Goal: Book appointment/travel/reservation

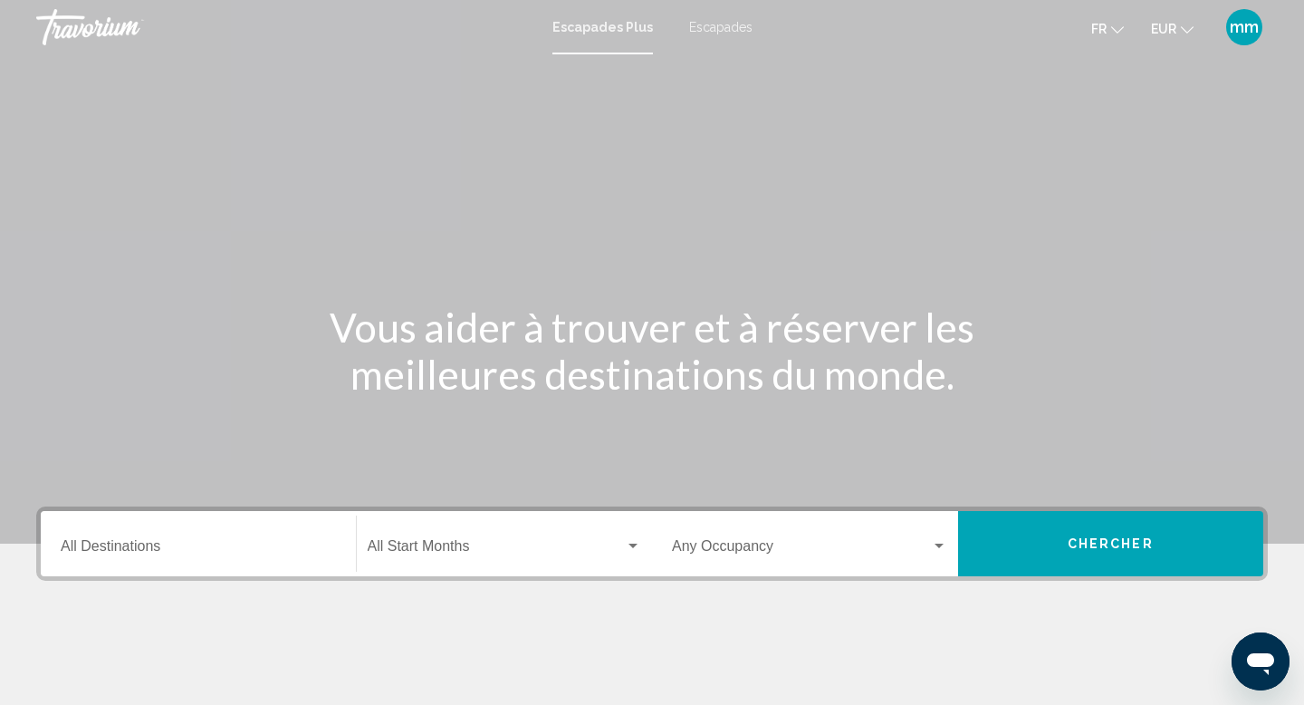
click at [724, 34] on font "Escapades" at bounding box center [720, 27] width 63 height 14
click at [161, 544] on input "Destination All Destinations" at bounding box center [198, 550] width 275 height 16
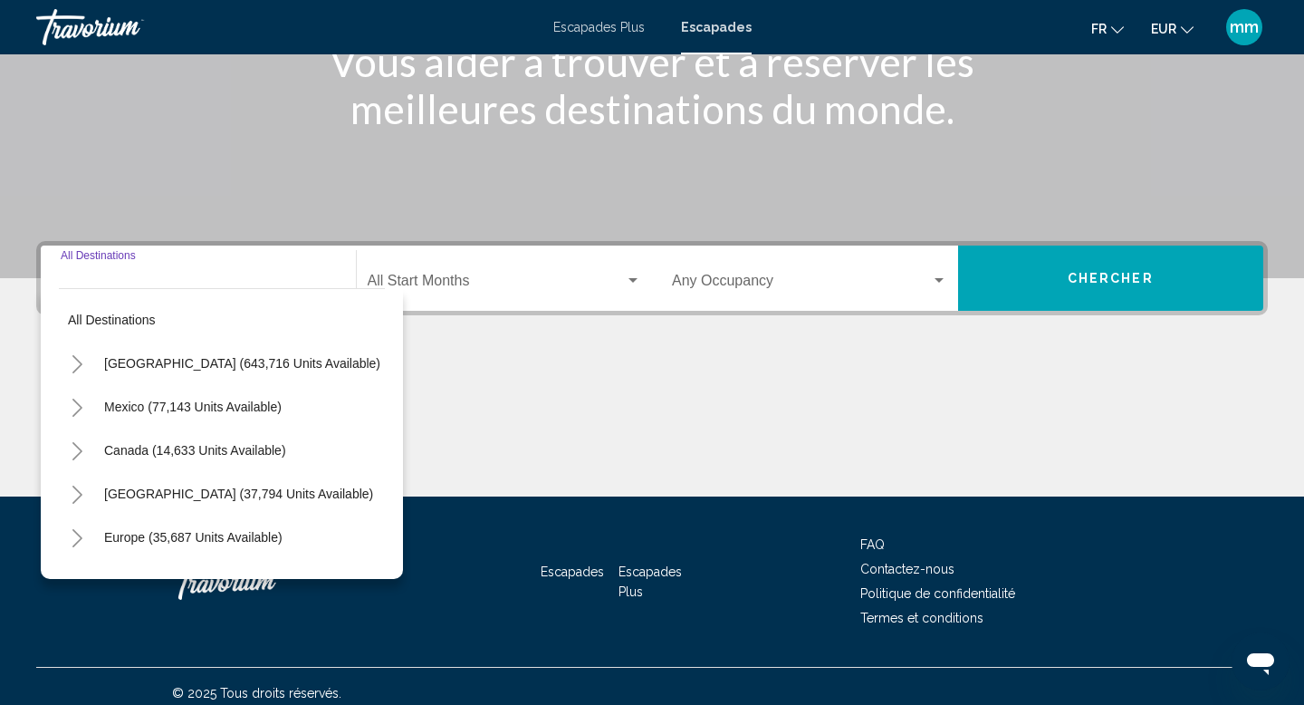
scroll to position [279, 0]
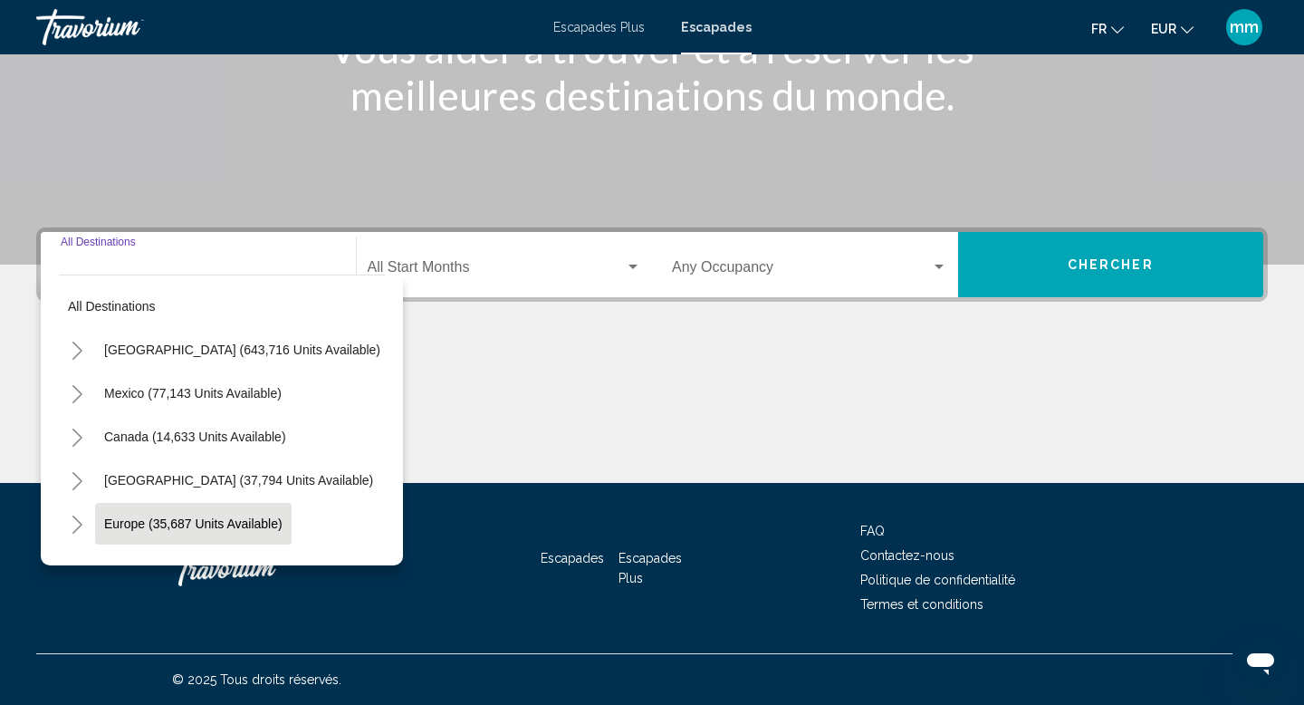
click at [156, 533] on button "Europe (35,687 units available)" at bounding box center [193, 524] width 197 height 42
type input "**********"
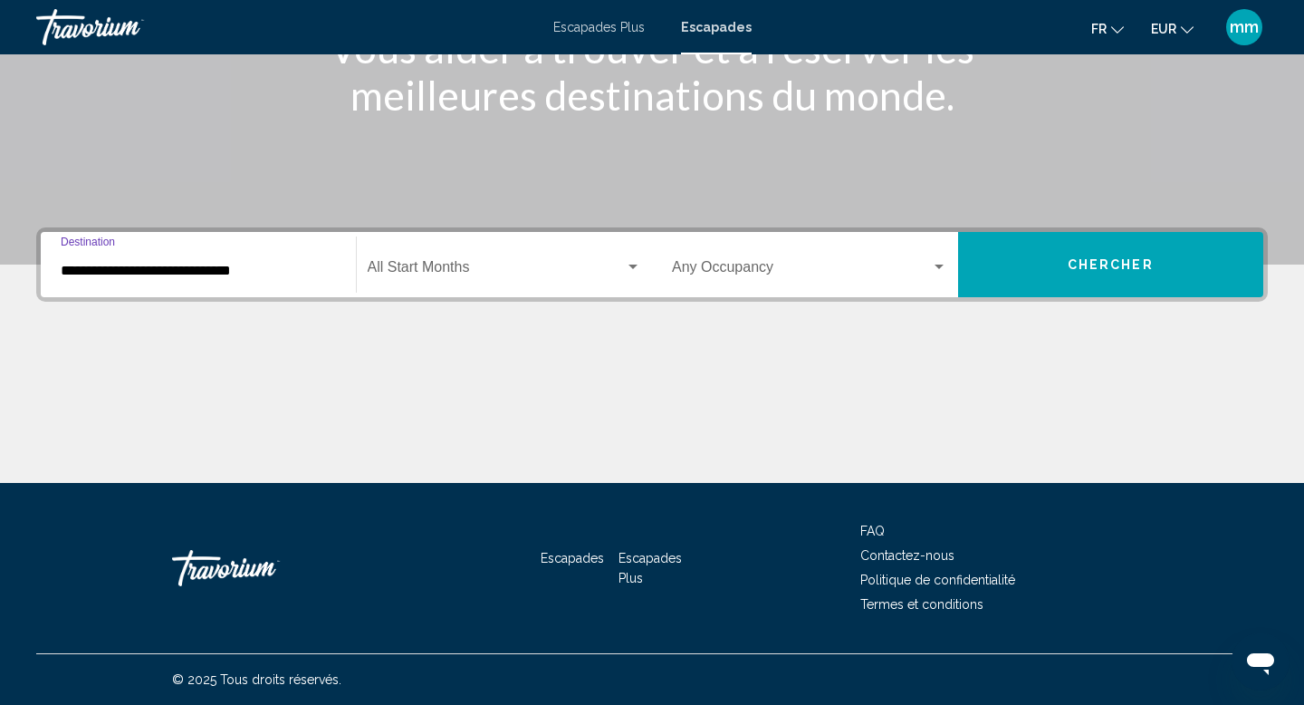
click at [452, 264] on span "Search widget" at bounding box center [497, 271] width 258 height 16
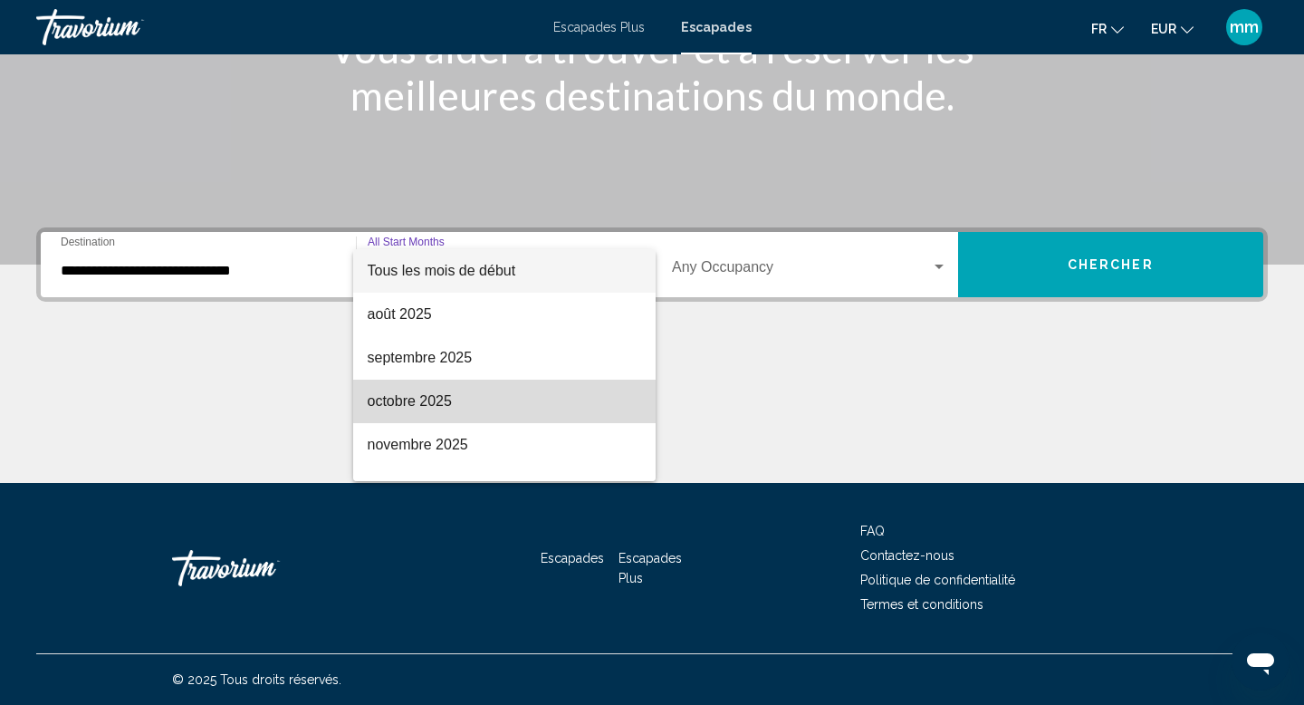
click at [444, 405] on font "octobre 2025" at bounding box center [410, 400] width 84 height 15
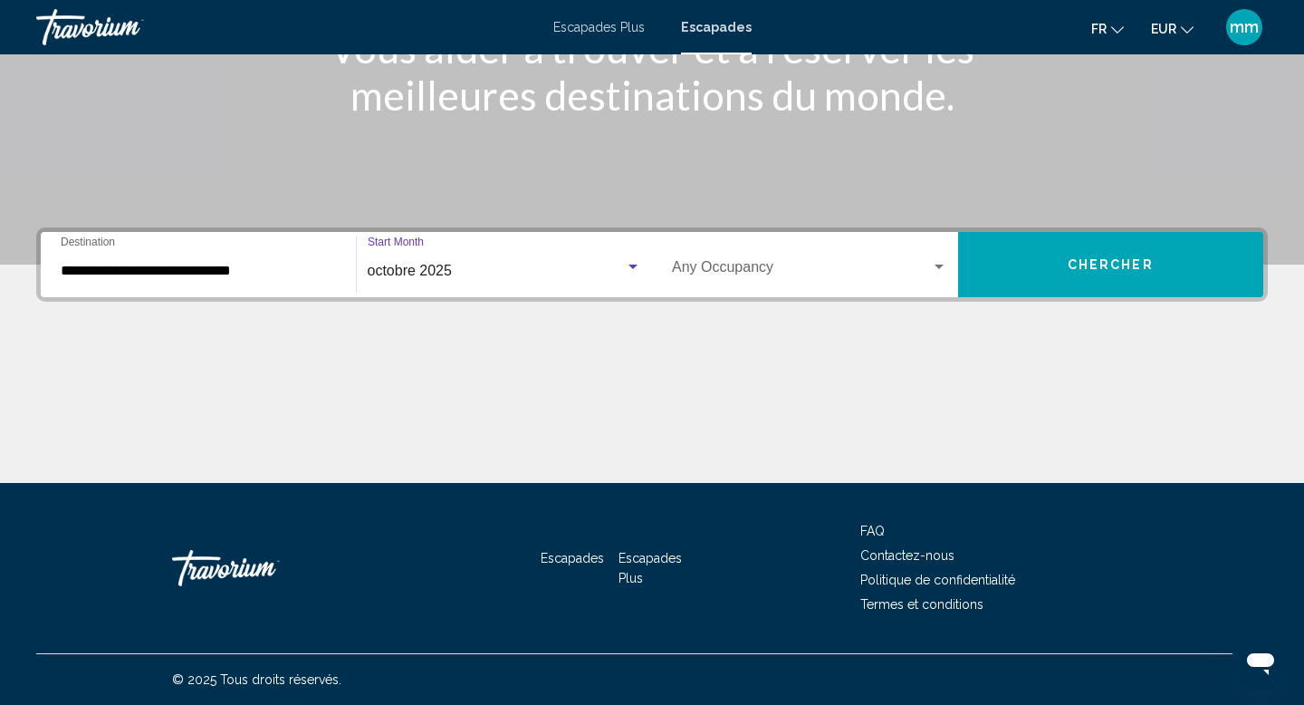
click at [1083, 263] on span "Chercher" at bounding box center [1111, 265] width 86 height 14
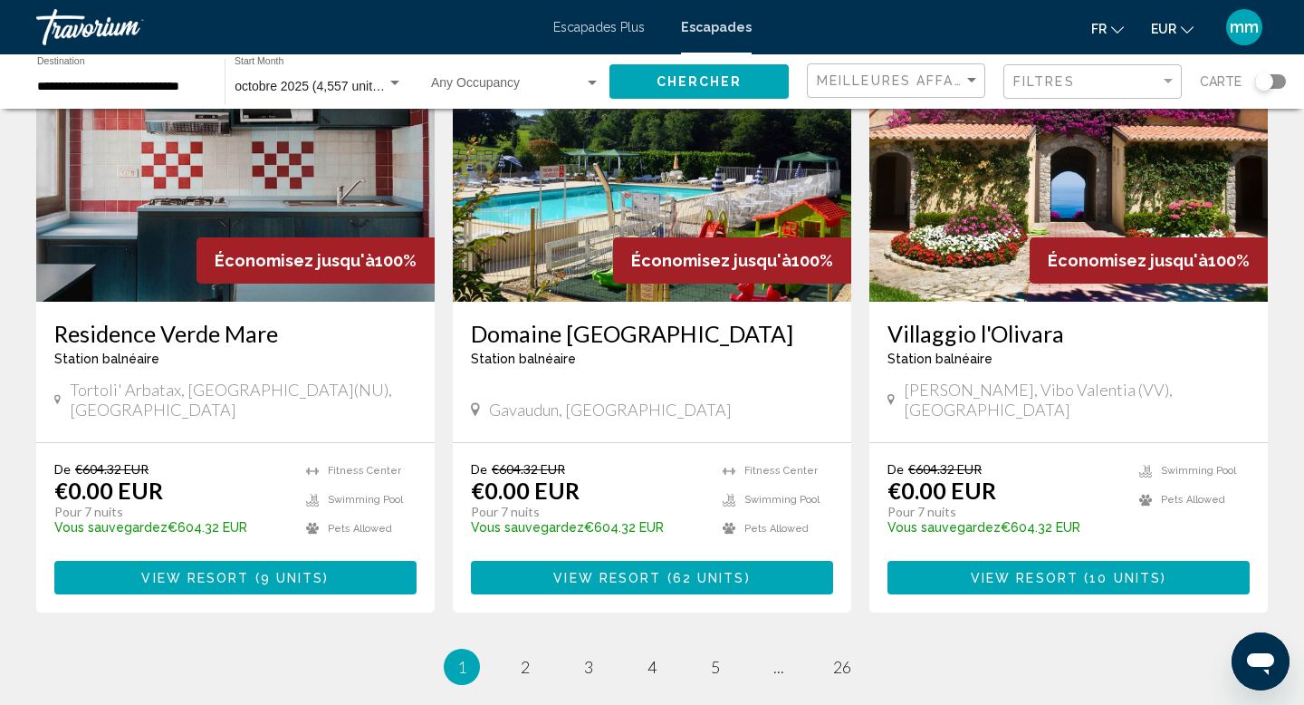
scroll to position [2122, 0]
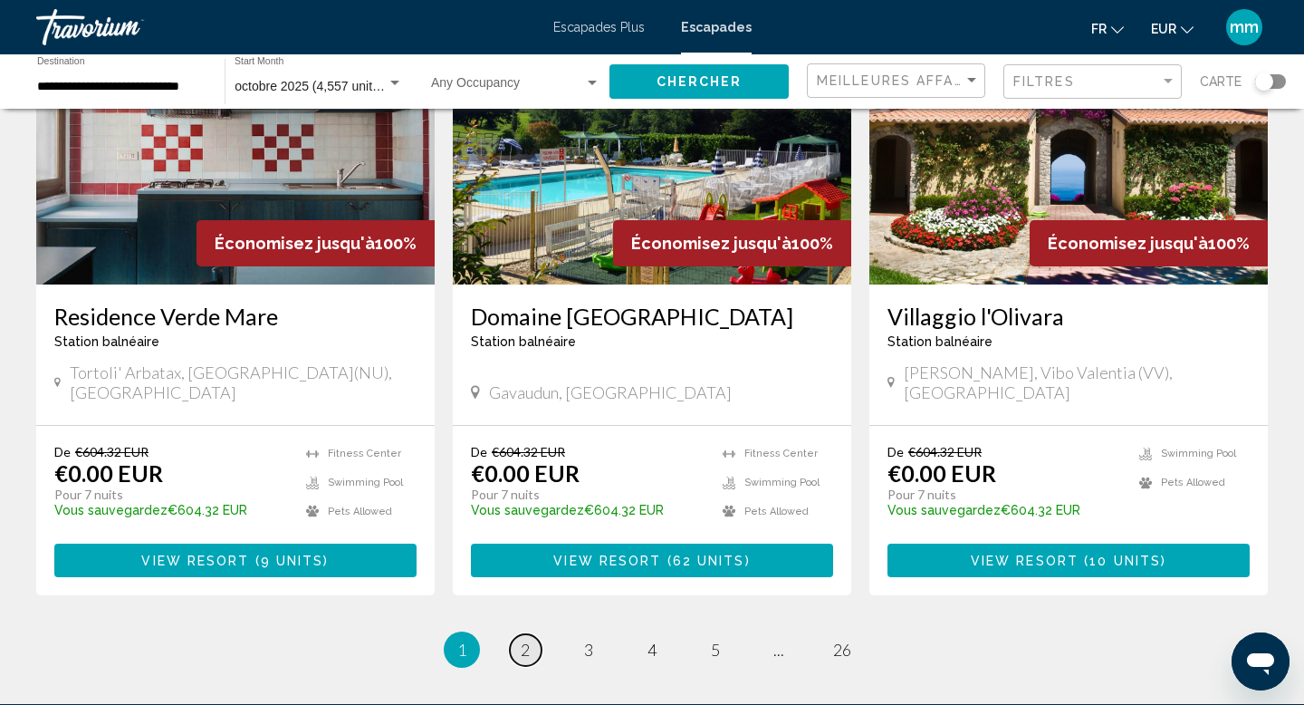
click at [531, 634] on link "page 2" at bounding box center [526, 650] width 32 height 32
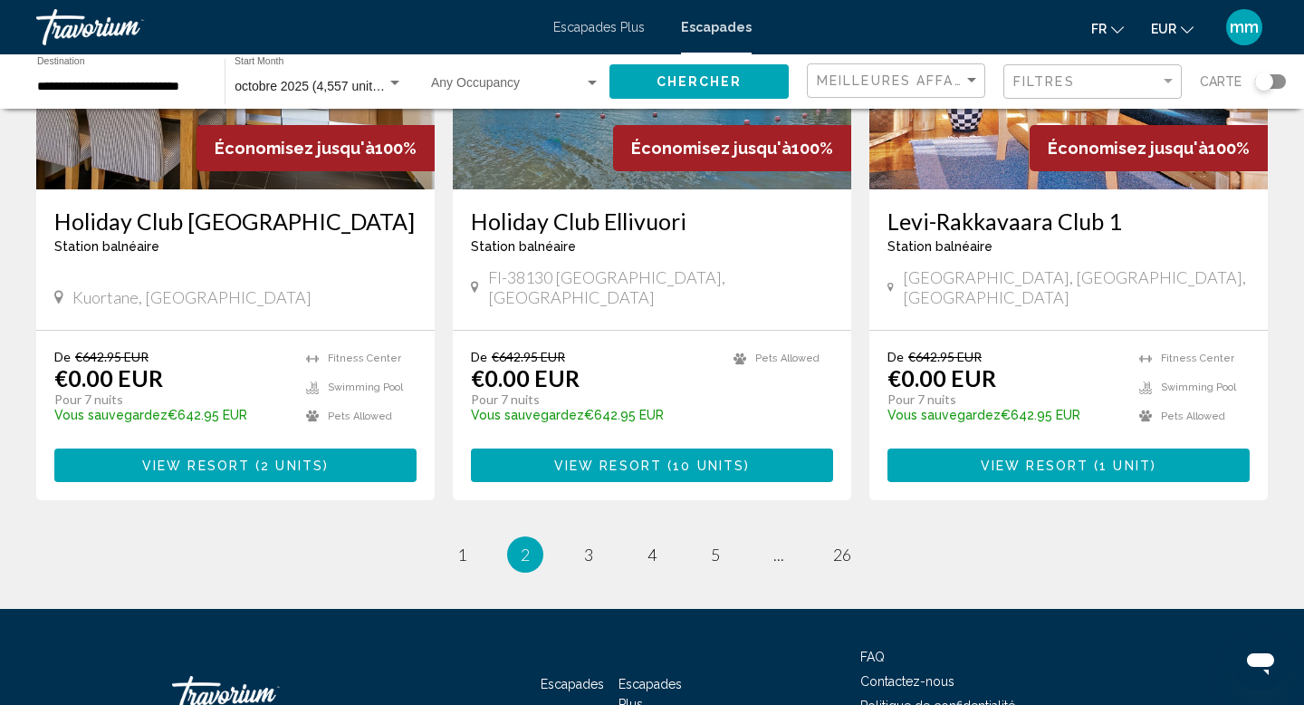
scroll to position [2274, 0]
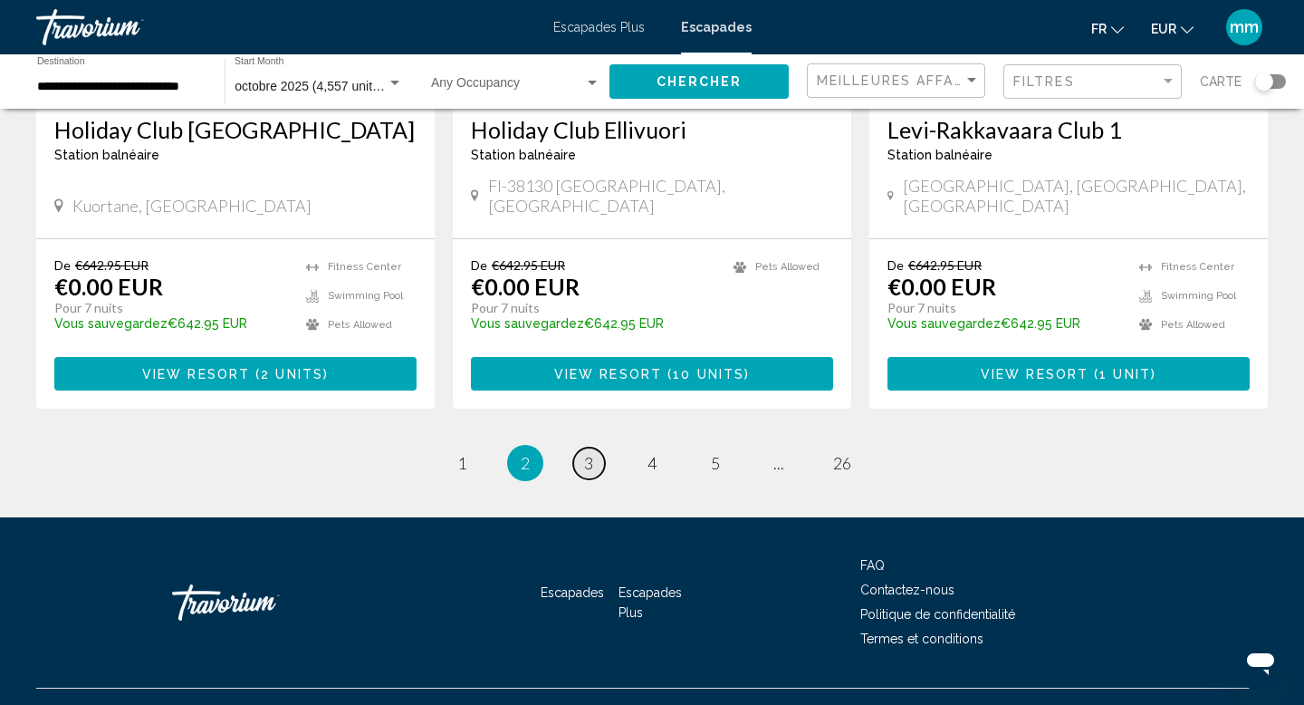
click at [590, 453] on span "3" at bounding box center [588, 463] width 9 height 20
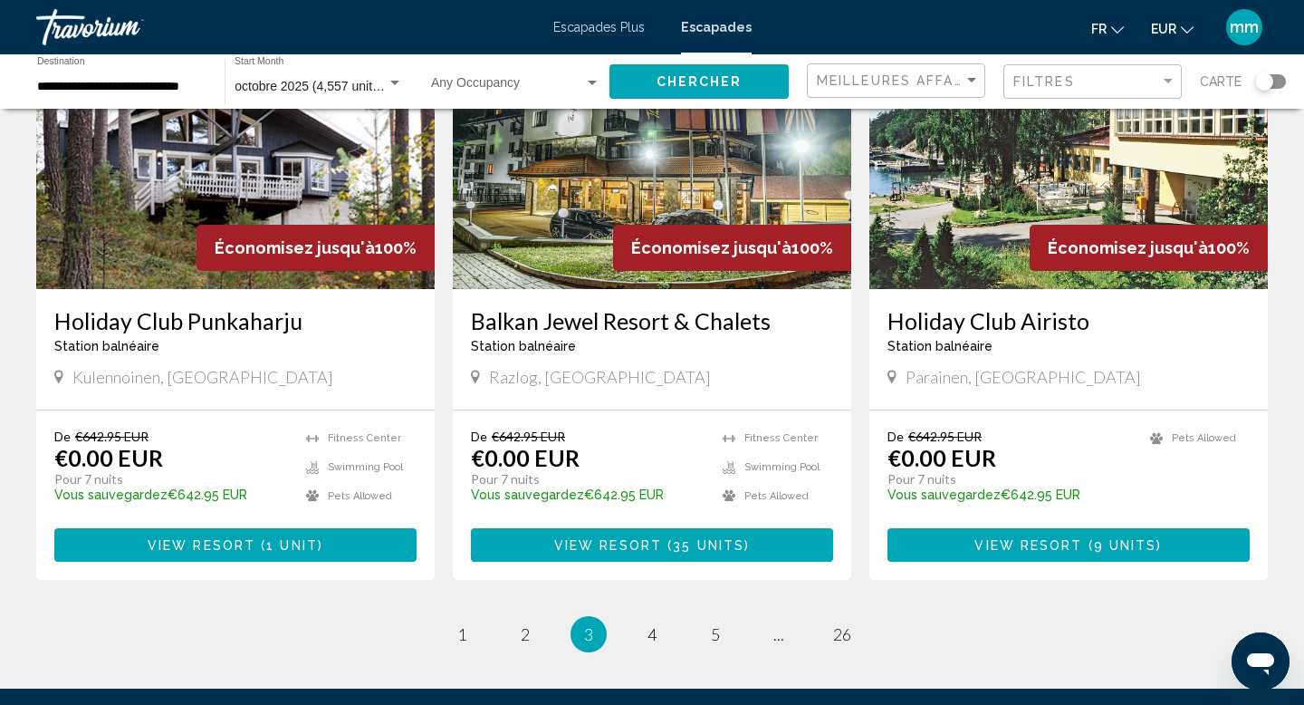
scroll to position [2073, 0]
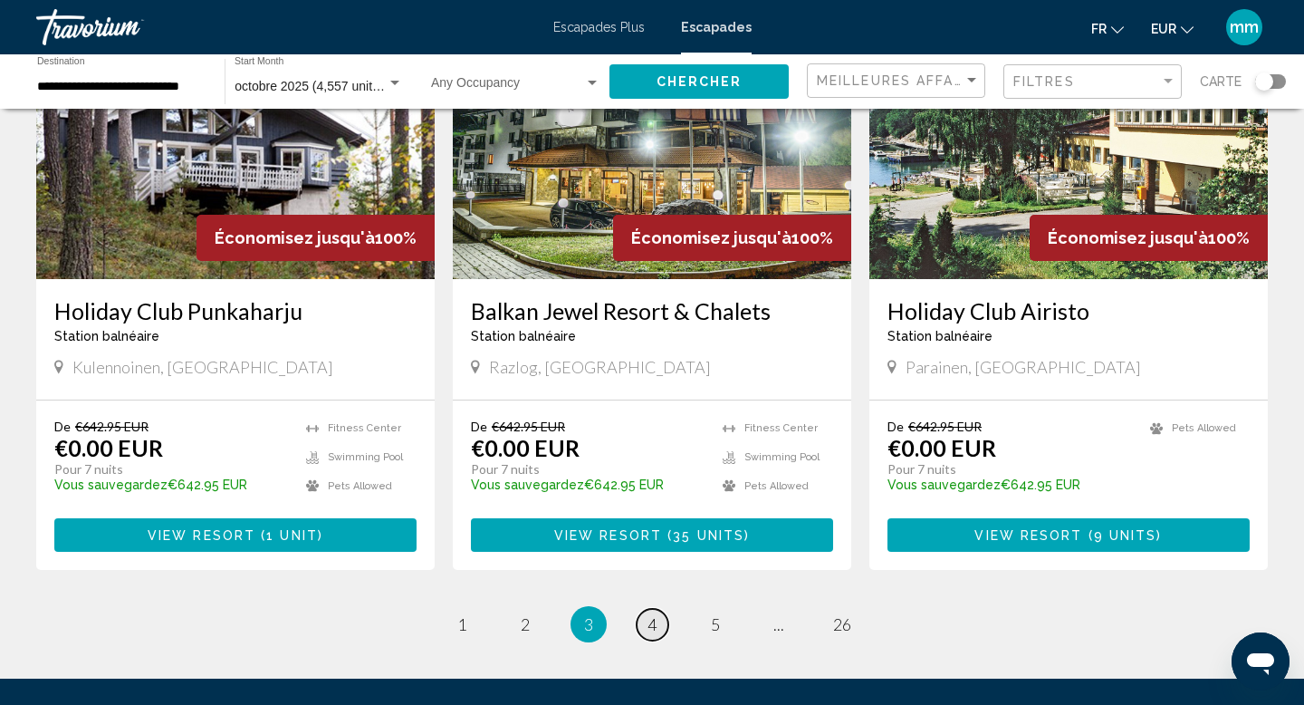
click at [653, 614] on span "4" at bounding box center [652, 624] width 9 height 20
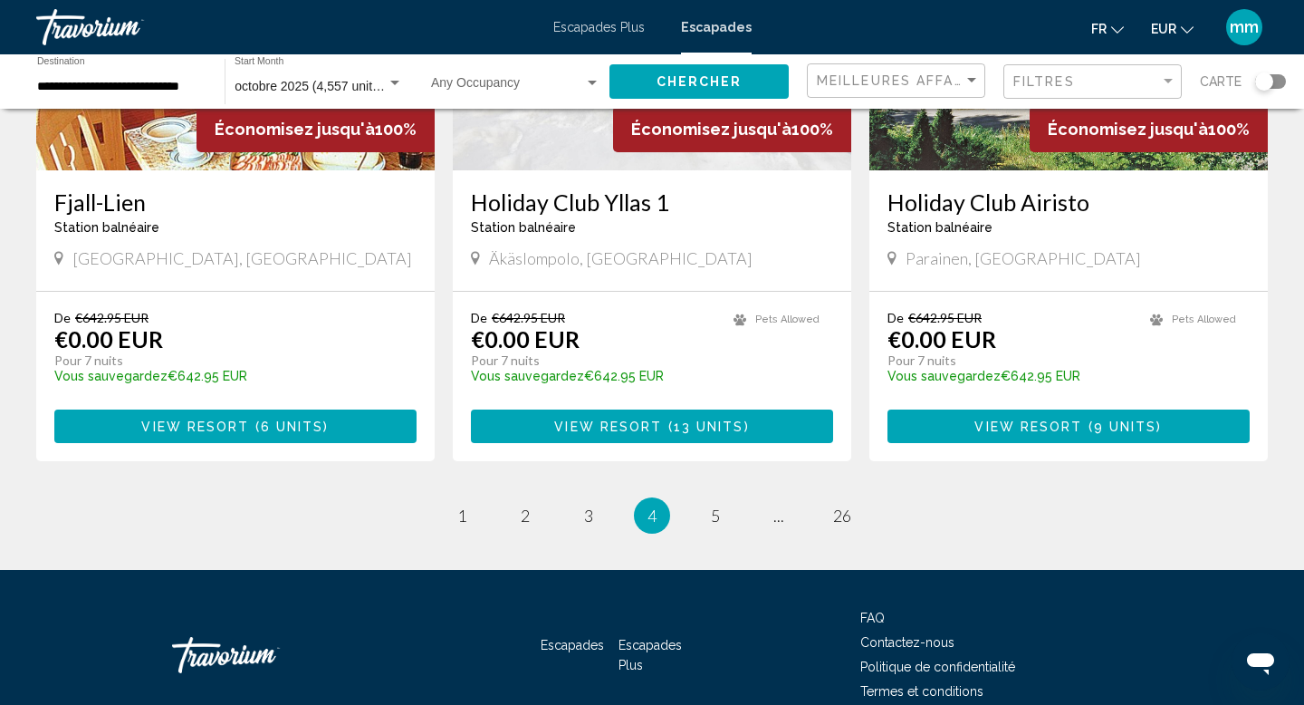
scroll to position [2189, 0]
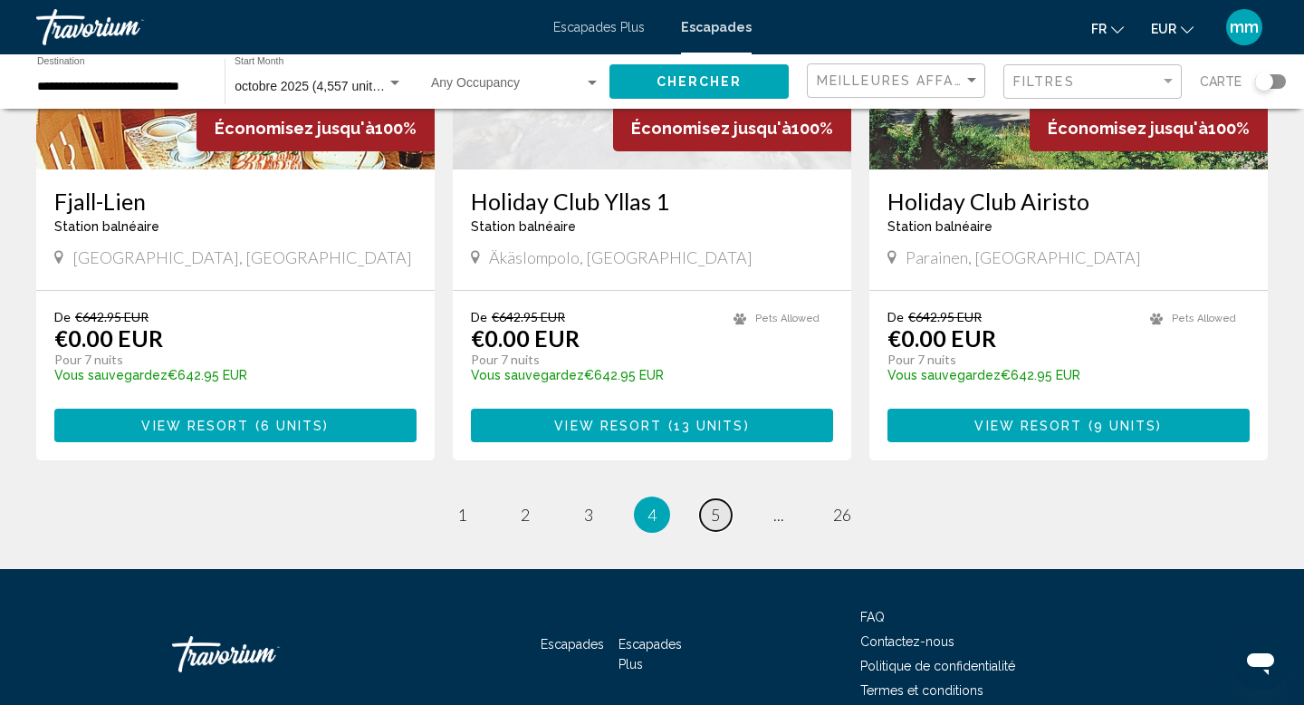
click at [717, 509] on span "5" at bounding box center [715, 515] width 9 height 20
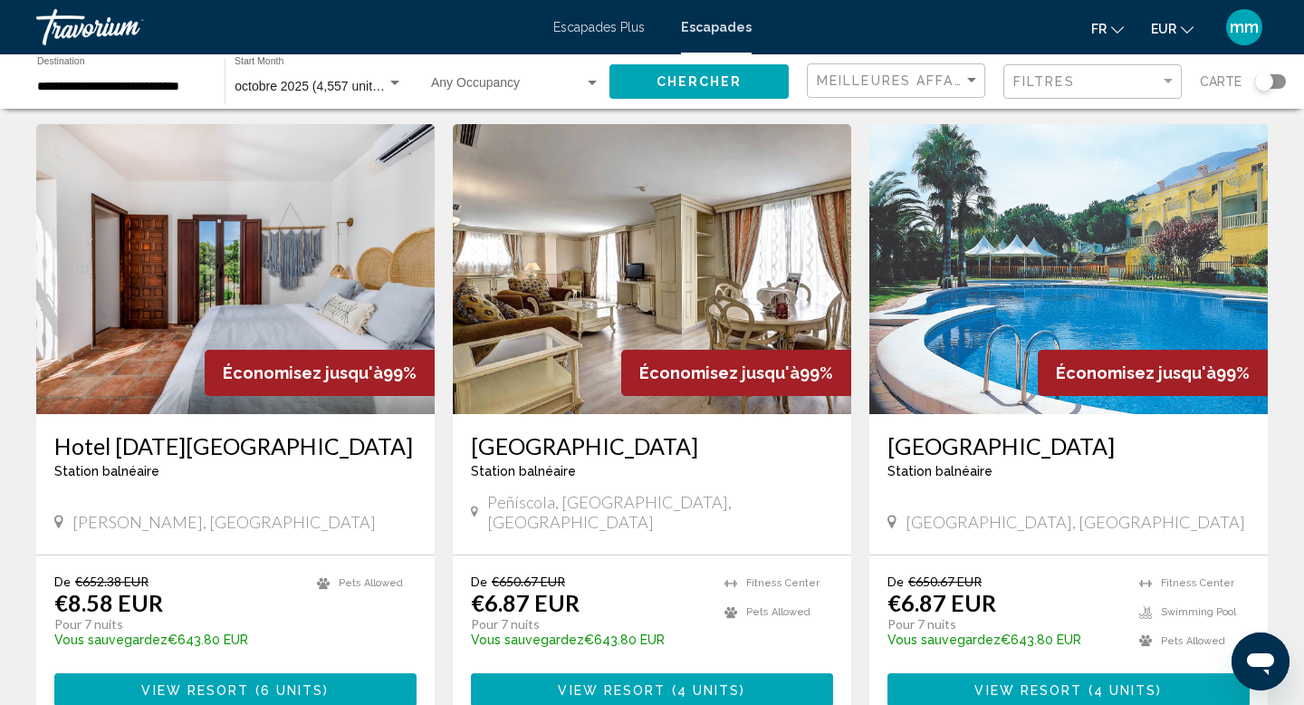
scroll to position [1939, 0]
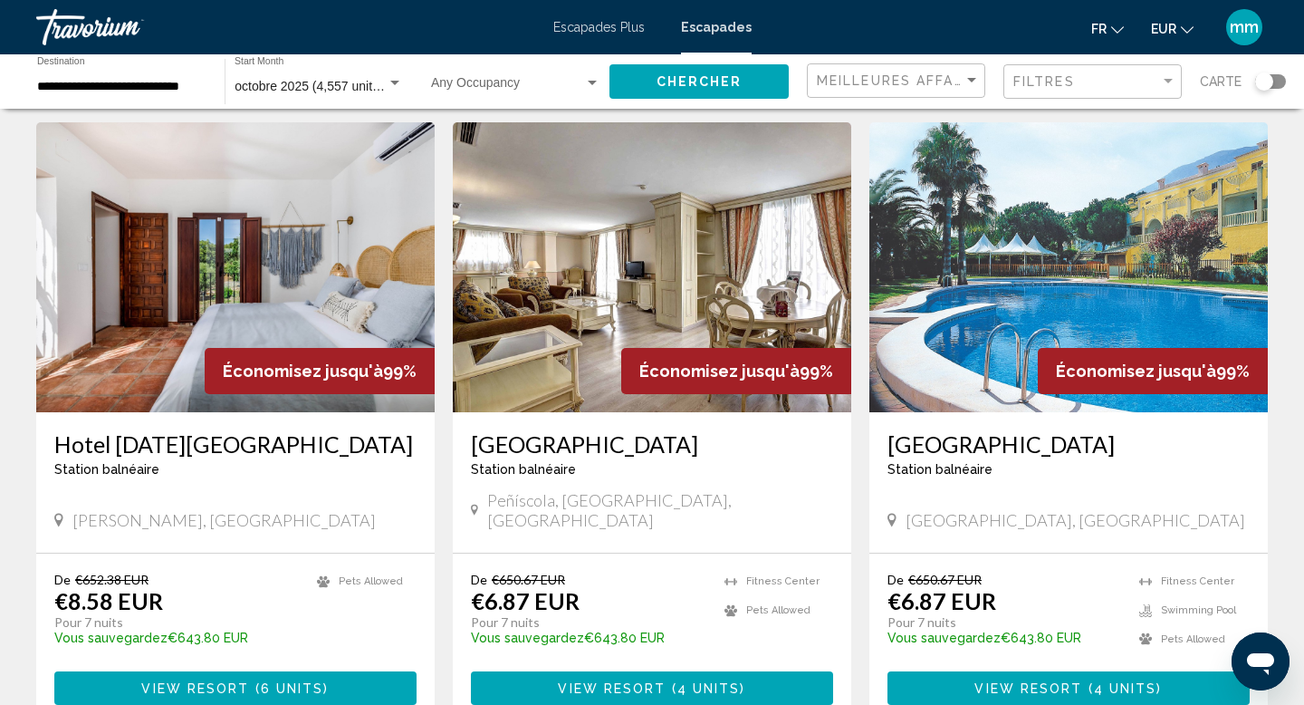
click at [236, 235] on img "Contenu principal" at bounding box center [235, 267] width 399 height 290
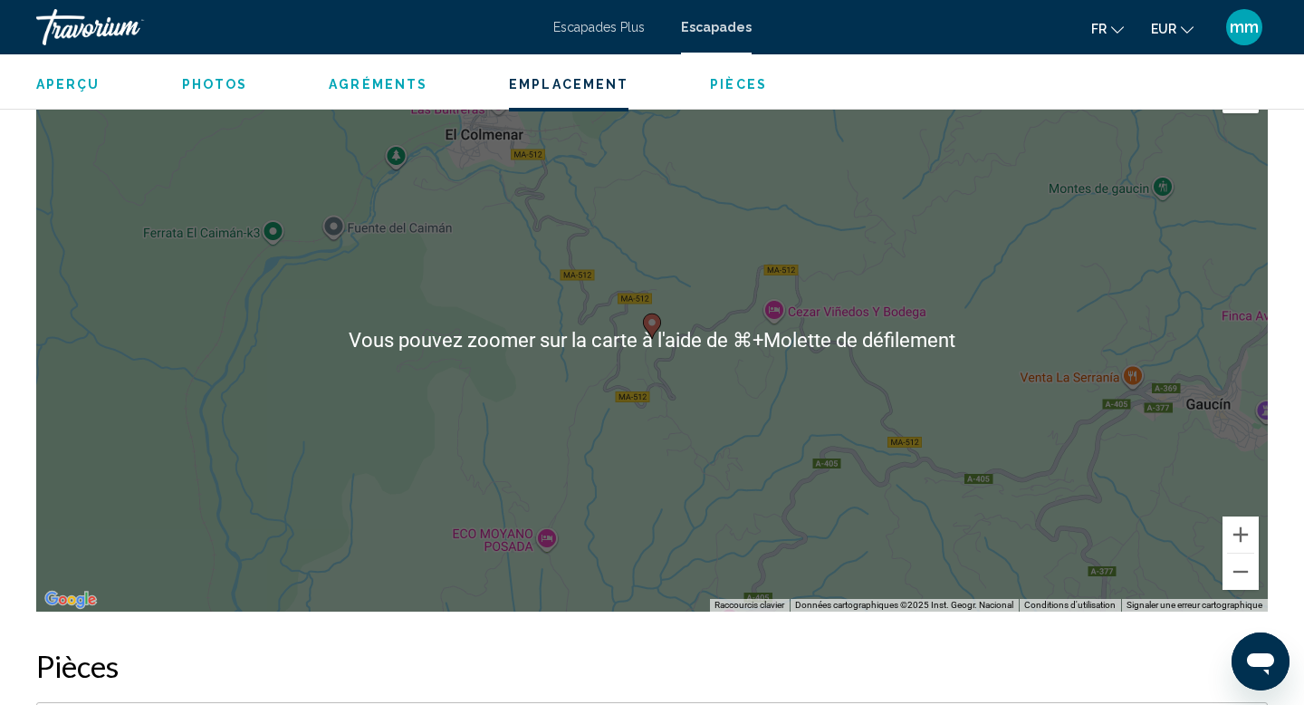
scroll to position [1853, 0]
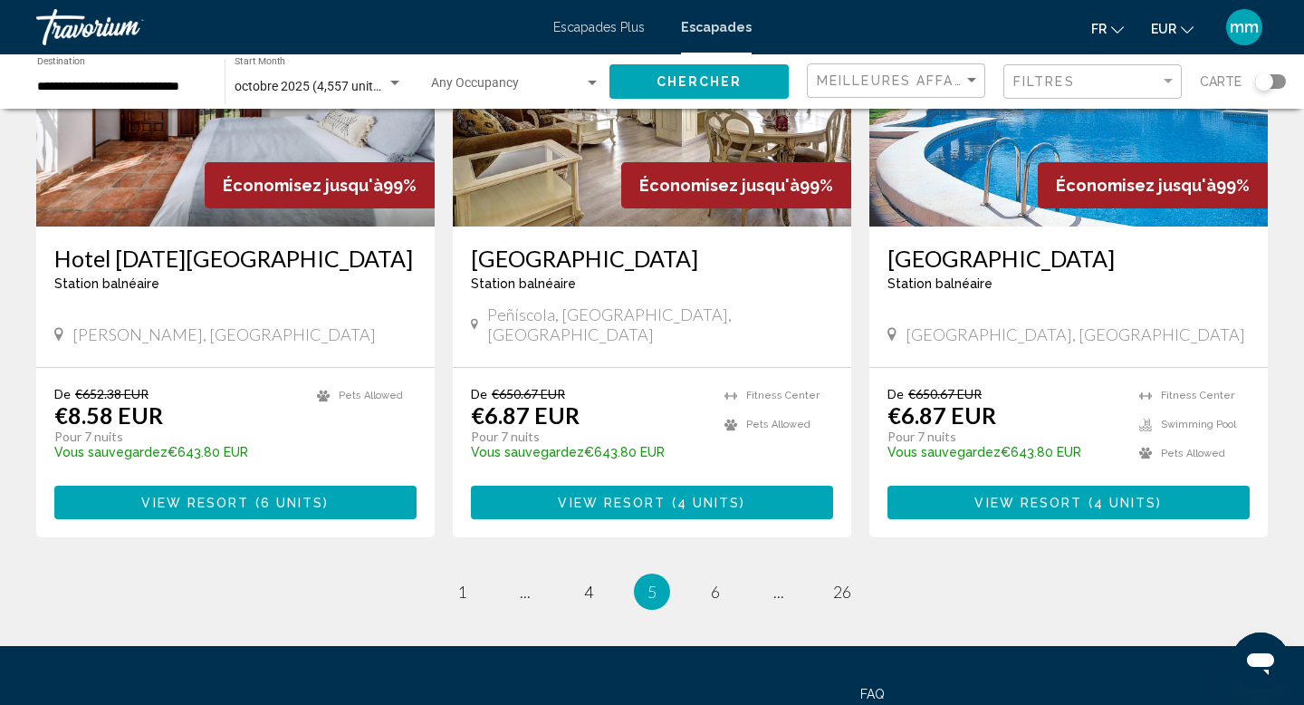
scroll to position [2129, 0]
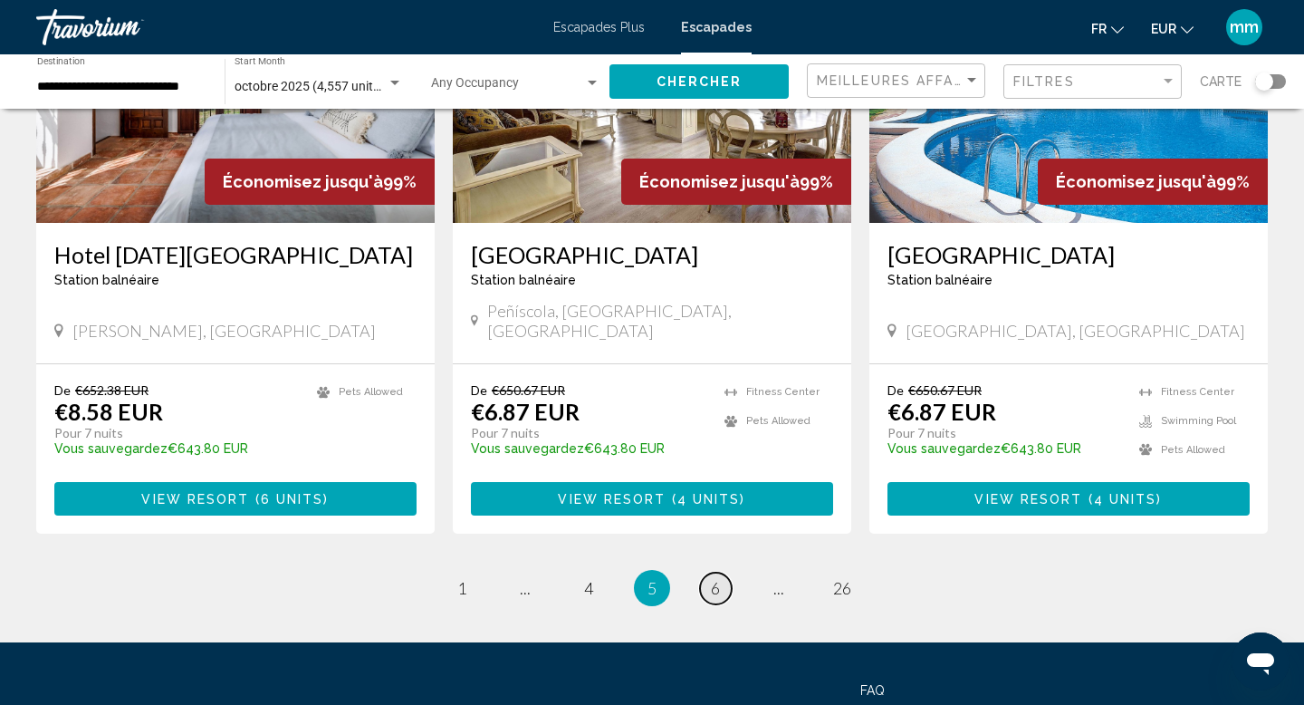
click at [717, 578] on span "6" at bounding box center [715, 588] width 9 height 20
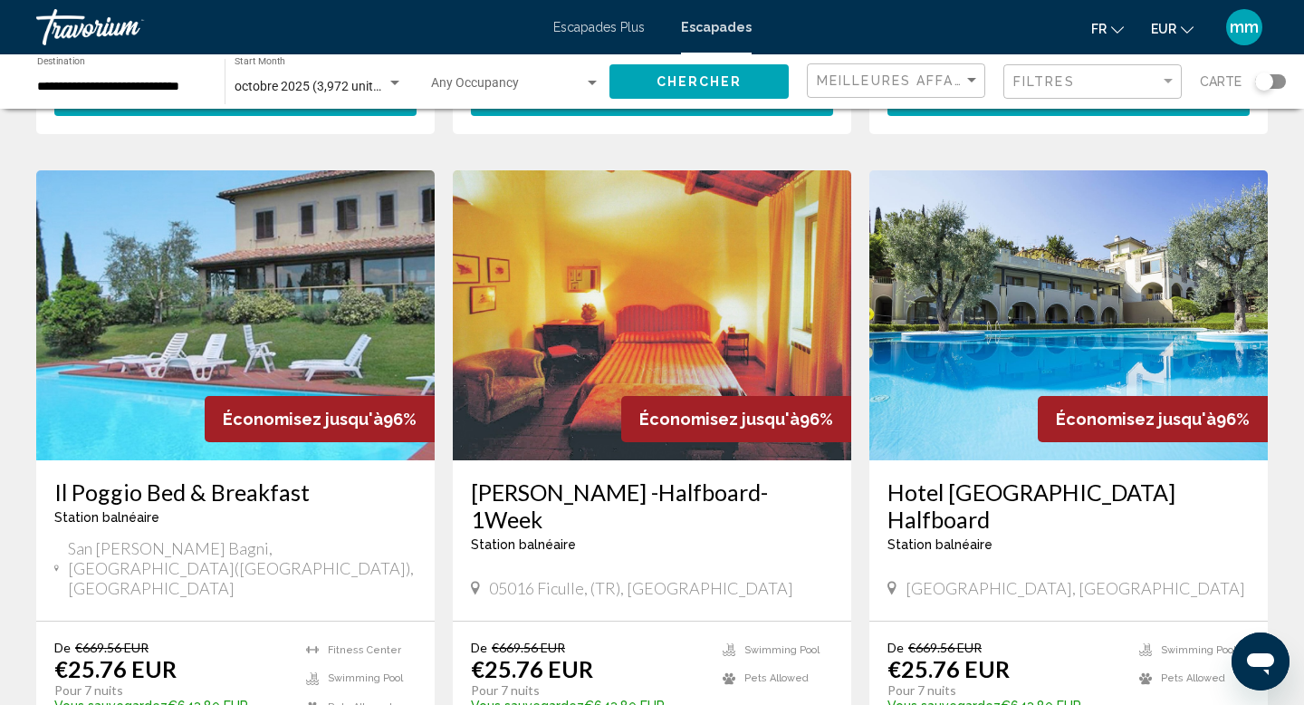
scroll to position [657, 0]
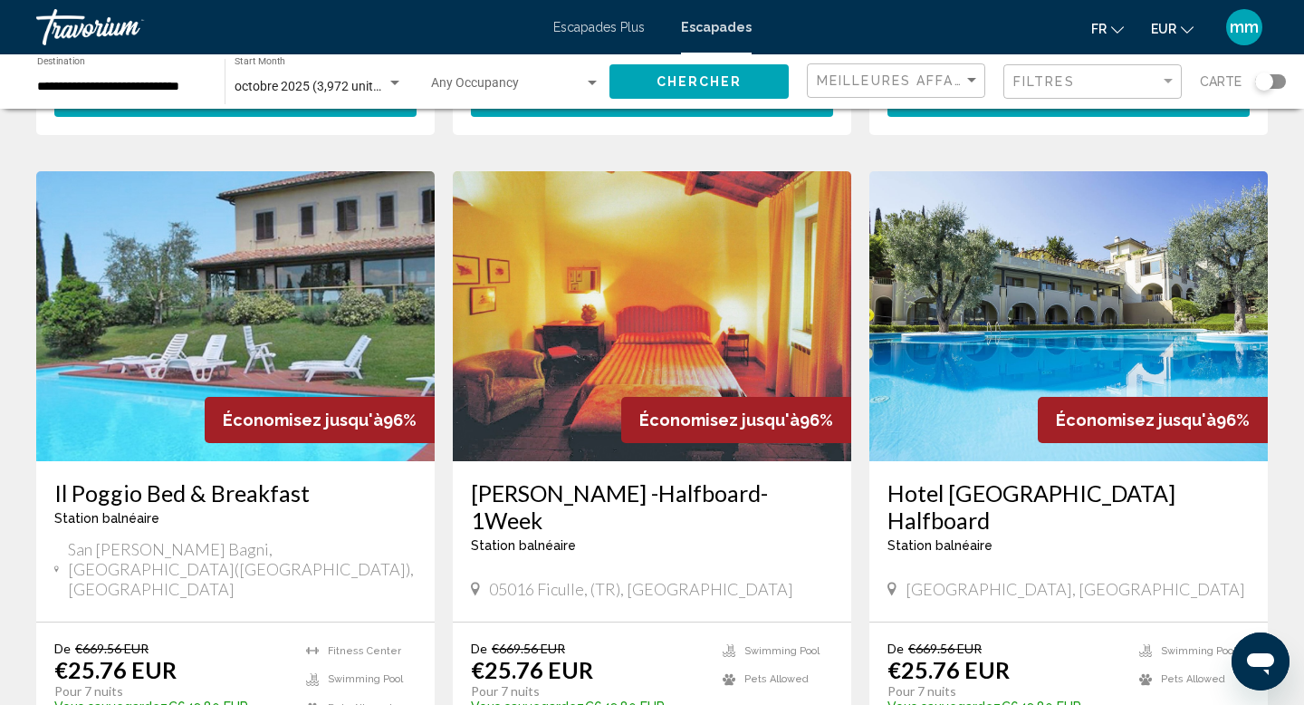
click at [1010, 345] on img "Contenu principal" at bounding box center [1069, 316] width 399 height 290
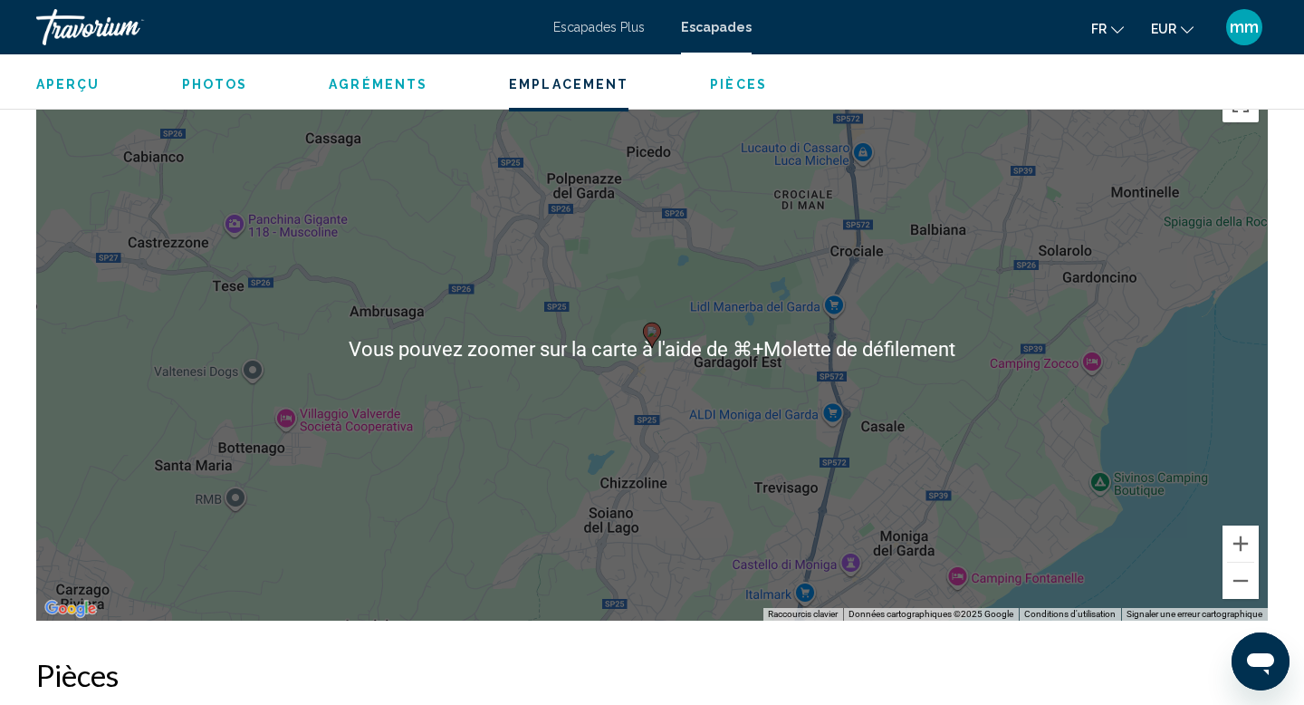
scroll to position [2382, 0]
click at [1242, 592] on button "Zoom arrière" at bounding box center [1241, 580] width 36 height 36
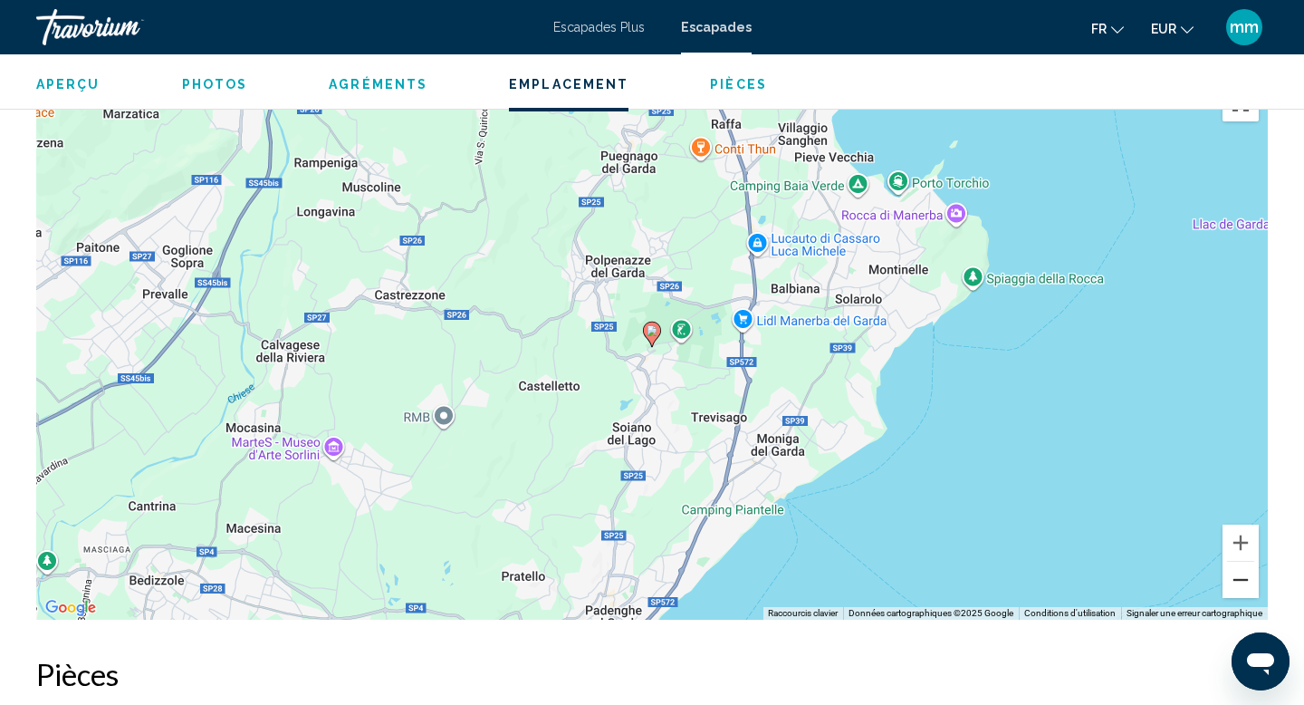
click at [1242, 592] on button "Zoom arrière" at bounding box center [1241, 580] width 36 height 36
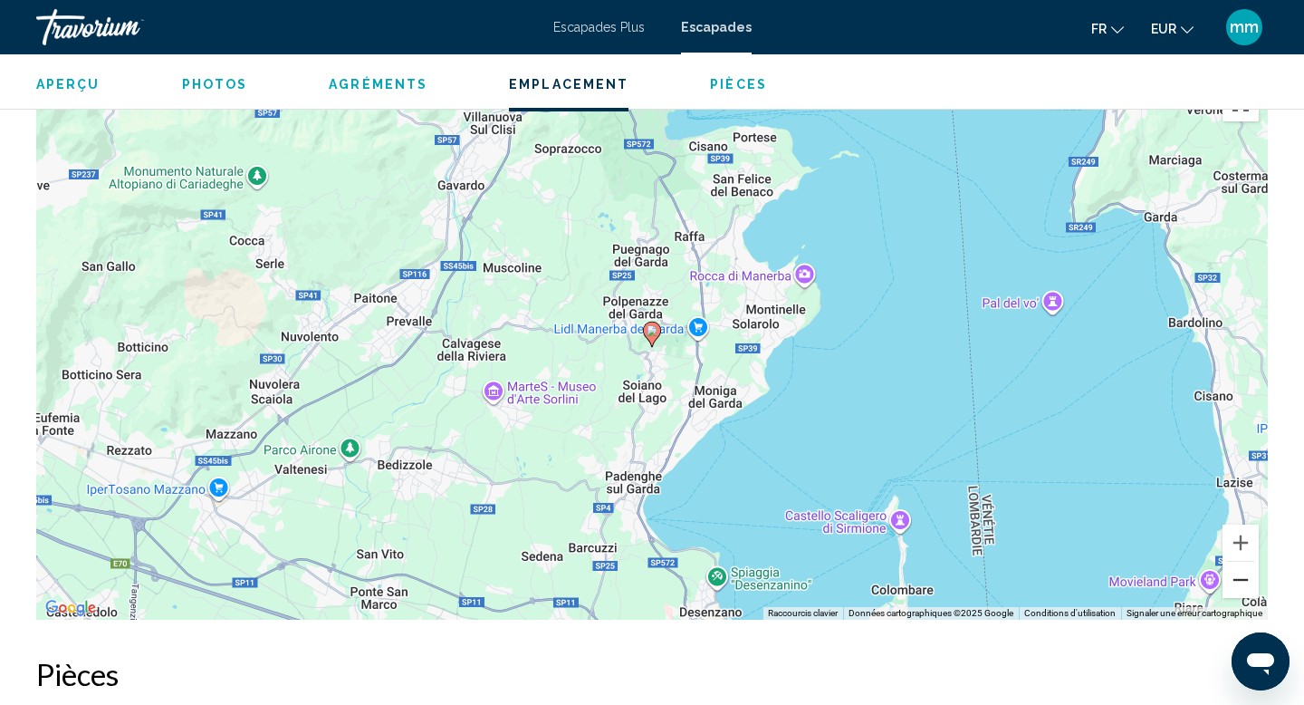
click at [1242, 592] on button "Zoom arrière" at bounding box center [1241, 580] width 36 height 36
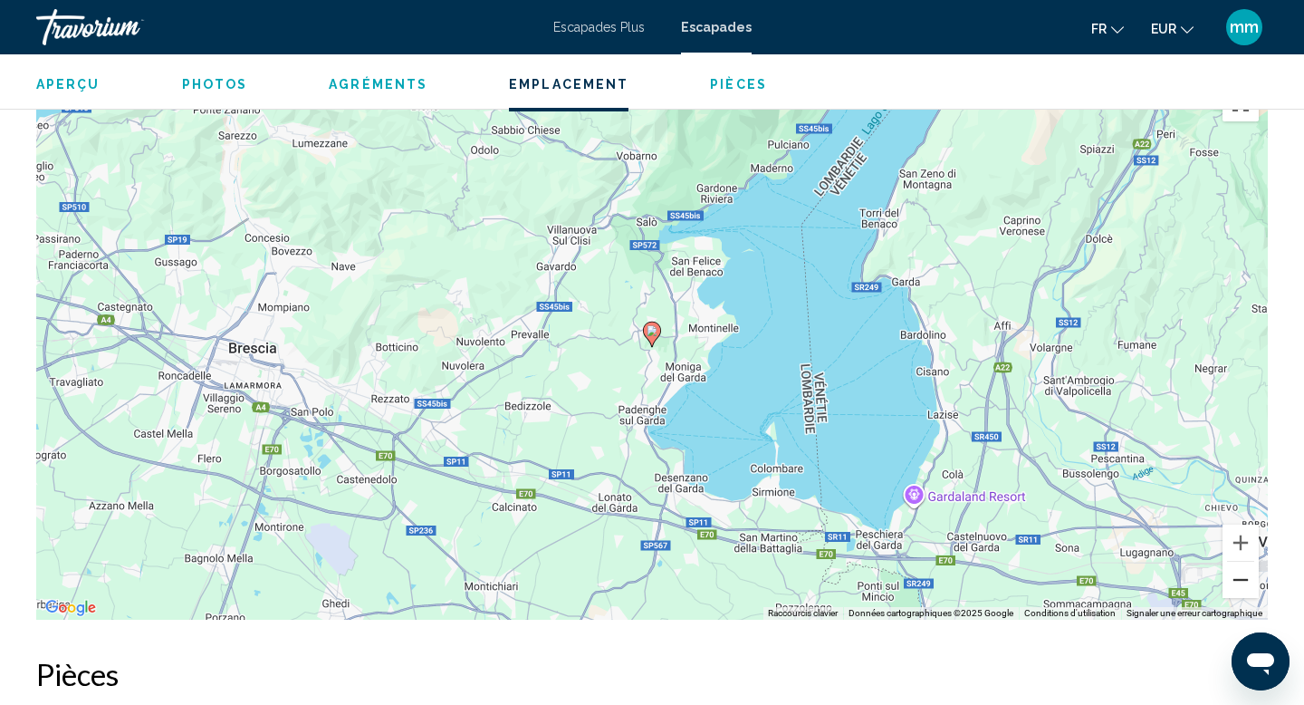
click at [1242, 592] on button "Zoom arrière" at bounding box center [1241, 580] width 36 height 36
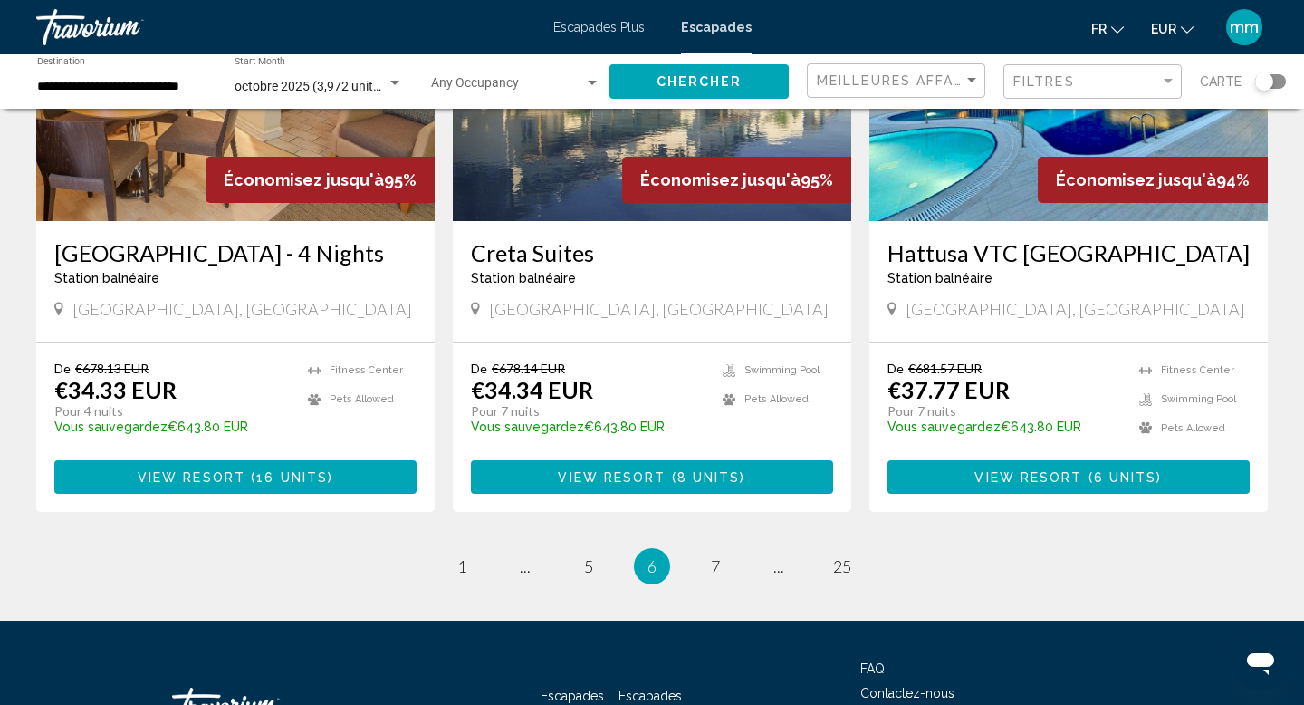
scroll to position [2275, 0]
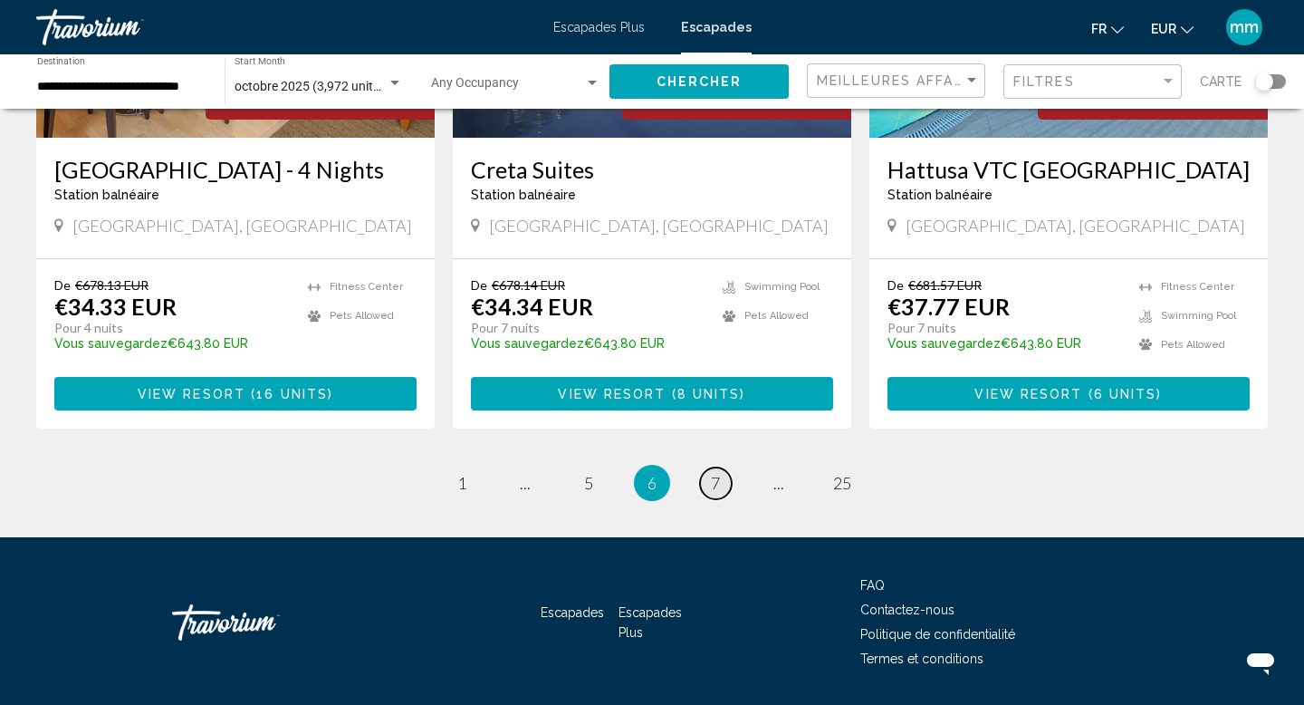
click at [717, 473] on span "7" at bounding box center [715, 483] width 9 height 20
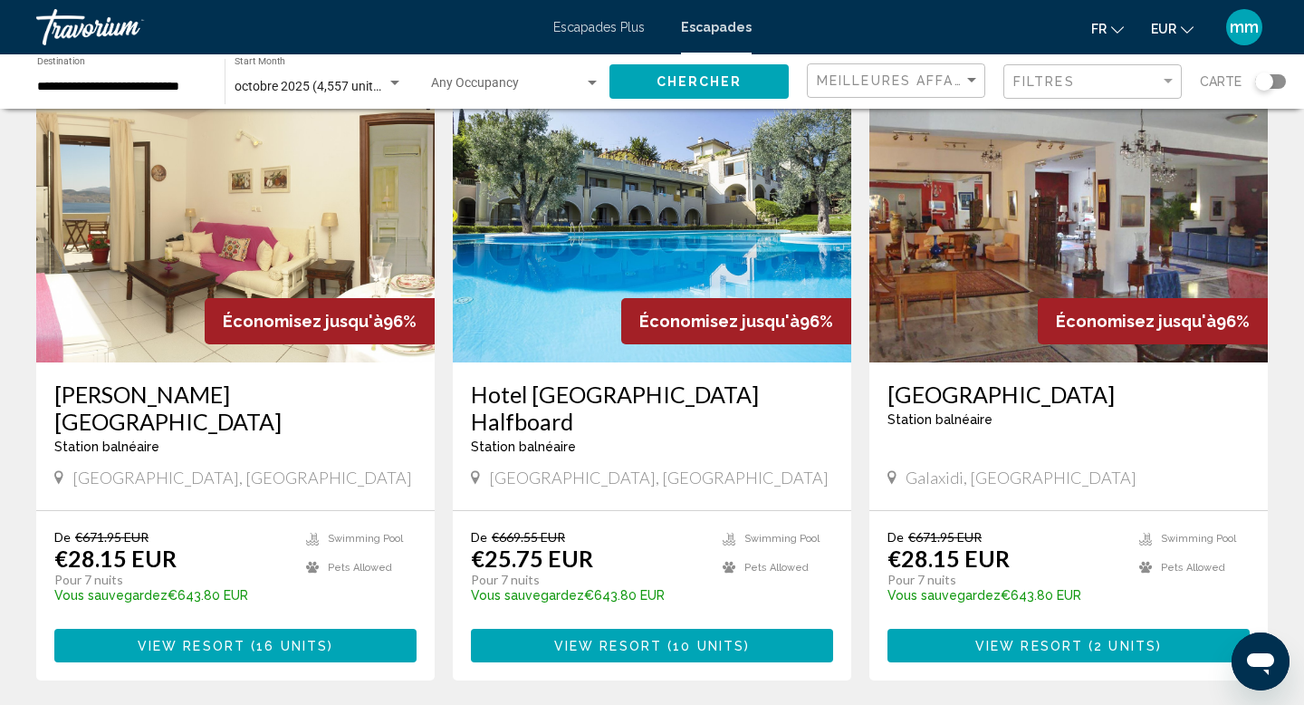
scroll to position [121, 0]
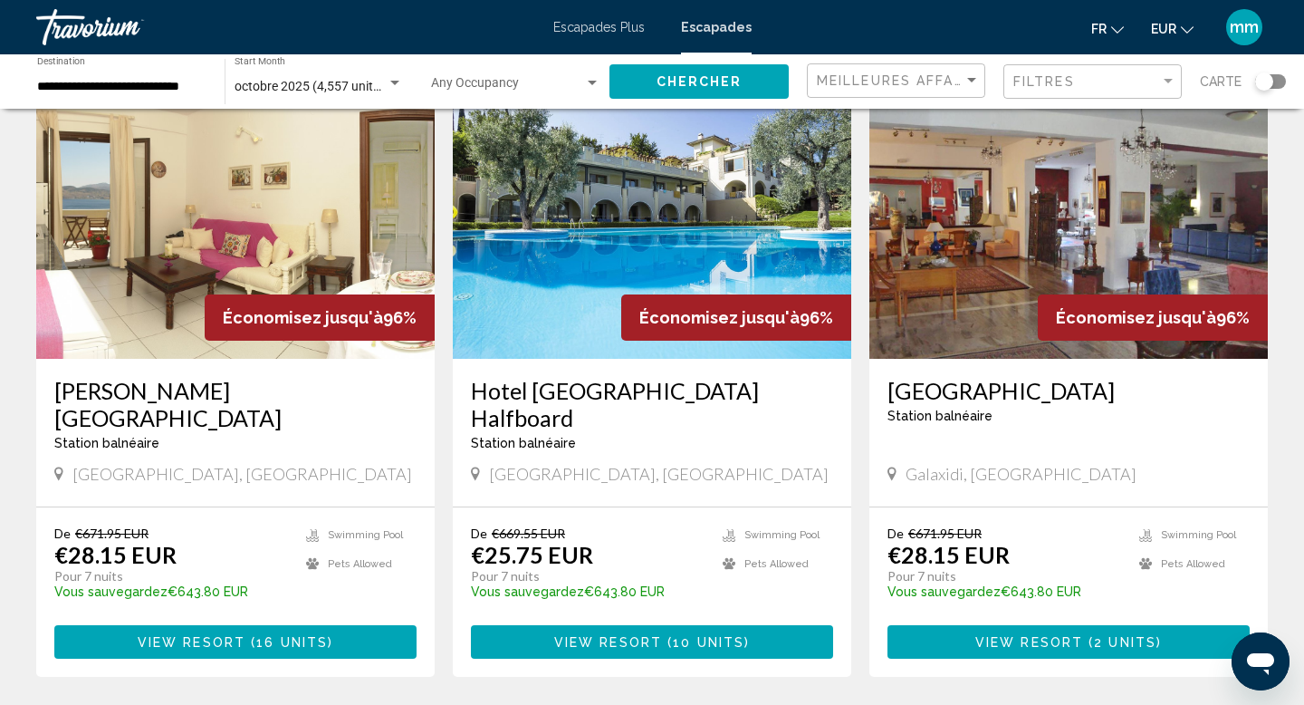
click at [673, 219] on img "Contenu principal" at bounding box center [652, 214] width 399 height 290
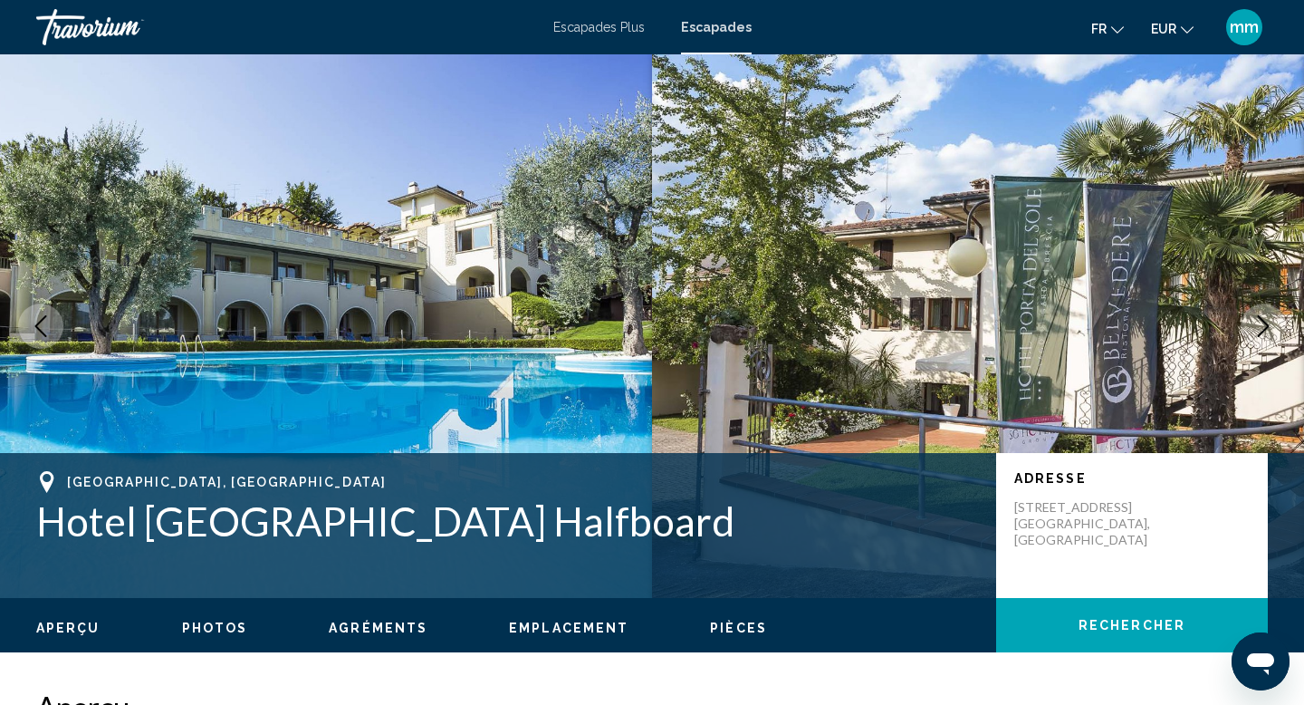
click at [1265, 320] on icon "Next image" at bounding box center [1264, 326] width 22 height 22
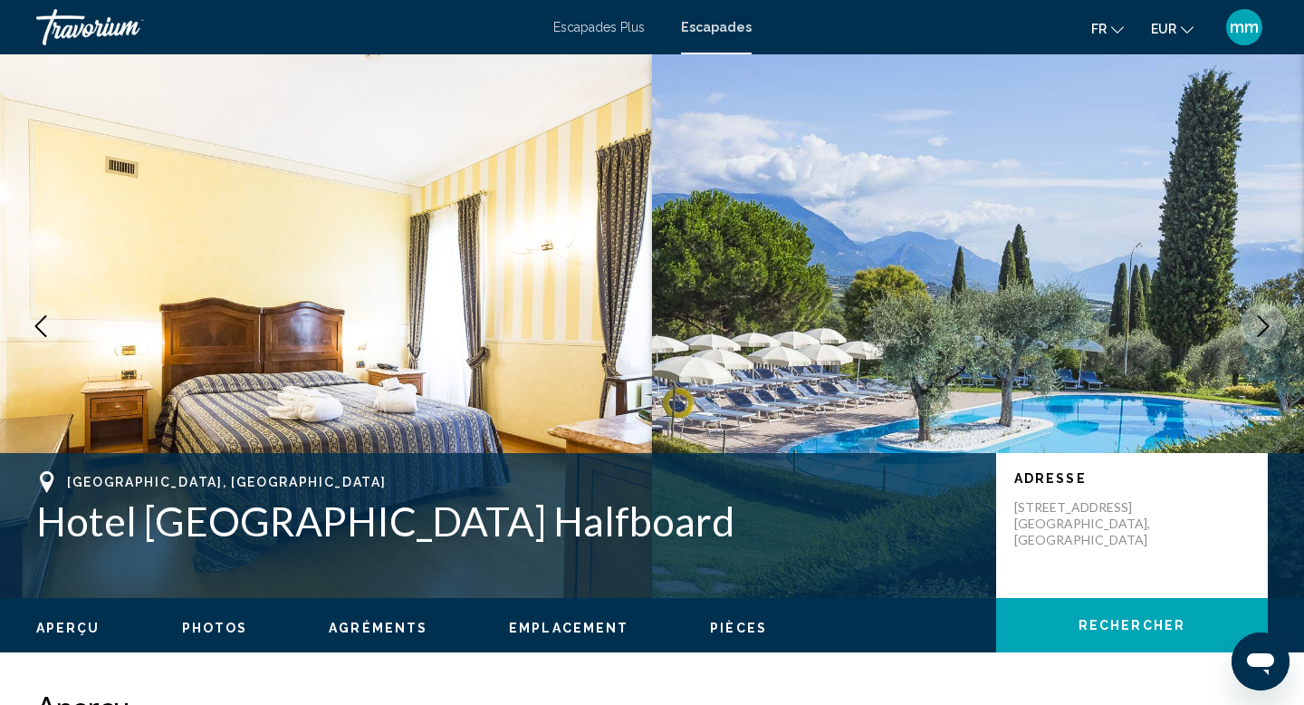
click at [1265, 320] on icon "Next image" at bounding box center [1264, 326] width 22 height 22
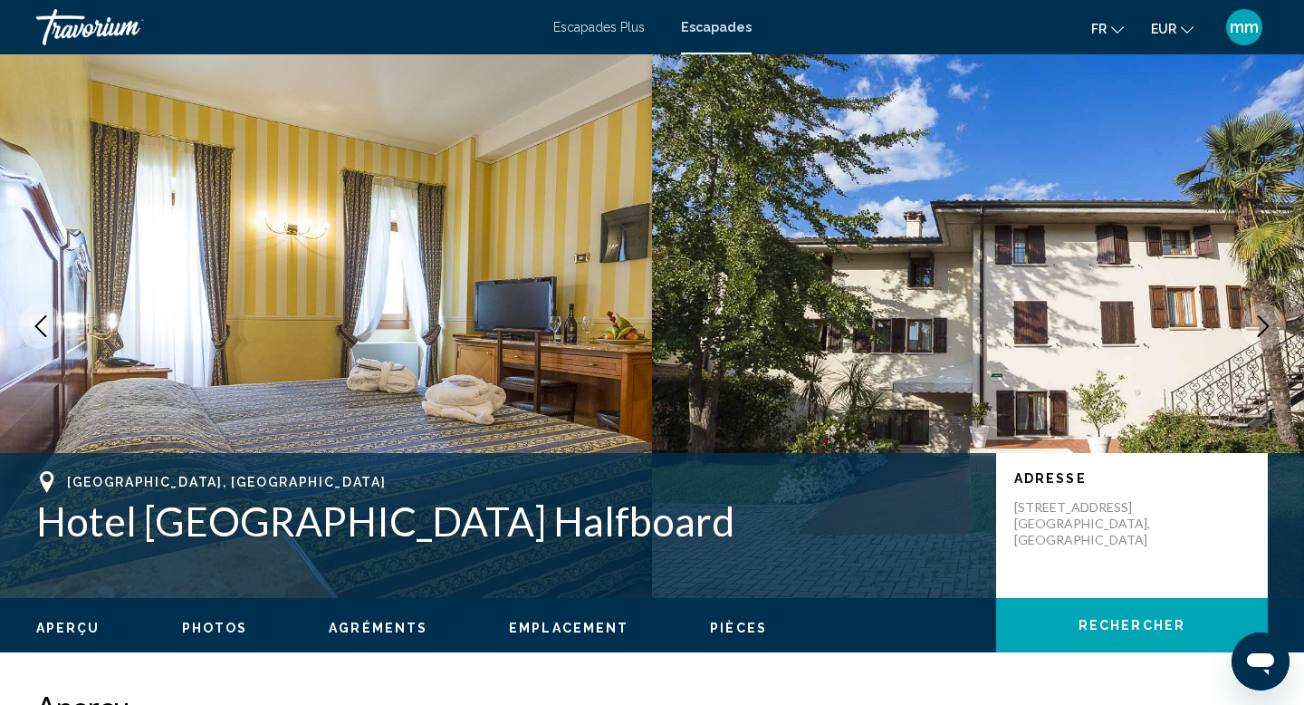
click at [1265, 320] on icon "Next image" at bounding box center [1264, 326] width 22 height 22
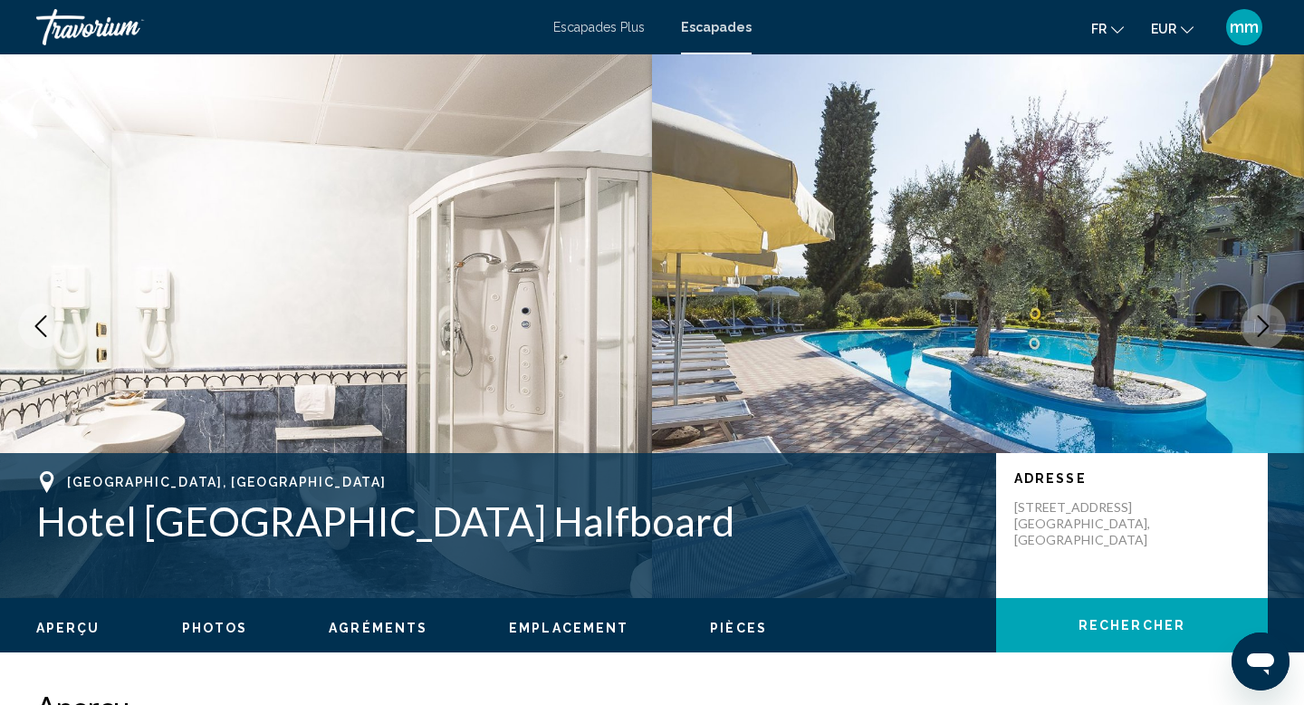
click at [1265, 320] on icon "Next image" at bounding box center [1264, 326] width 22 height 22
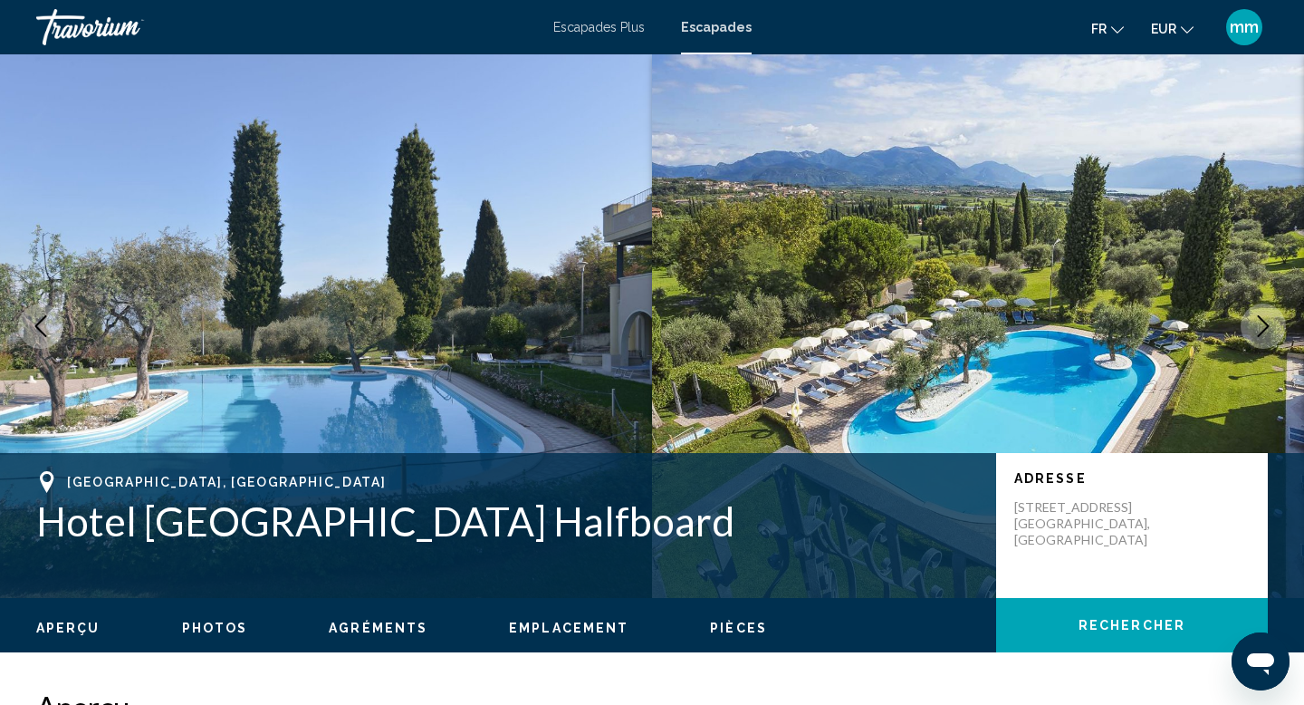
click at [1265, 320] on icon "Next image" at bounding box center [1264, 326] width 22 height 22
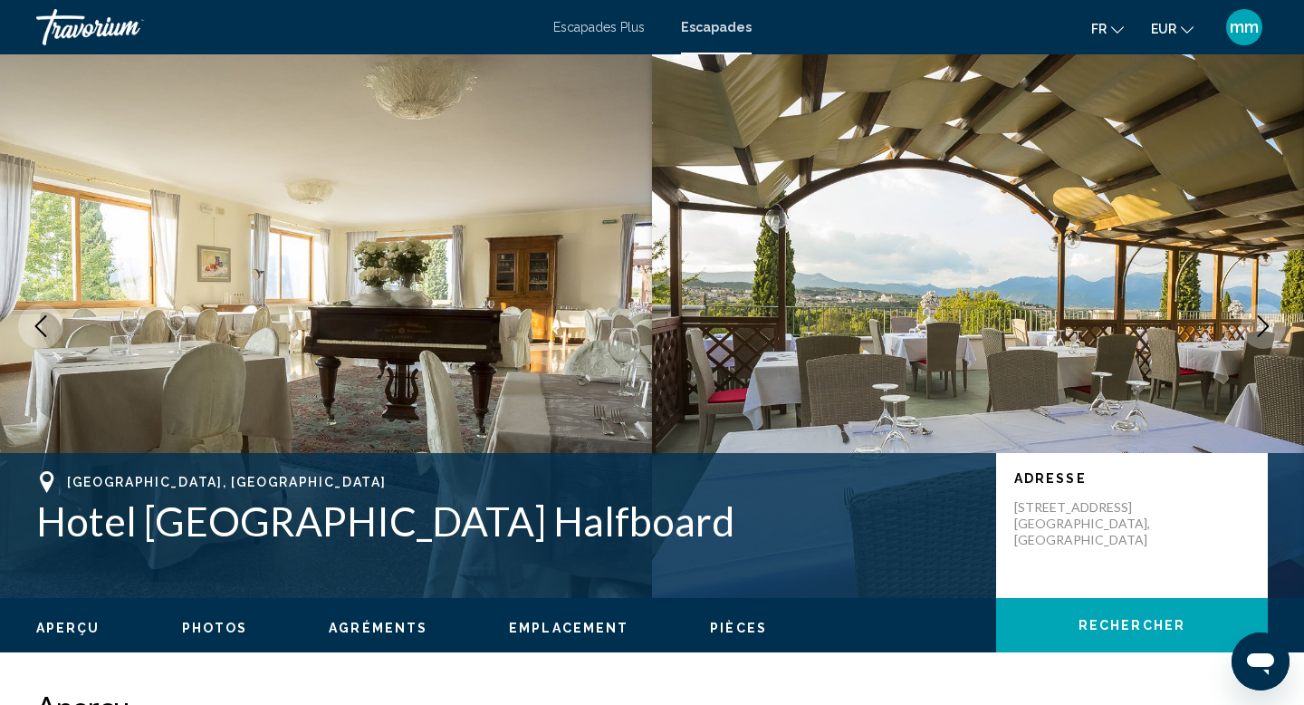
click at [1265, 320] on icon "Next image" at bounding box center [1264, 326] width 22 height 22
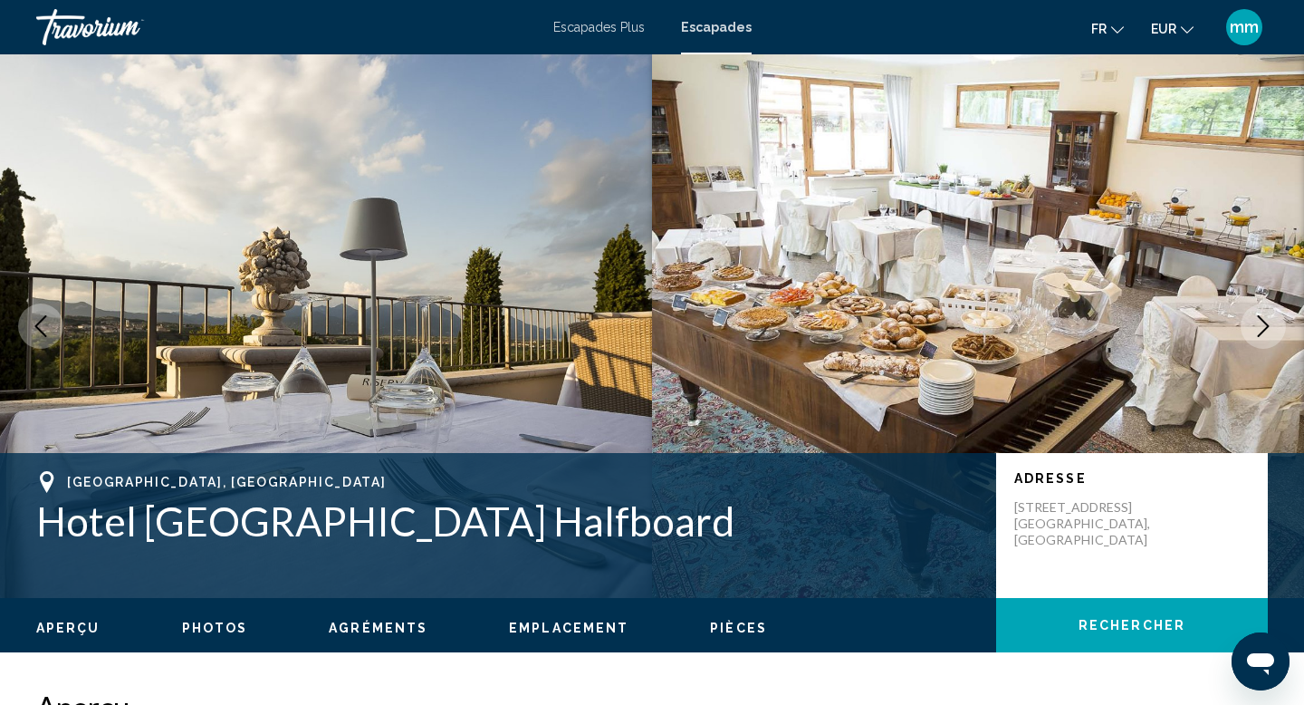
click at [1265, 320] on icon "Next image" at bounding box center [1264, 326] width 22 height 22
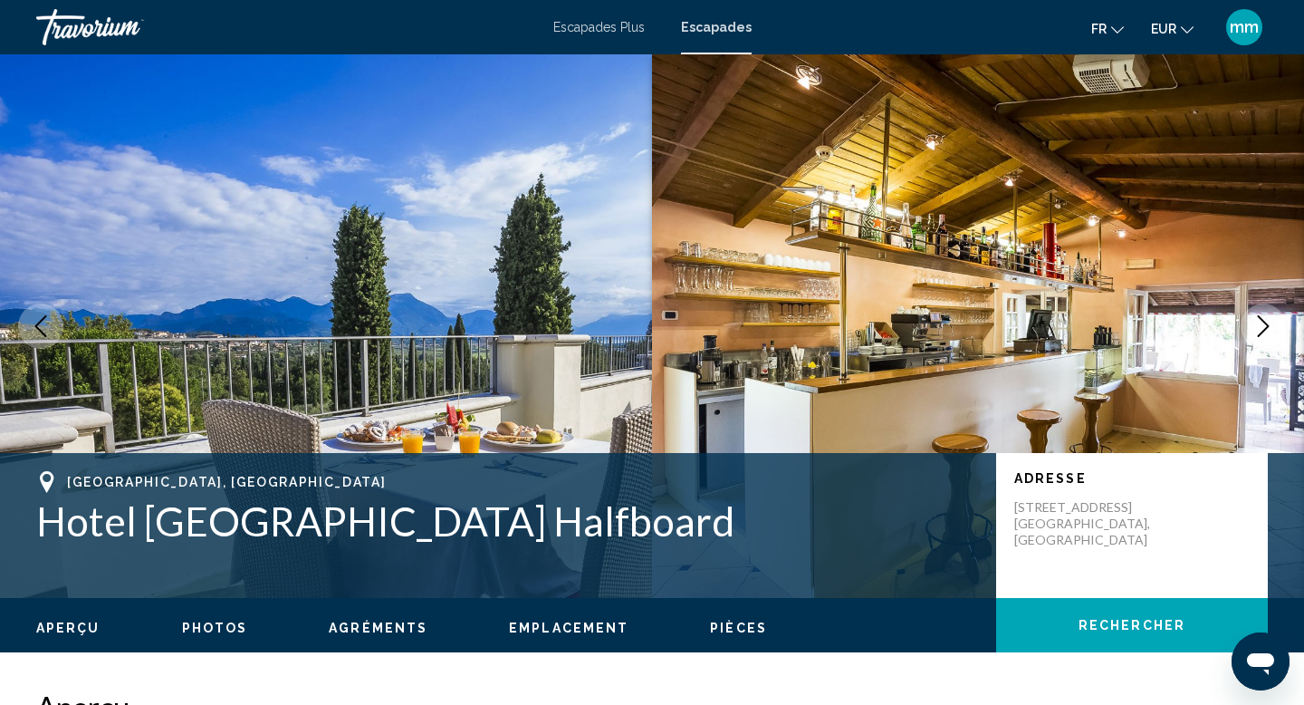
click at [1265, 320] on icon "Next image" at bounding box center [1264, 326] width 22 height 22
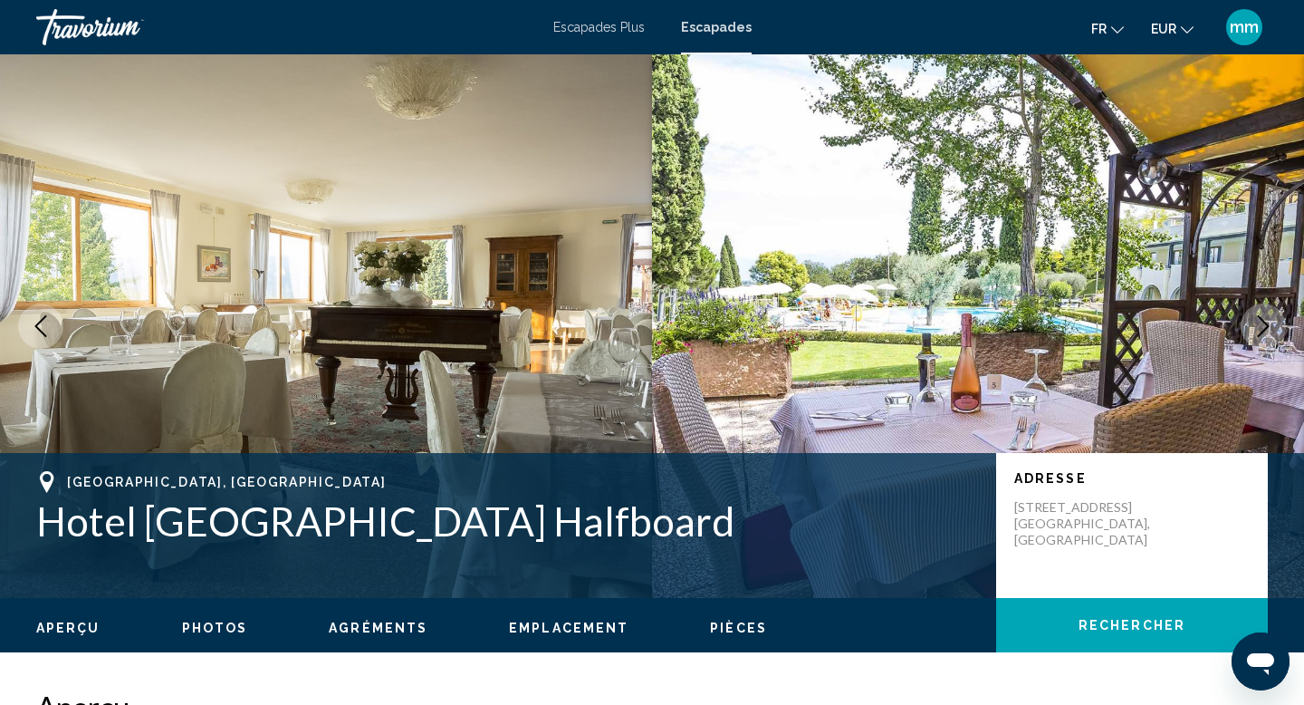
click at [1265, 320] on icon "Next image" at bounding box center [1264, 326] width 22 height 22
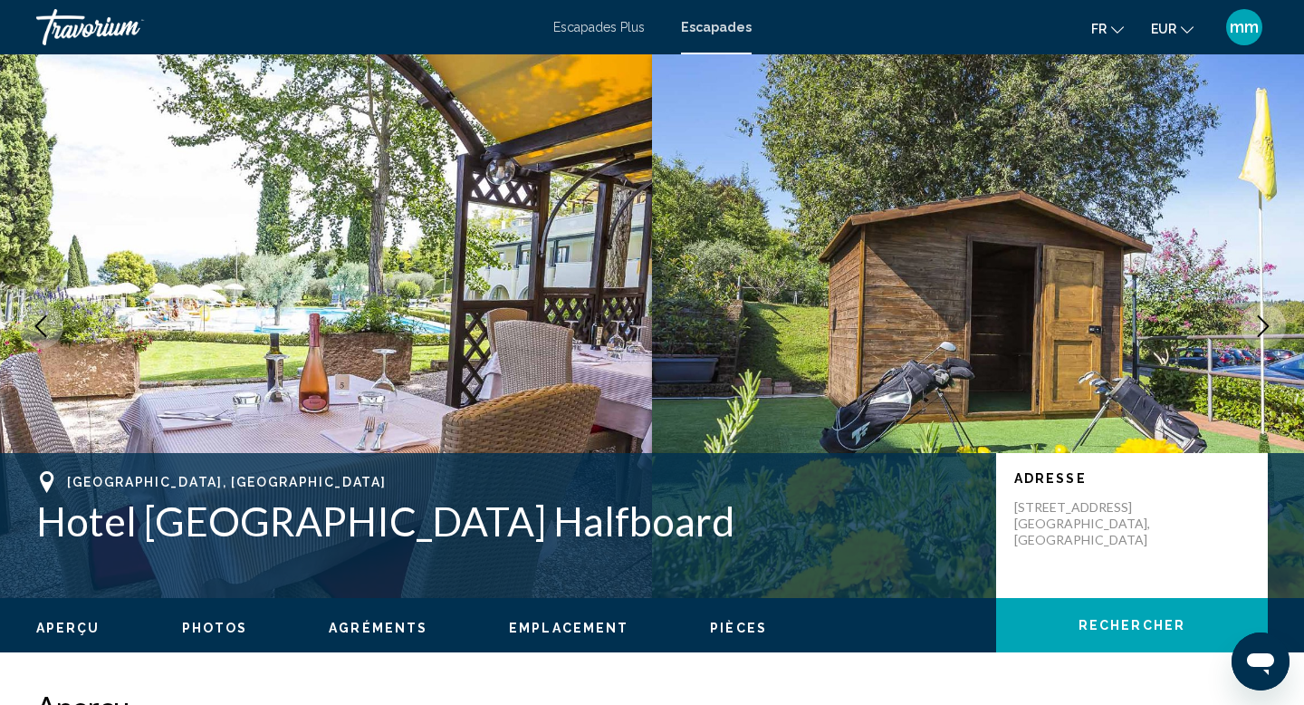
click at [1265, 320] on icon "Next image" at bounding box center [1264, 326] width 22 height 22
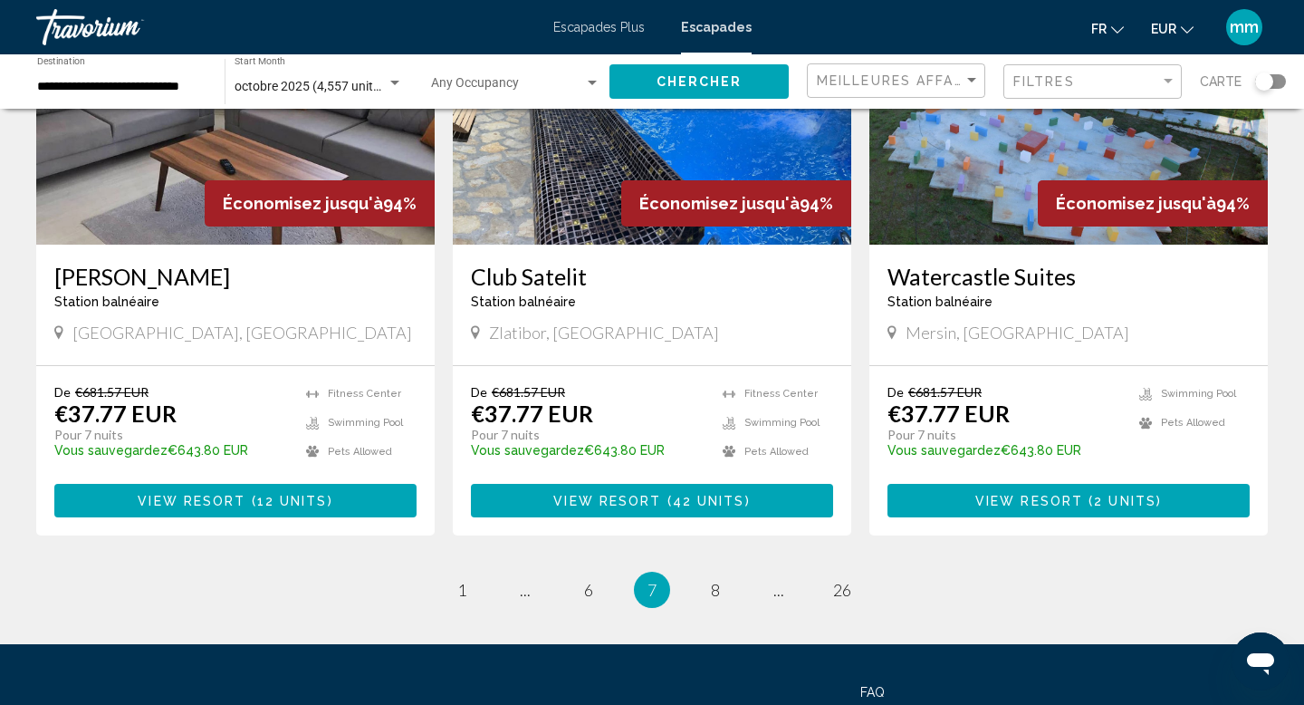
scroll to position [2274, 0]
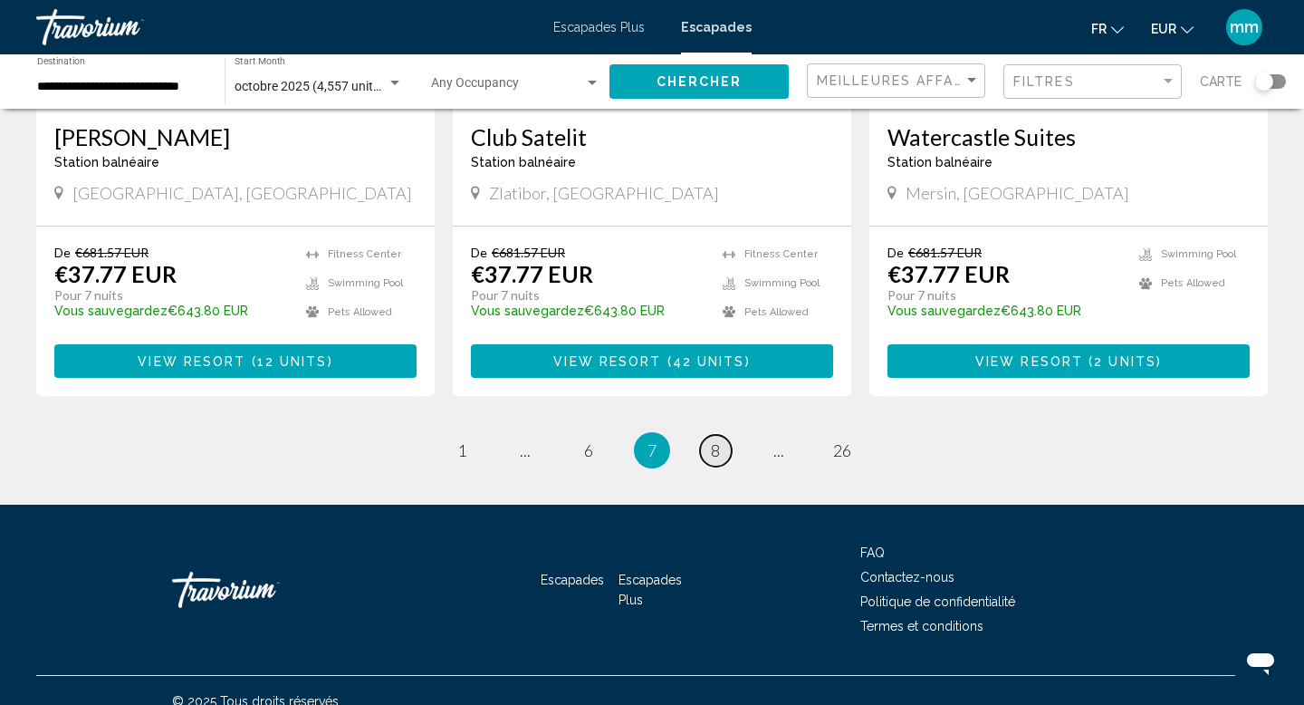
click at [720, 435] on link "page 8" at bounding box center [716, 451] width 32 height 32
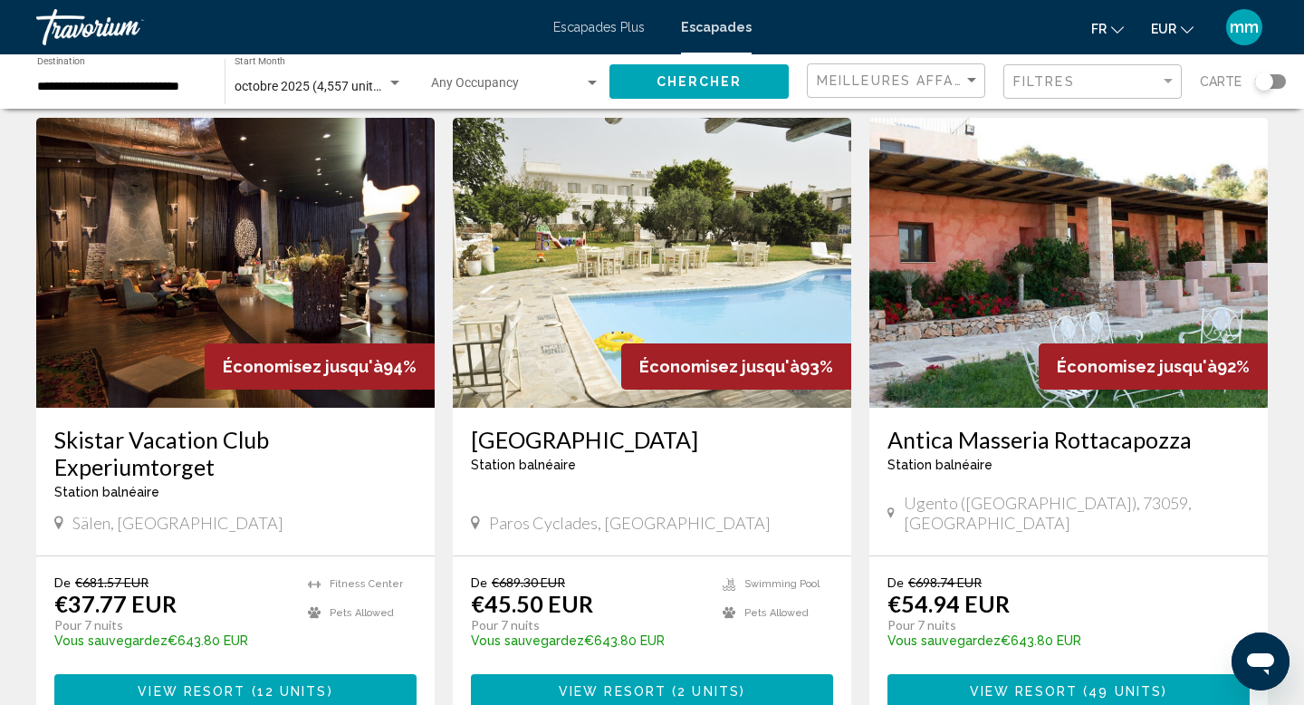
scroll to position [70, 0]
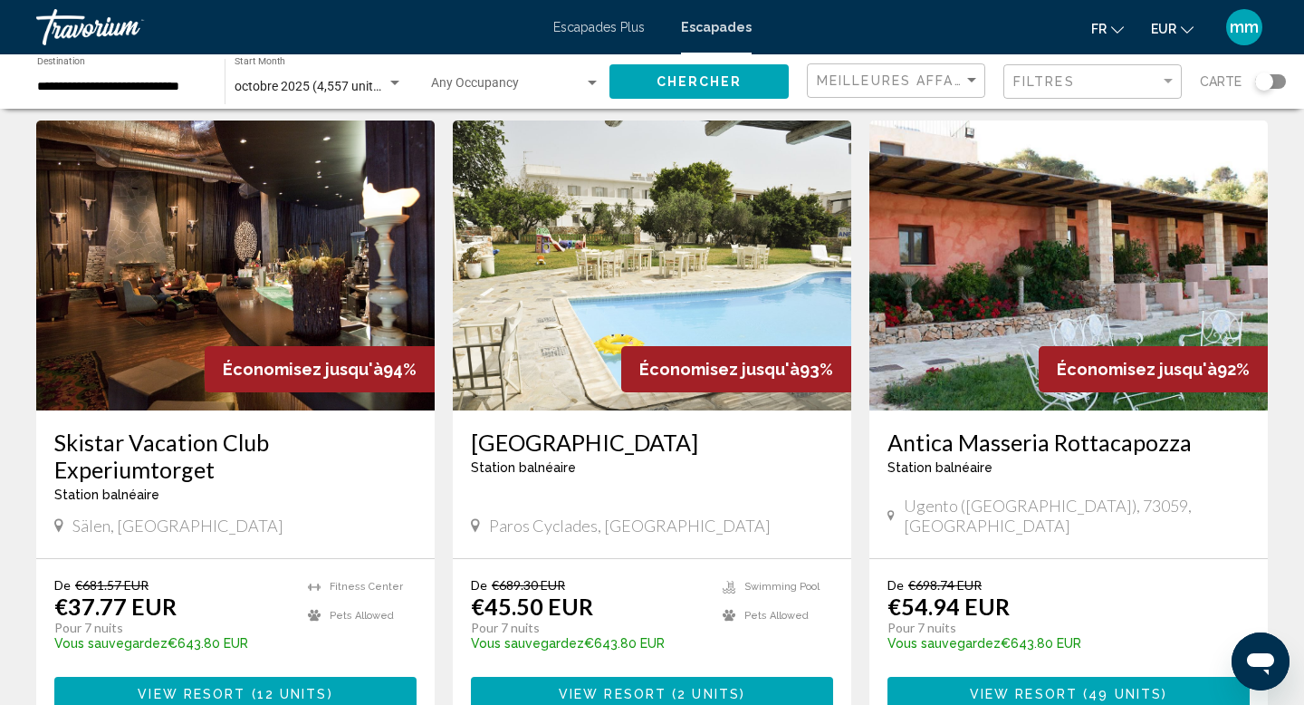
click at [683, 284] on img "Contenu principal" at bounding box center [652, 265] width 399 height 290
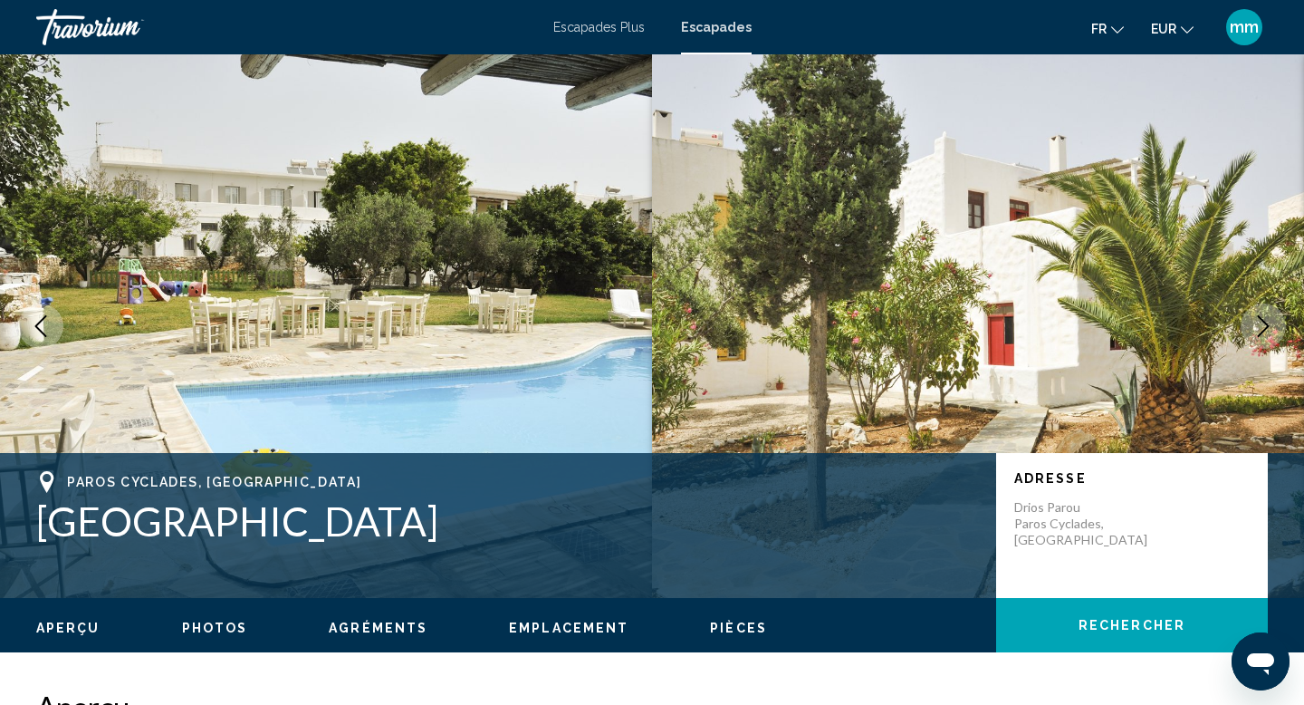
click at [1268, 330] on icon "Next image" at bounding box center [1264, 326] width 22 height 22
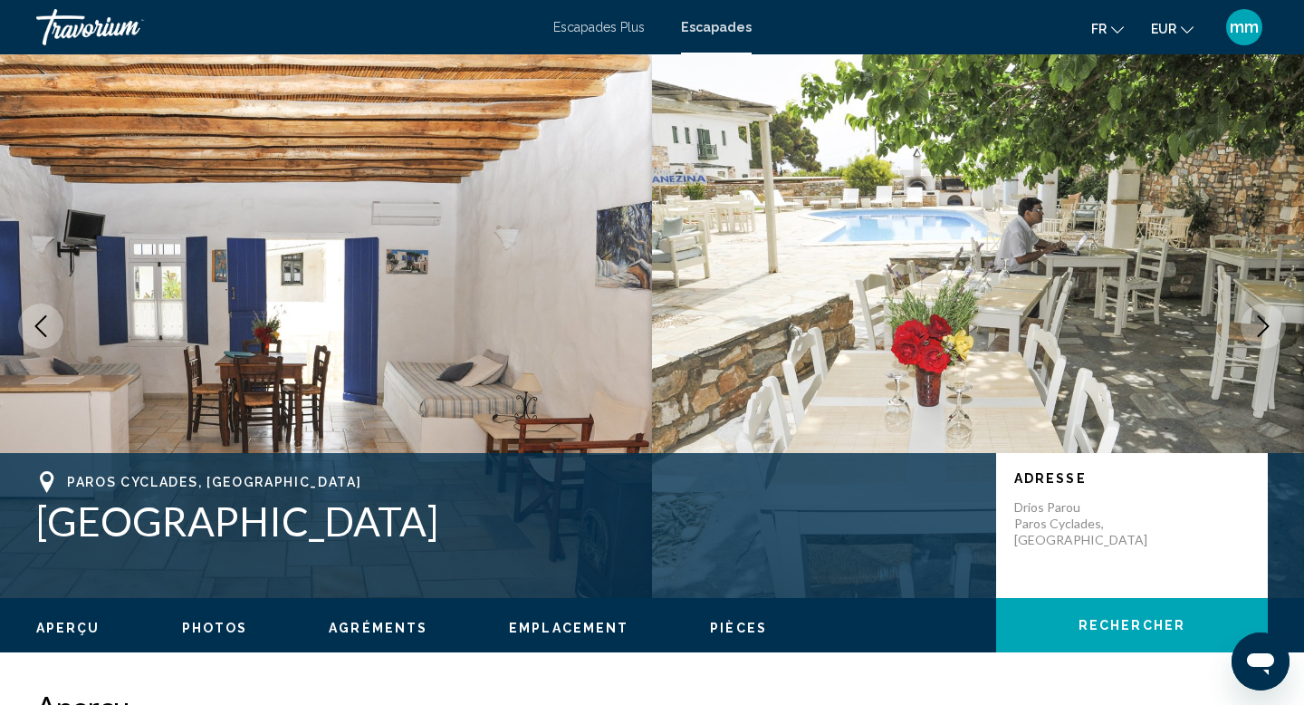
click at [1268, 330] on icon "Next image" at bounding box center [1264, 326] width 22 height 22
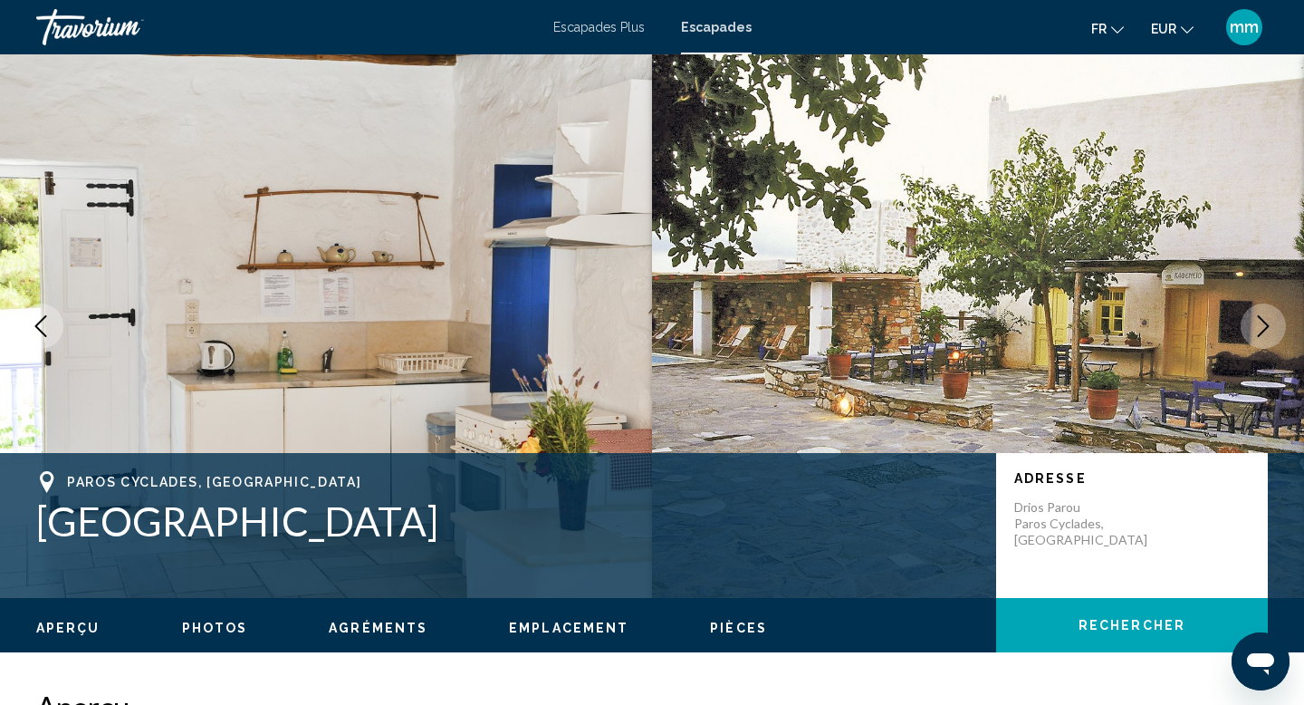
click at [1268, 330] on icon "Next image" at bounding box center [1264, 326] width 22 height 22
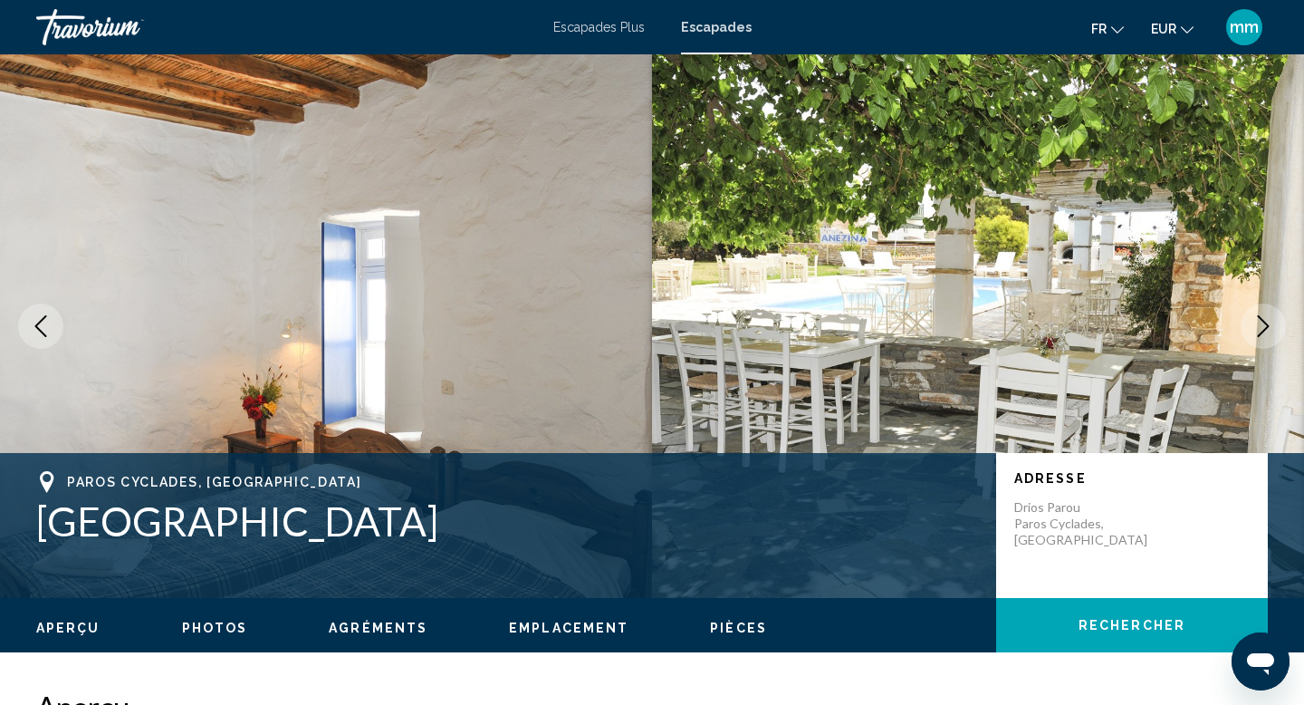
click at [1268, 330] on icon "Next image" at bounding box center [1264, 326] width 22 height 22
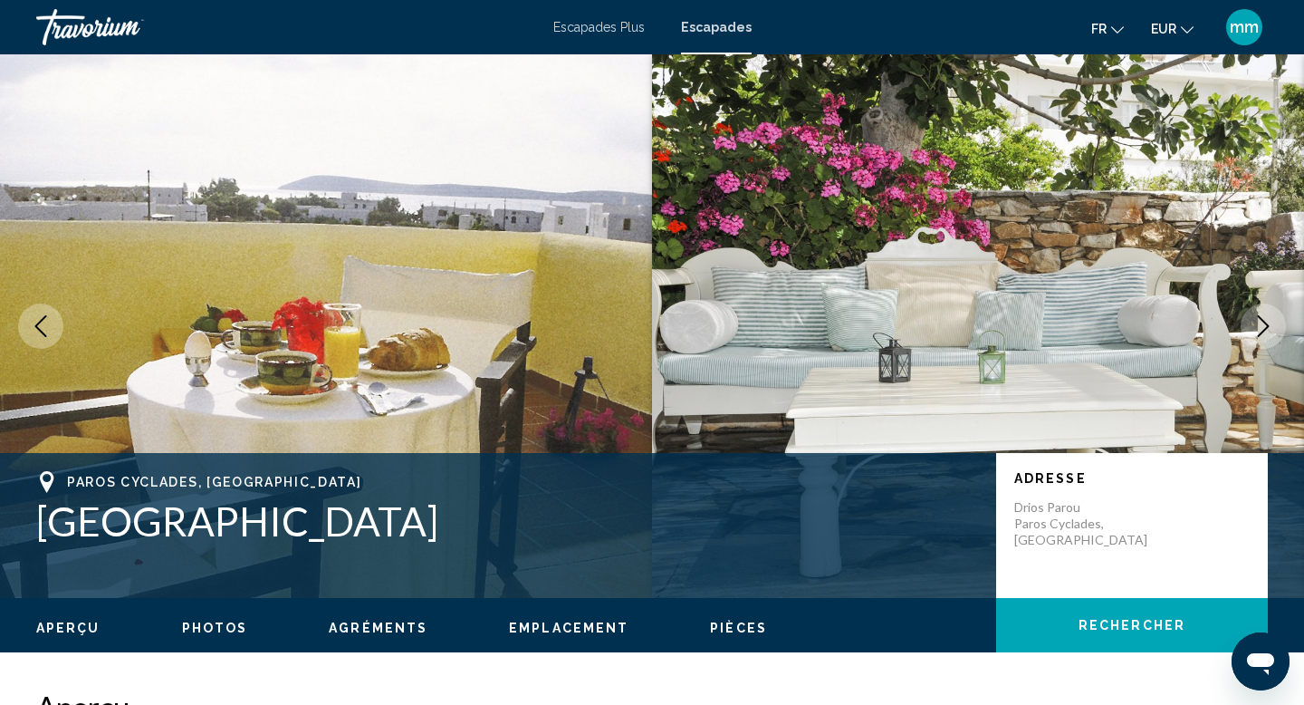
click at [1268, 330] on icon "Next image" at bounding box center [1264, 326] width 22 height 22
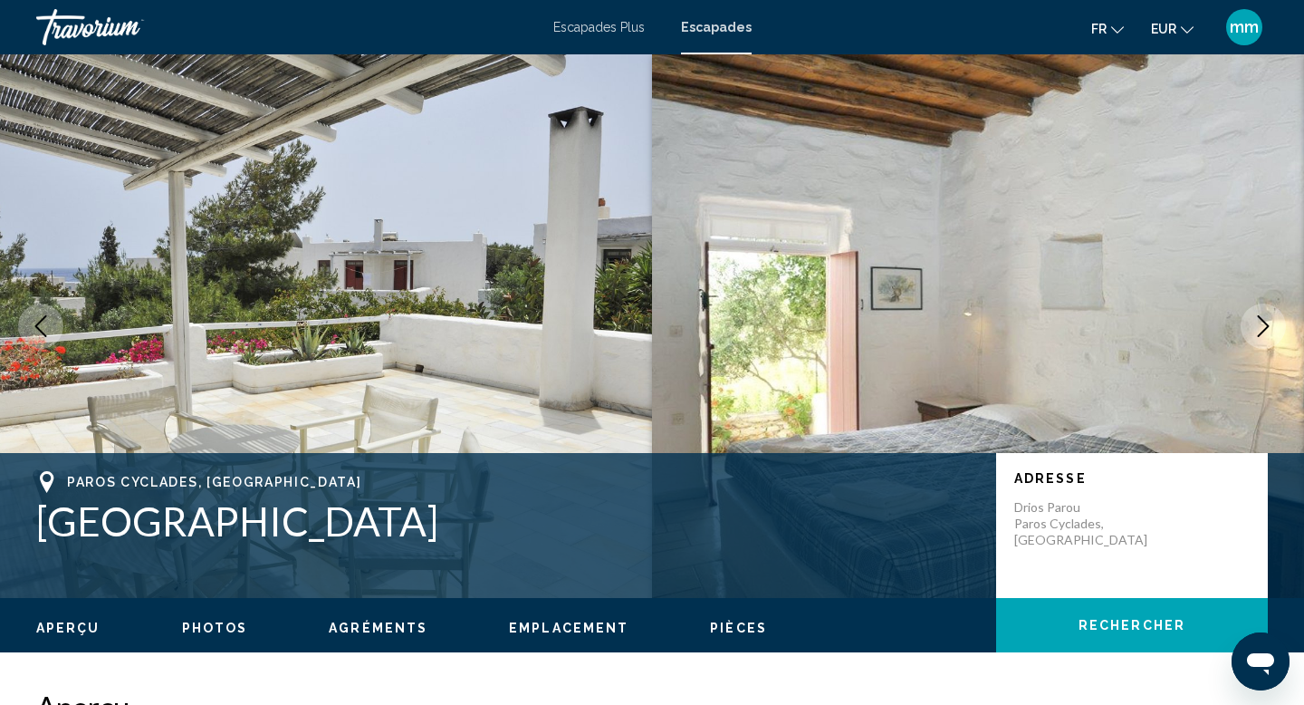
click at [1268, 330] on icon "Next image" at bounding box center [1264, 326] width 22 height 22
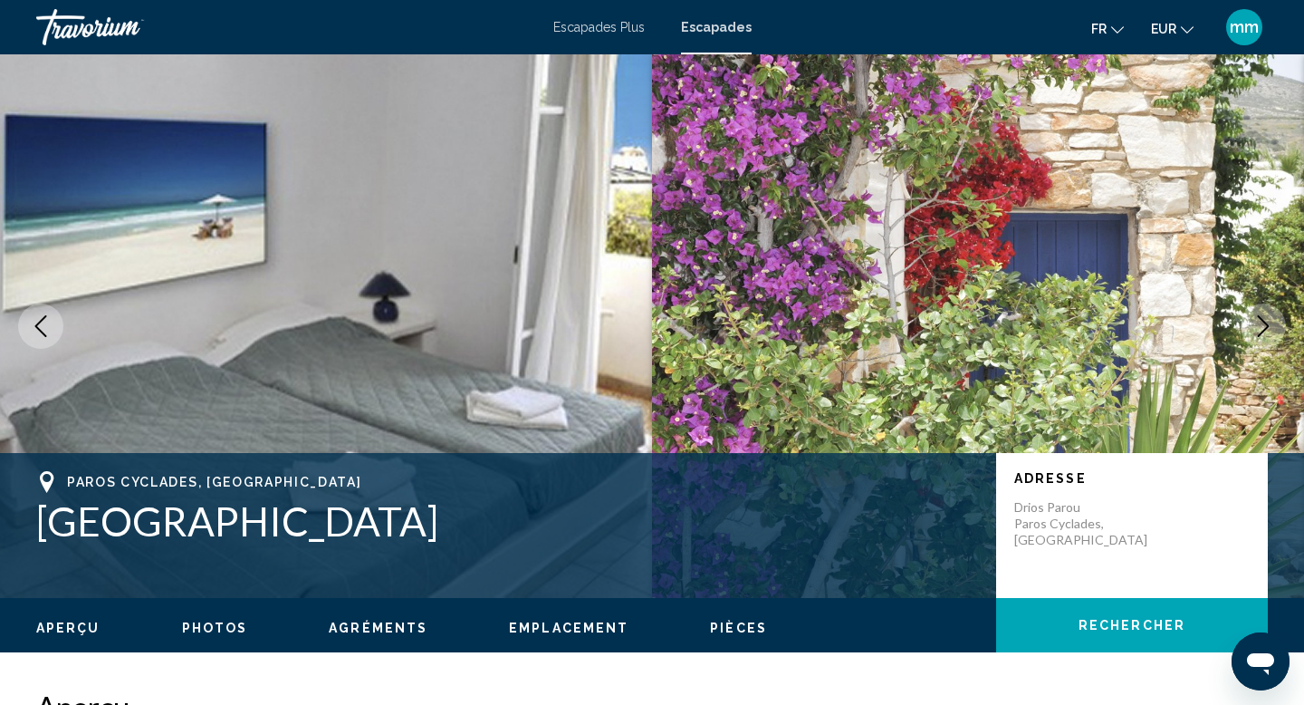
click at [1268, 330] on icon "Next image" at bounding box center [1264, 326] width 22 height 22
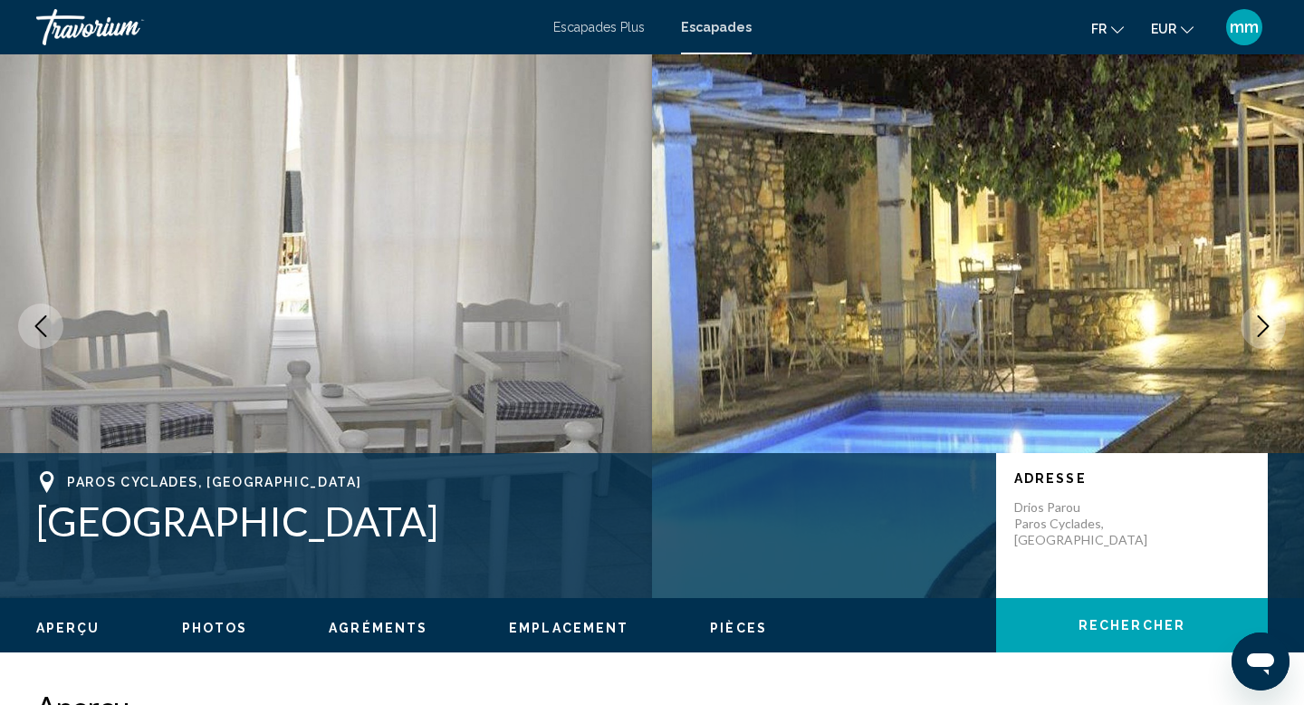
click at [1268, 330] on icon "Next image" at bounding box center [1264, 326] width 22 height 22
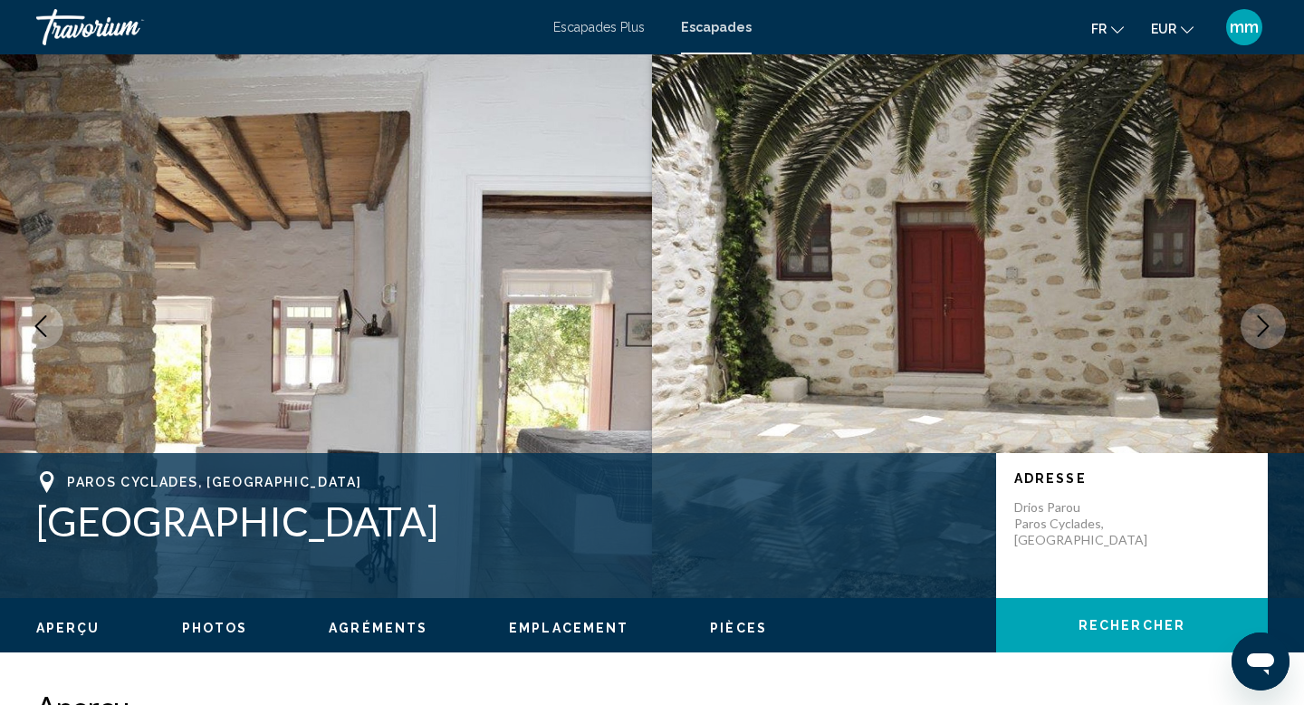
click at [1268, 330] on icon "Next image" at bounding box center [1264, 326] width 22 height 22
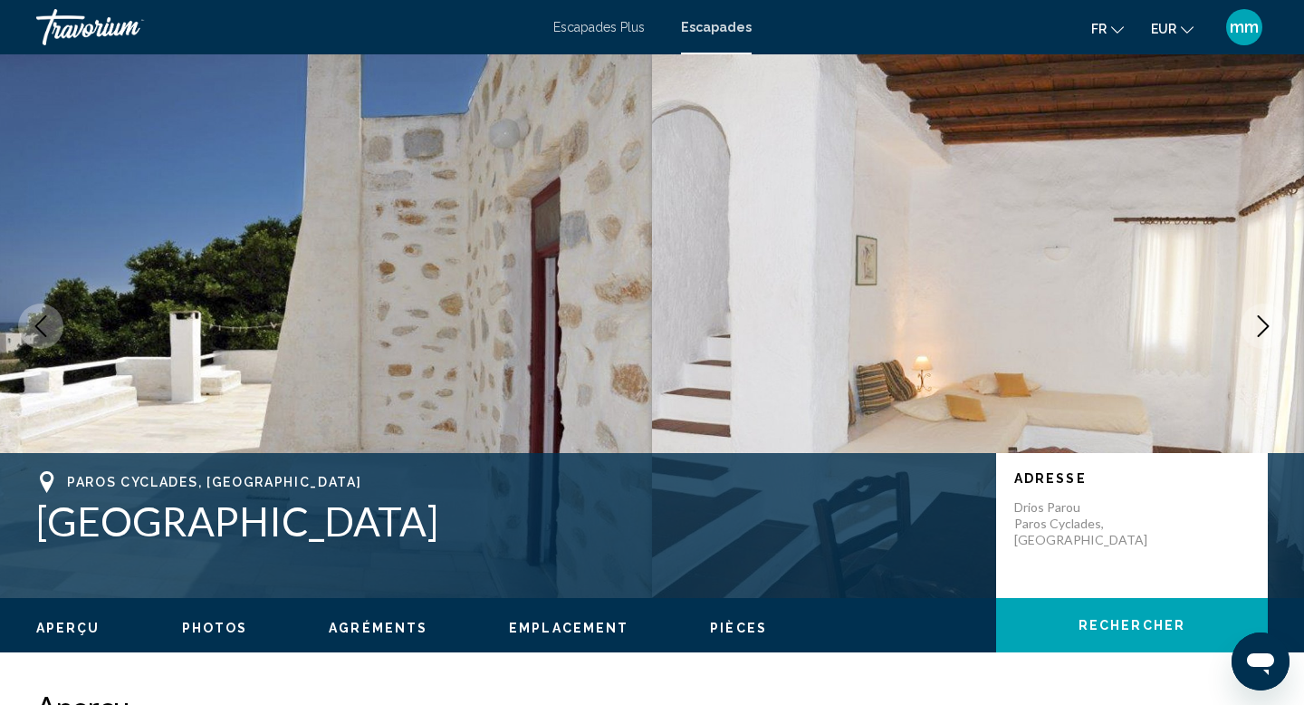
click at [1268, 330] on icon "Next image" at bounding box center [1264, 326] width 22 height 22
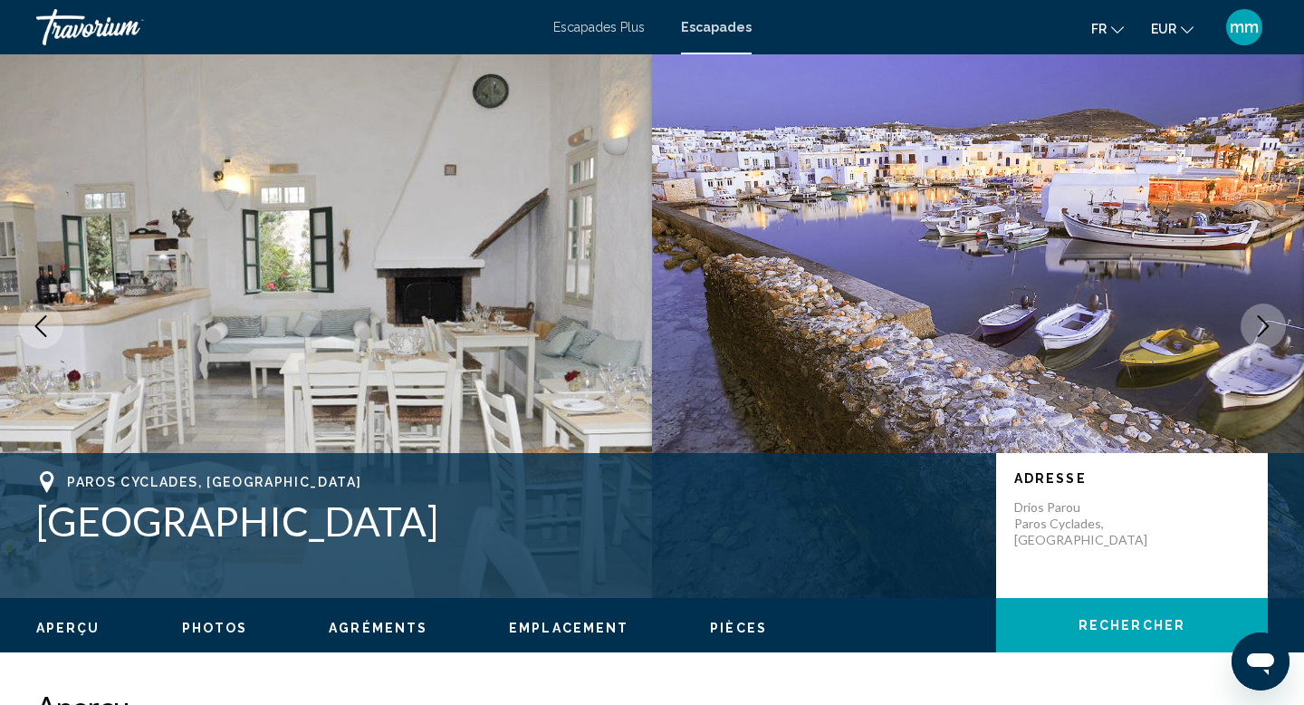
click at [1268, 330] on icon "Next image" at bounding box center [1264, 326] width 22 height 22
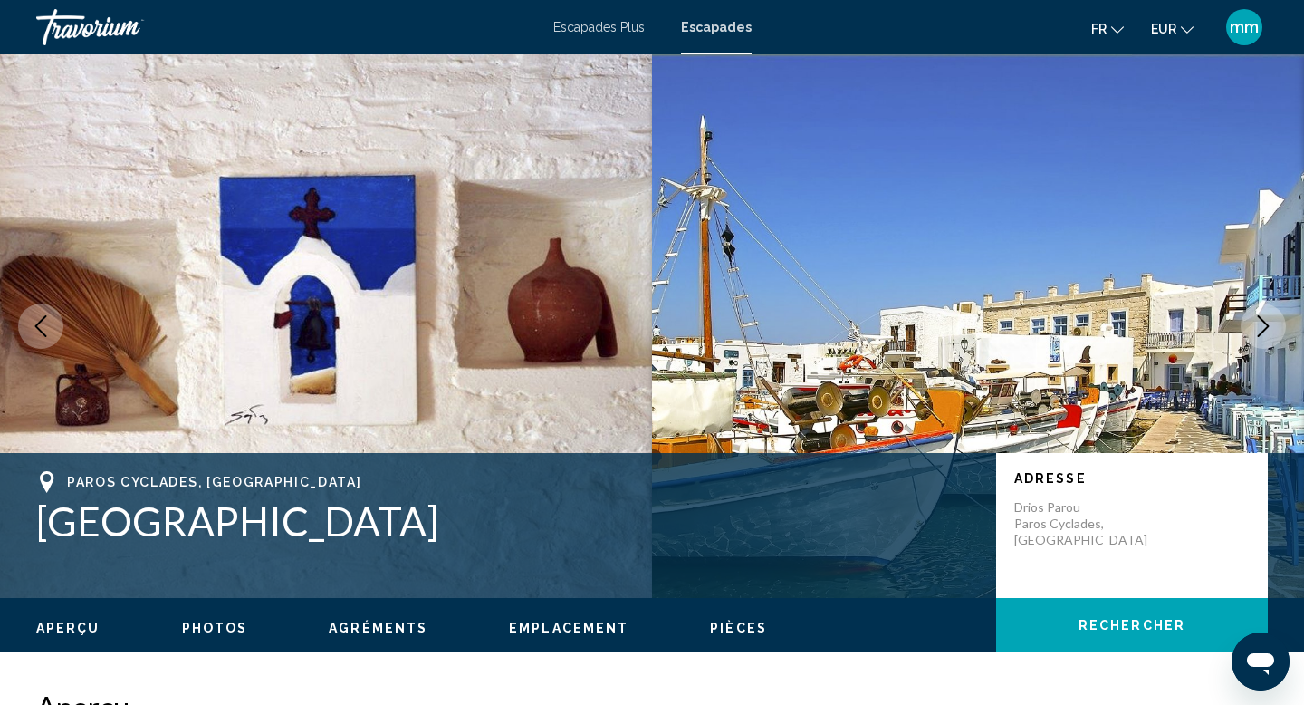
click at [1268, 330] on icon "Next image" at bounding box center [1264, 326] width 22 height 22
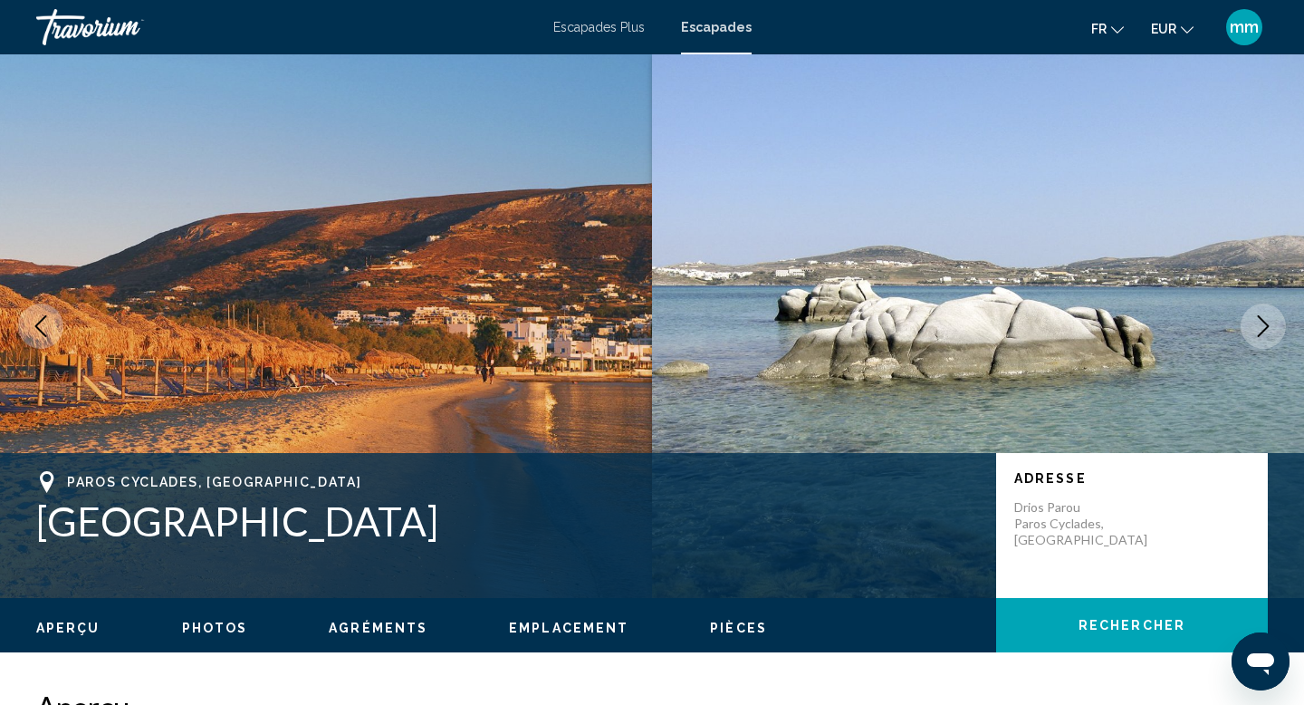
click at [1268, 330] on icon "Next image" at bounding box center [1264, 326] width 22 height 22
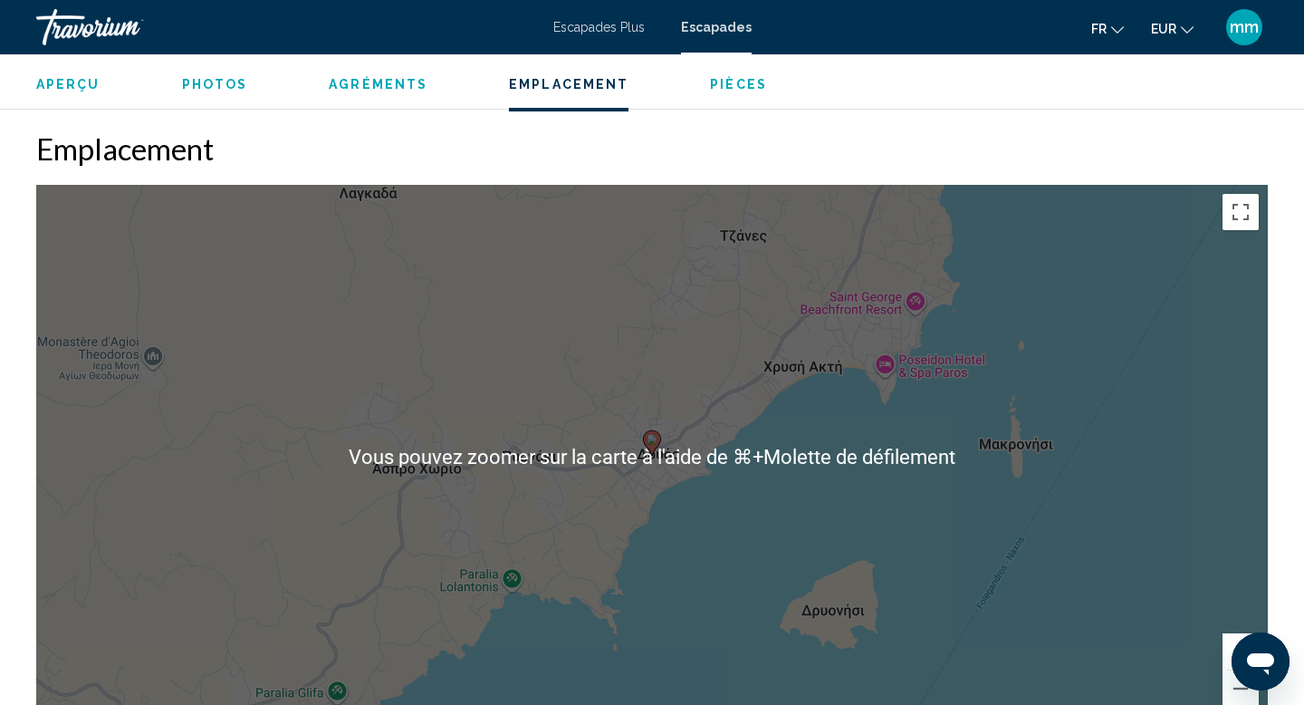
scroll to position [2483, 0]
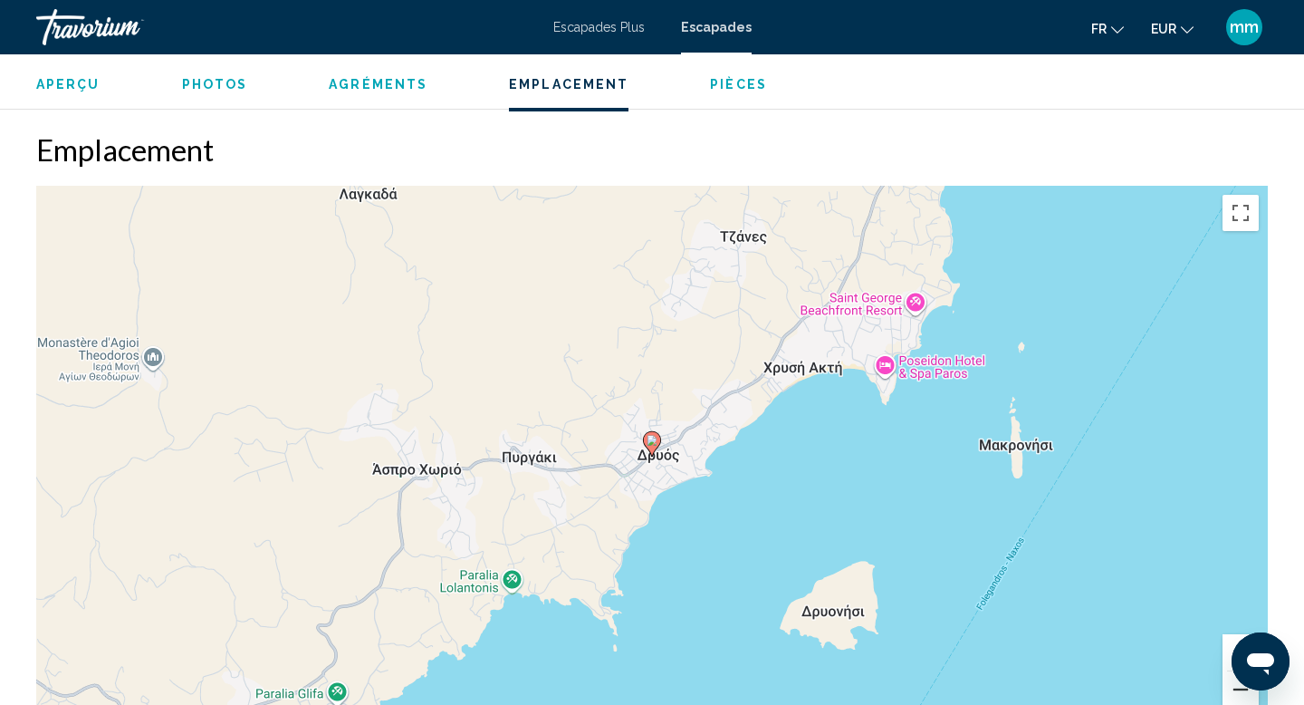
click at [1241, 692] on button "Zoom arrière" at bounding box center [1241, 689] width 36 height 36
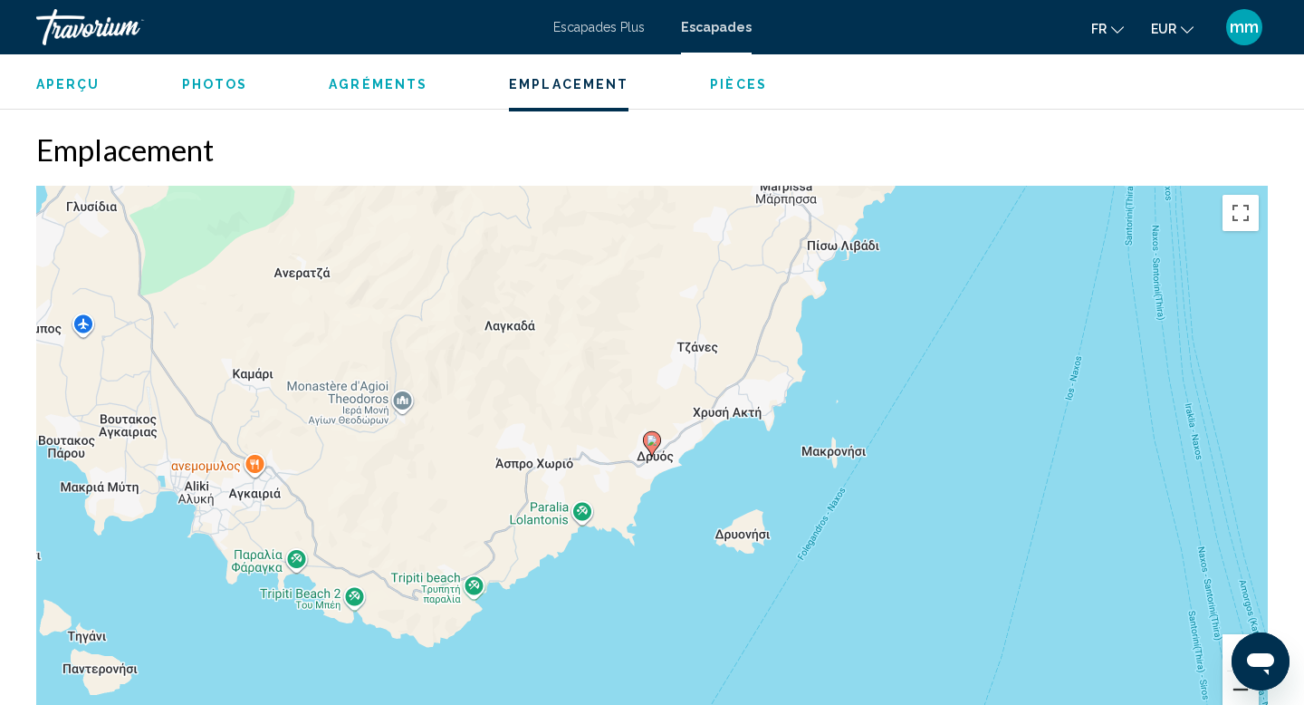
click at [1241, 692] on button "Zoom arrière" at bounding box center [1241, 689] width 36 height 36
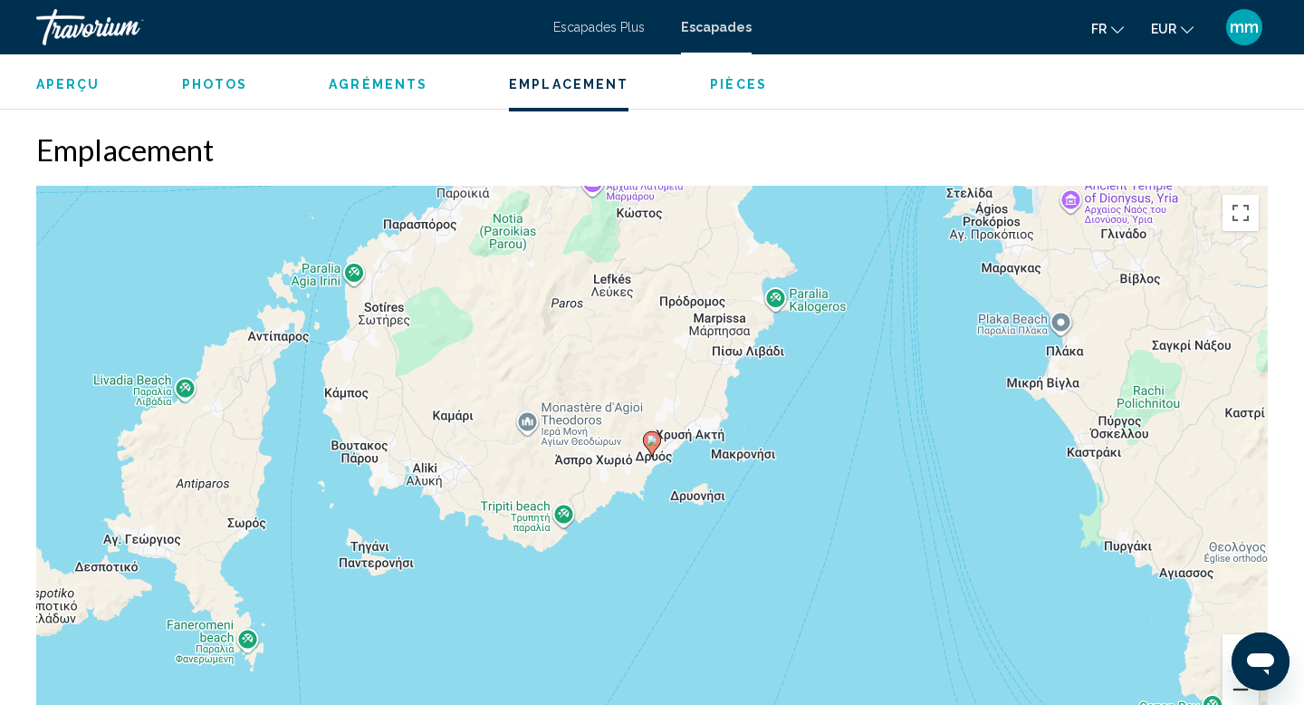
click at [1241, 692] on button "Zoom arrière" at bounding box center [1241, 689] width 36 height 36
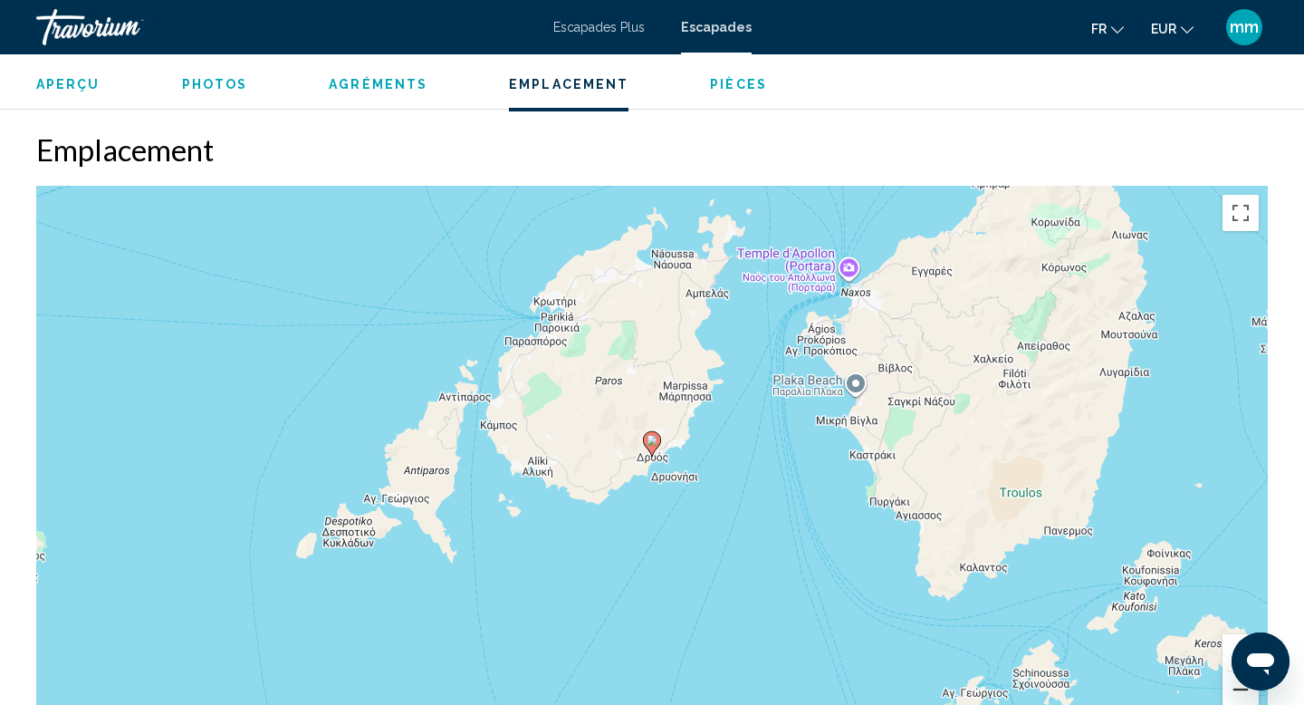
click at [1241, 692] on button "Zoom arrière" at bounding box center [1241, 689] width 36 height 36
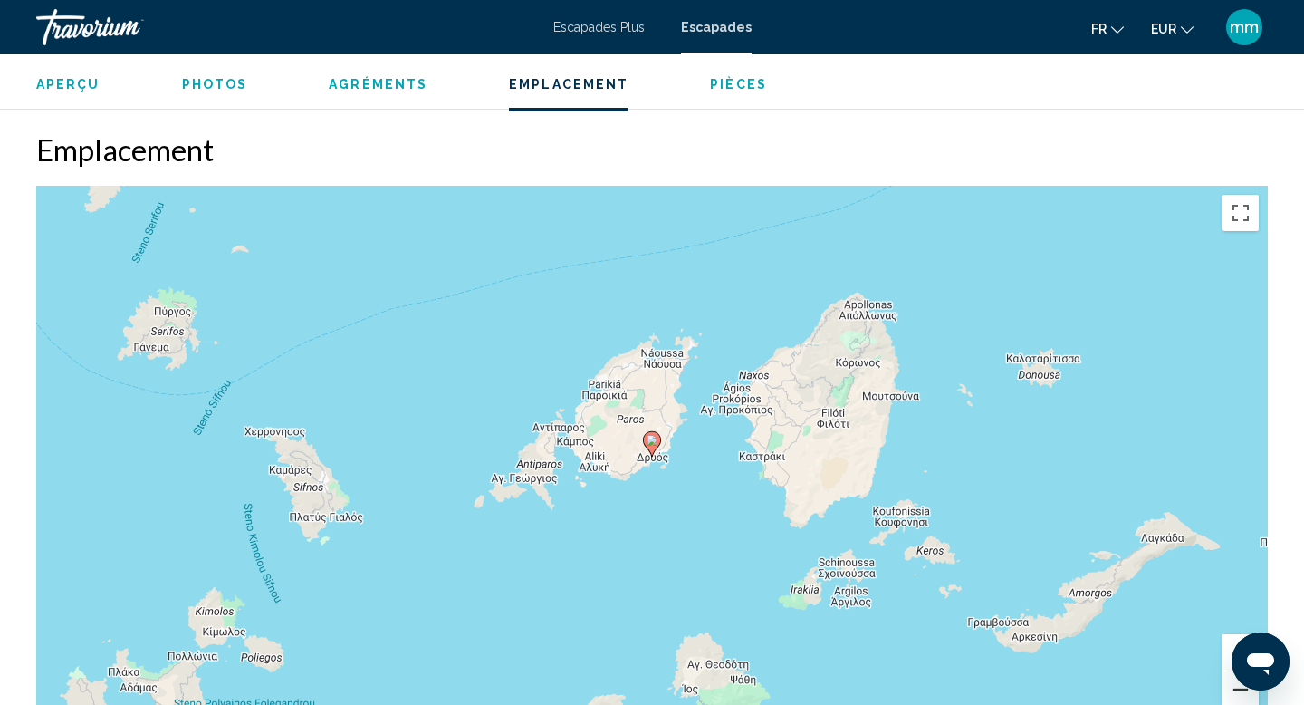
click at [1241, 692] on button "Zoom arrière" at bounding box center [1241, 689] width 36 height 36
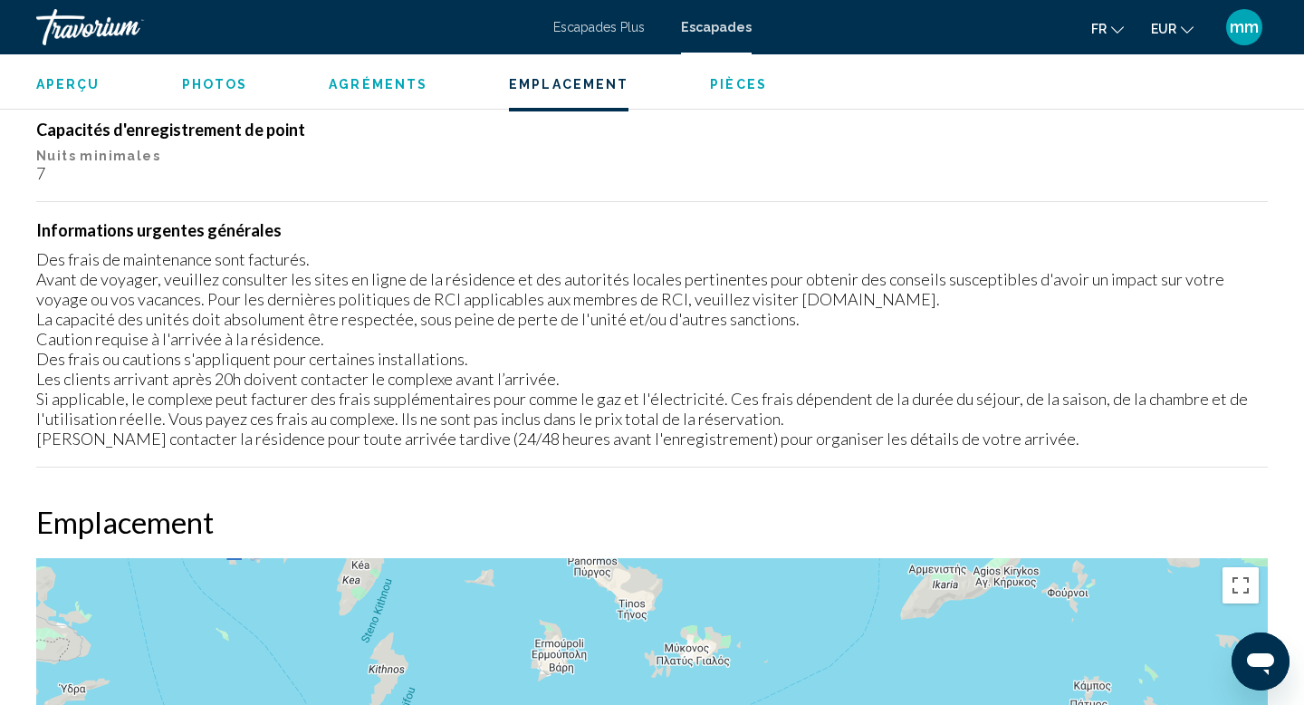
scroll to position [2033, 0]
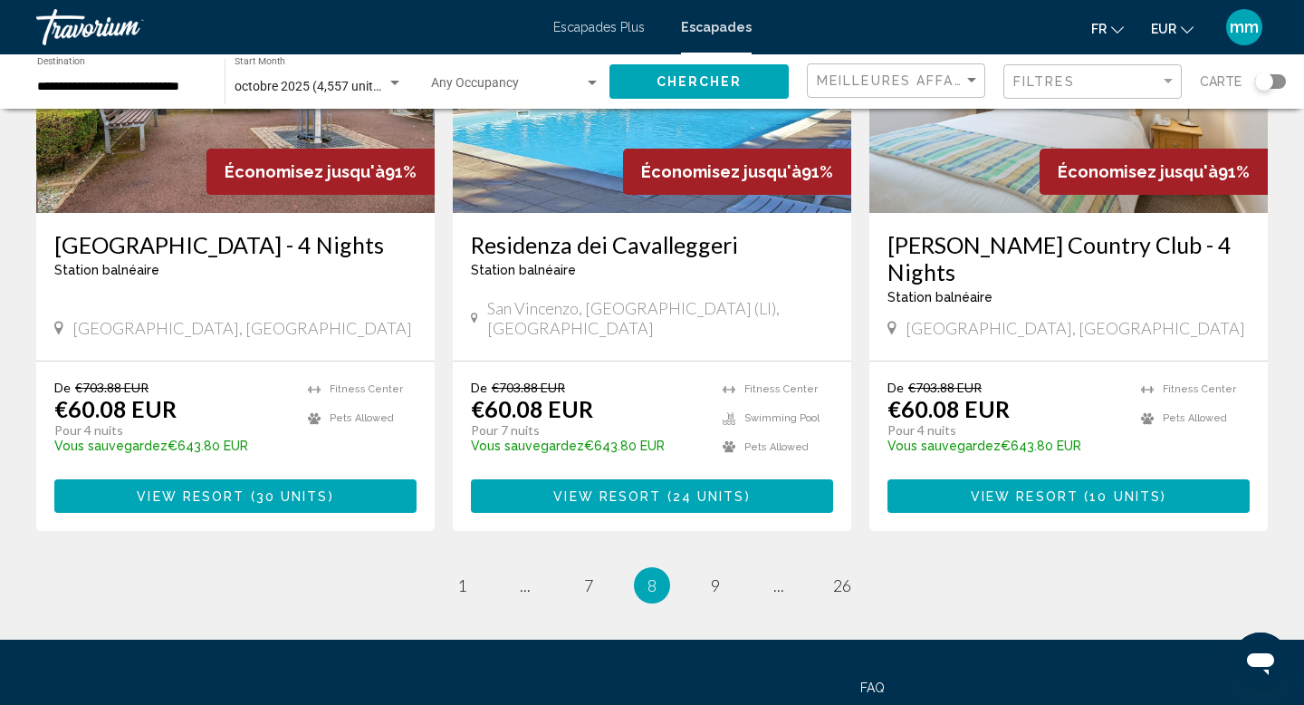
scroll to position [2188, 0]
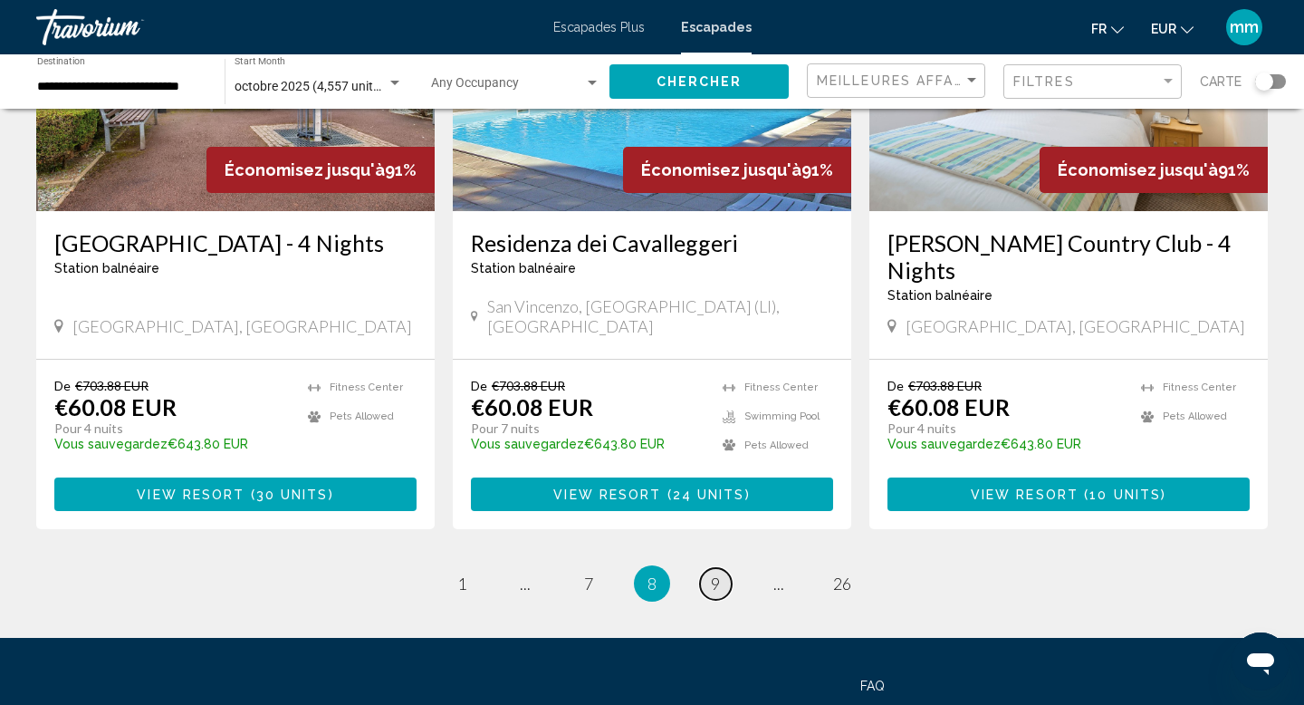
click at [716, 573] on span "9" at bounding box center [715, 583] width 9 height 20
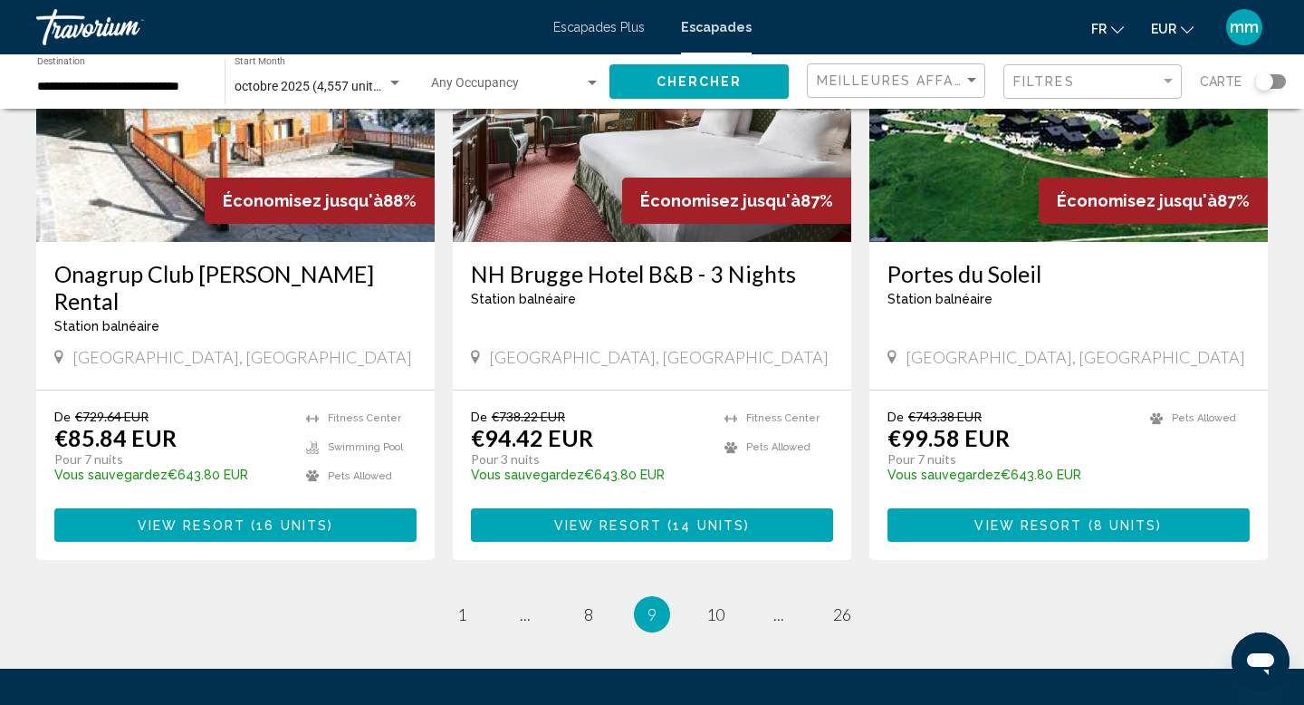
scroll to position [2274, 0]
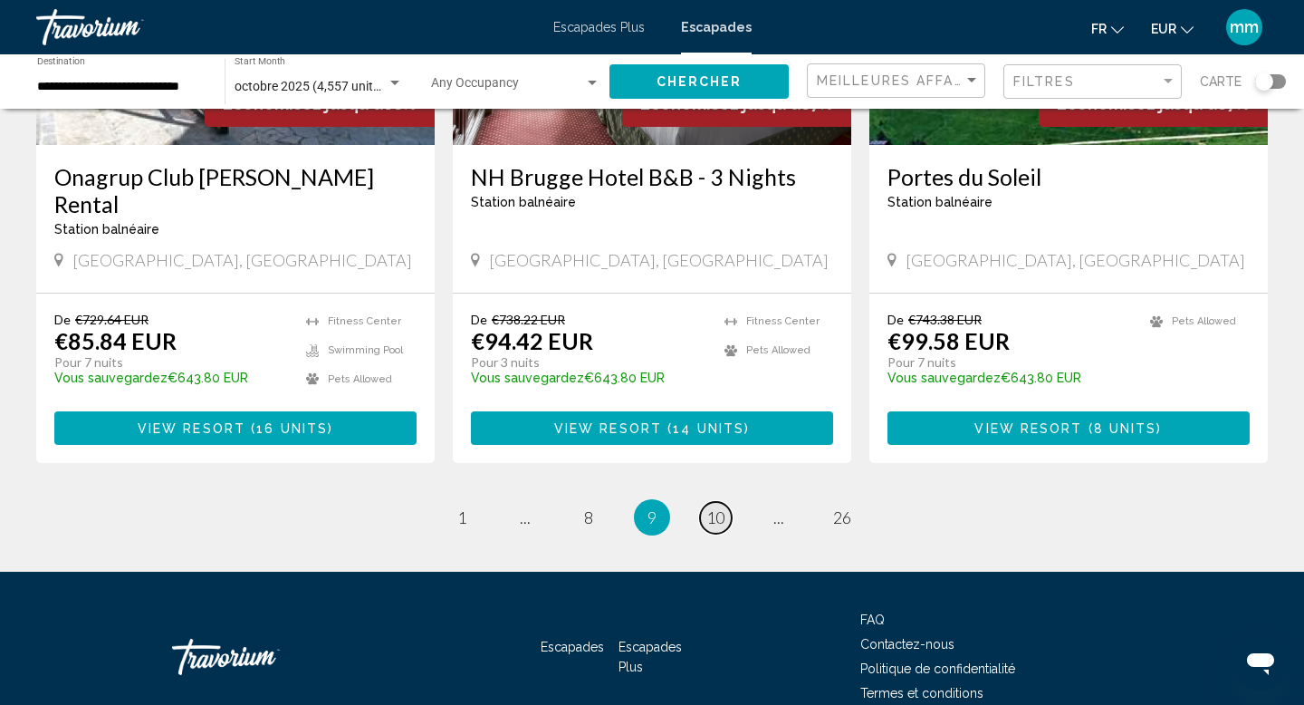
click at [718, 507] on span "10" at bounding box center [716, 517] width 18 height 20
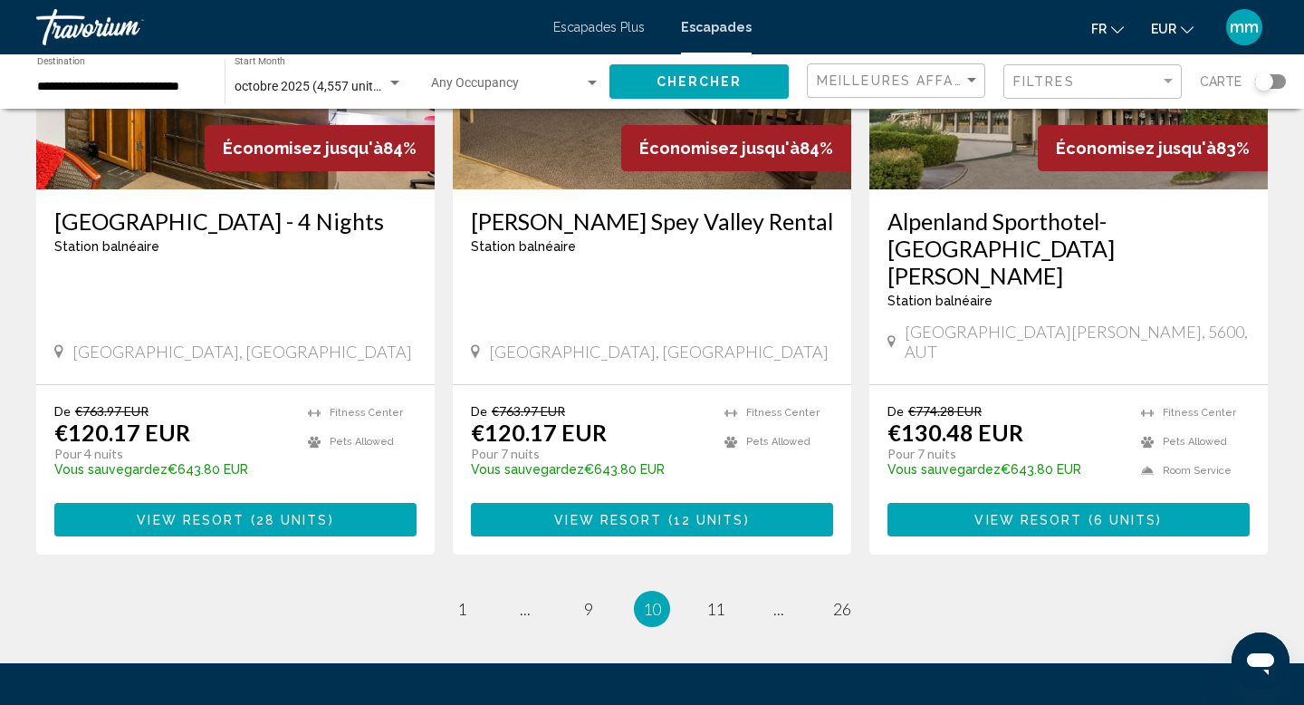
scroll to position [2301, 0]
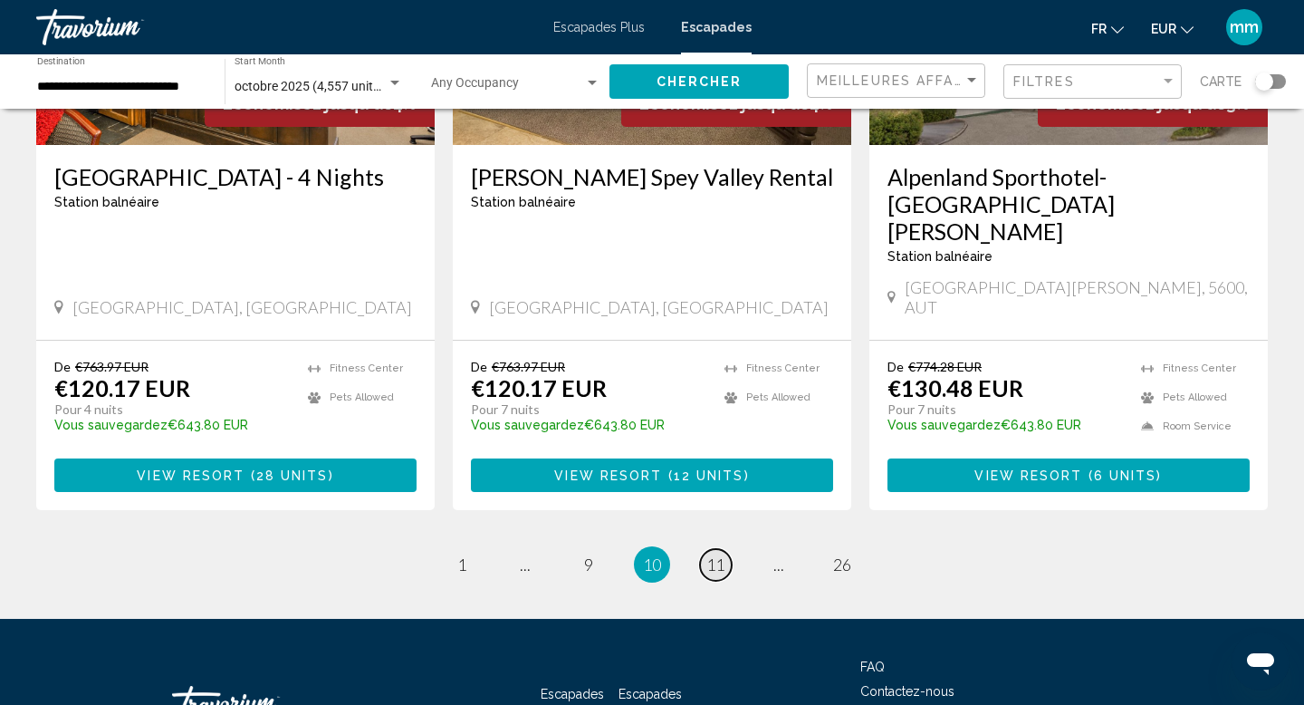
click at [717, 554] on span "11" at bounding box center [716, 564] width 18 height 20
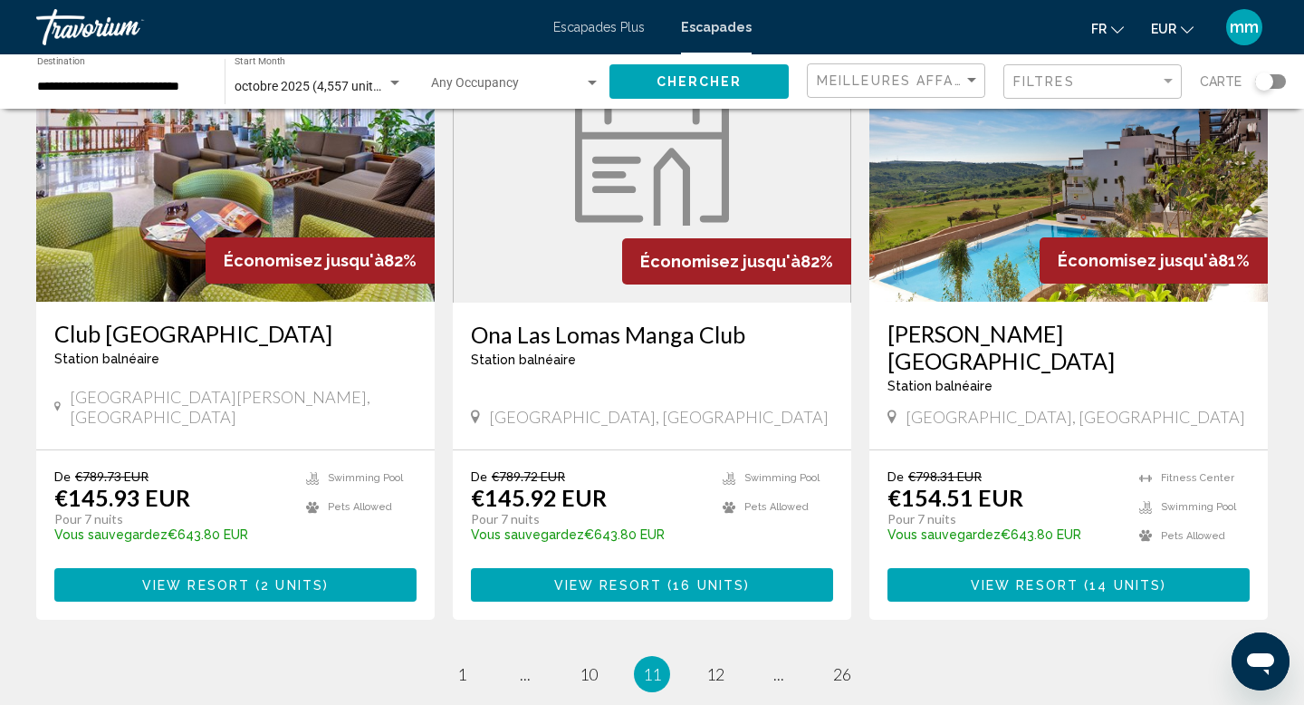
scroll to position [2202, 0]
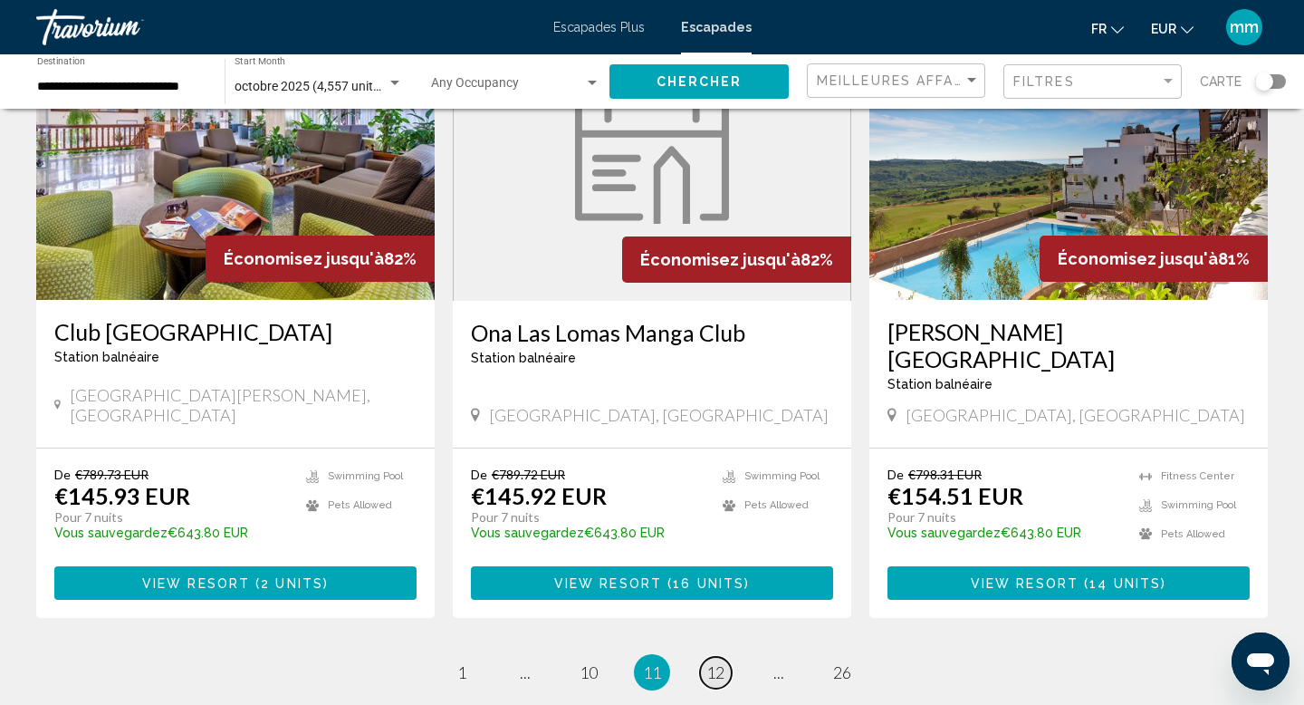
click at [712, 662] on span "12" at bounding box center [716, 672] width 18 height 20
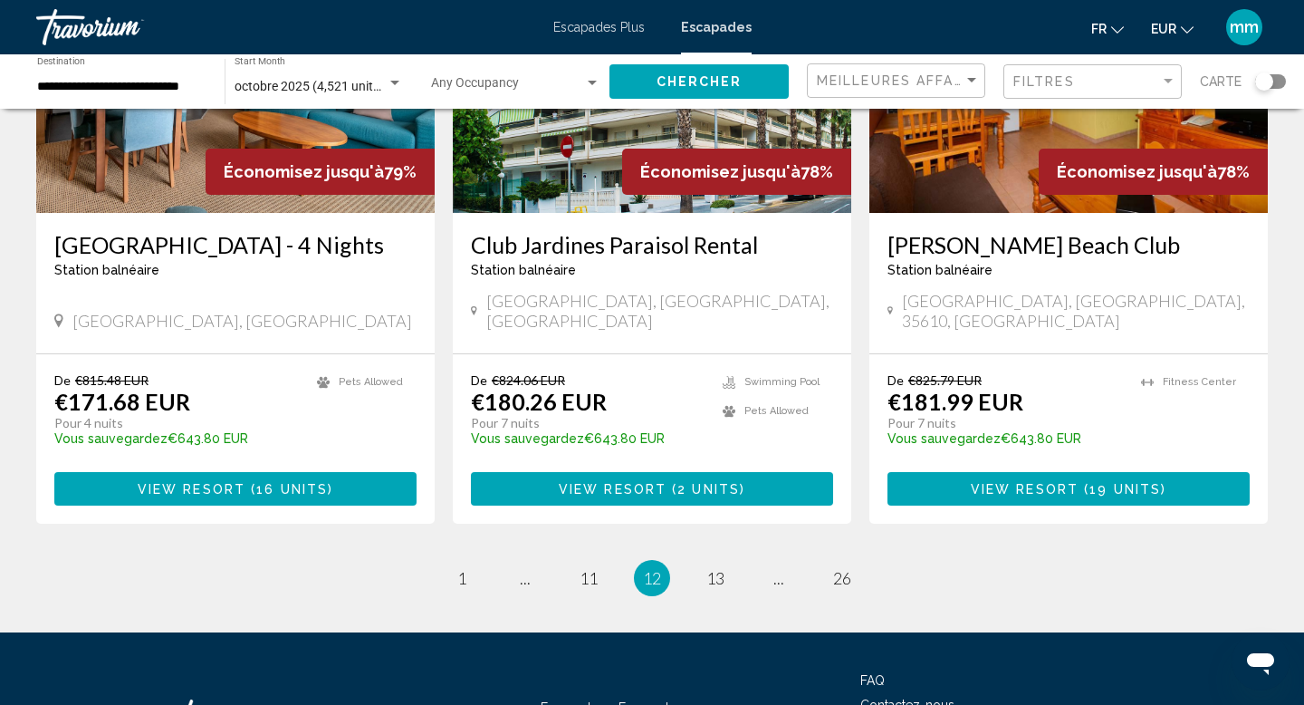
scroll to position [2288, 0]
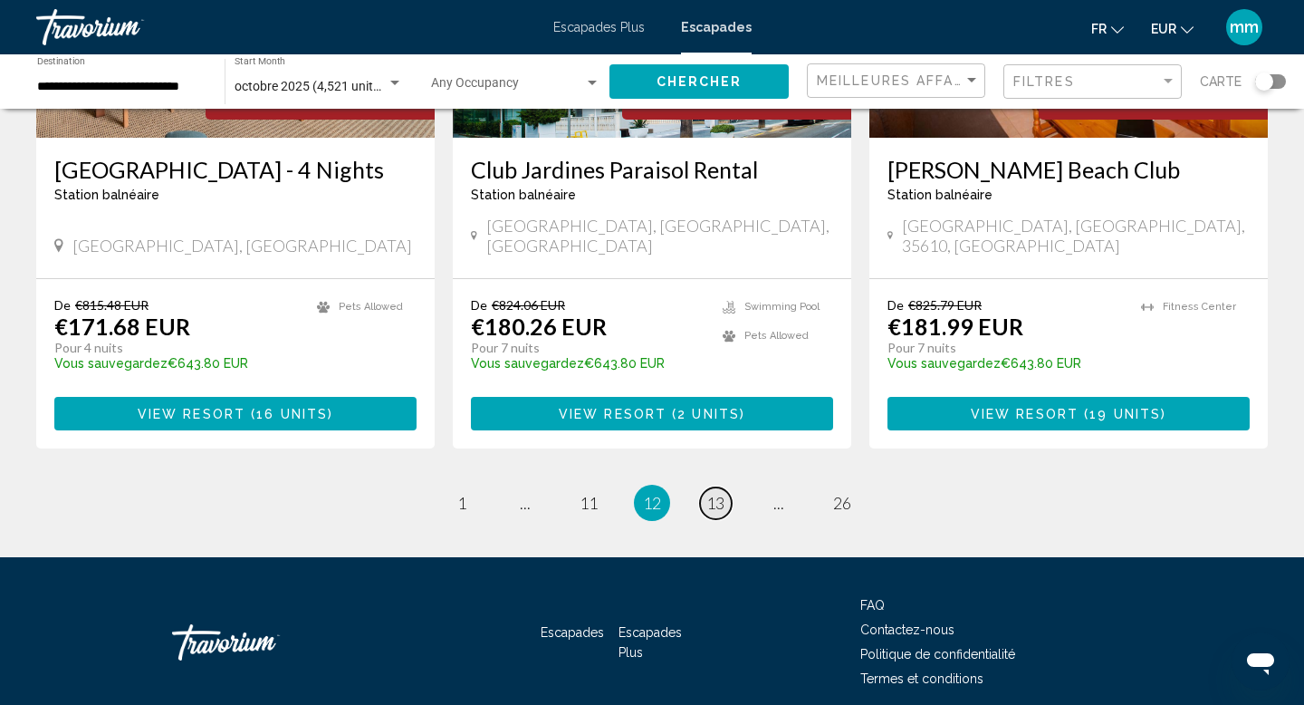
click at [710, 493] on span "13" at bounding box center [716, 503] width 18 height 20
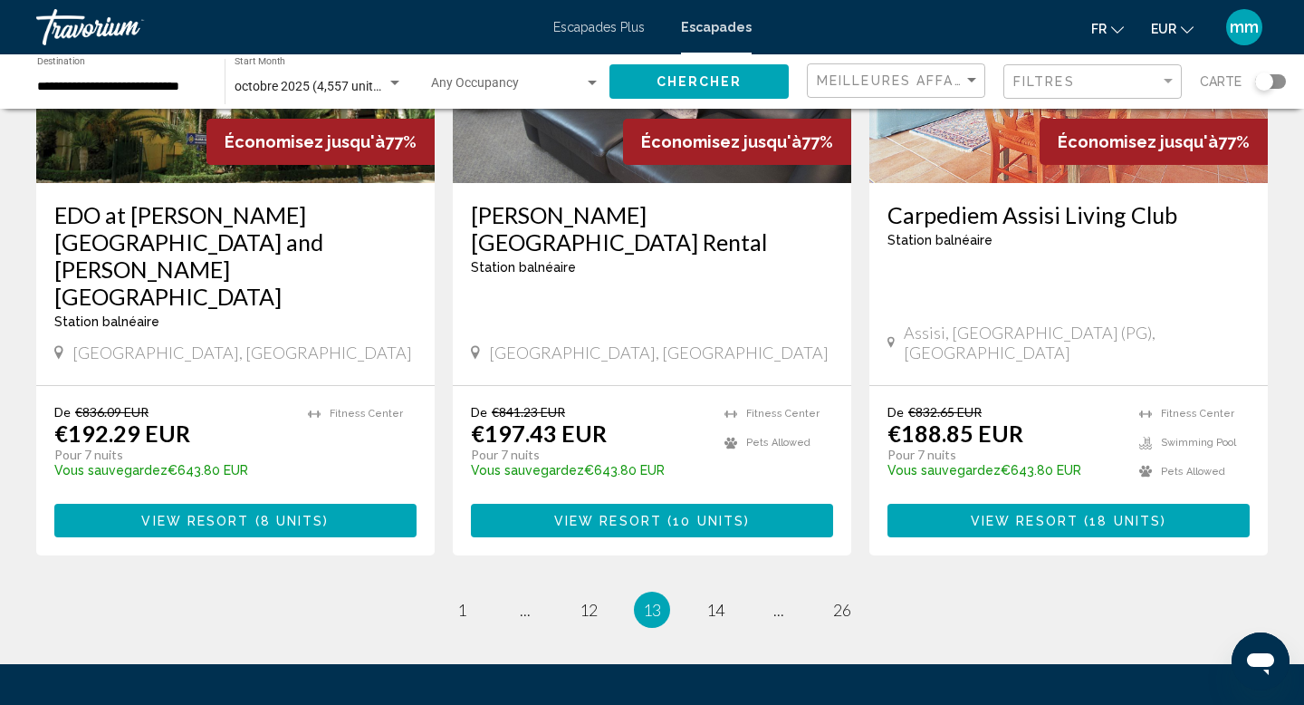
scroll to position [2214, 0]
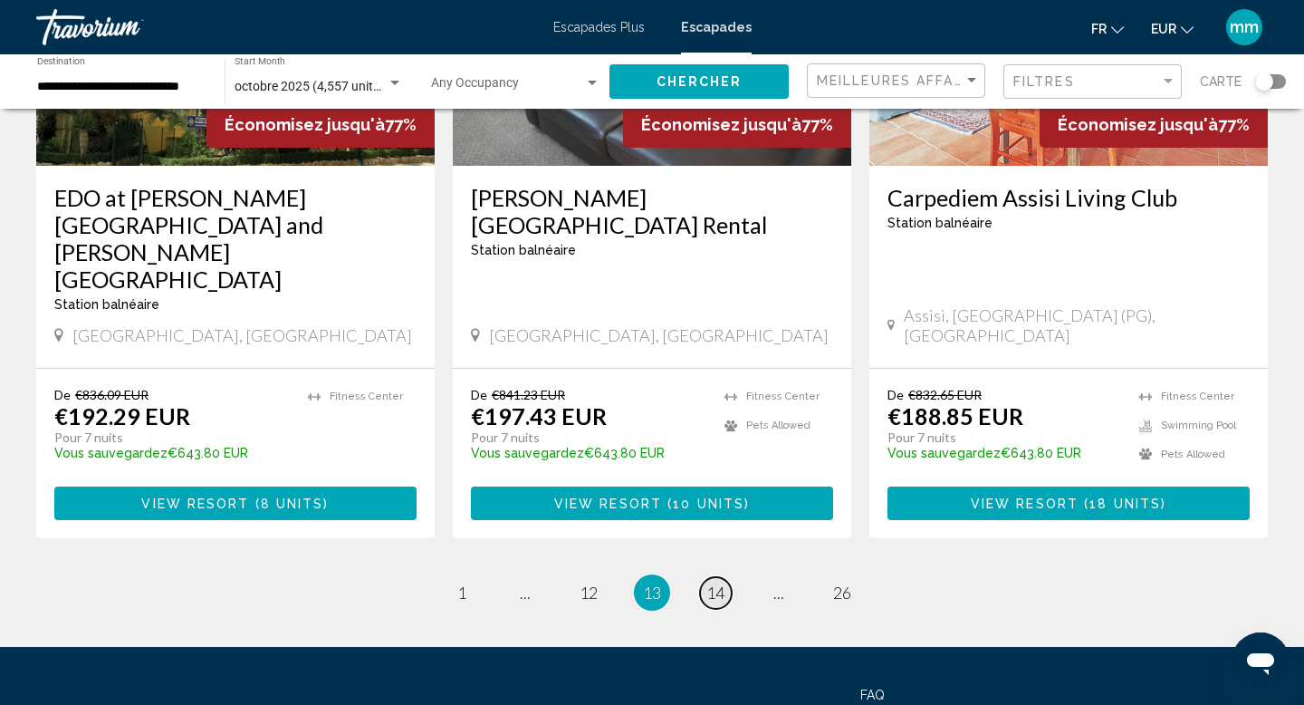
click at [722, 582] on span "14" at bounding box center [716, 592] width 18 height 20
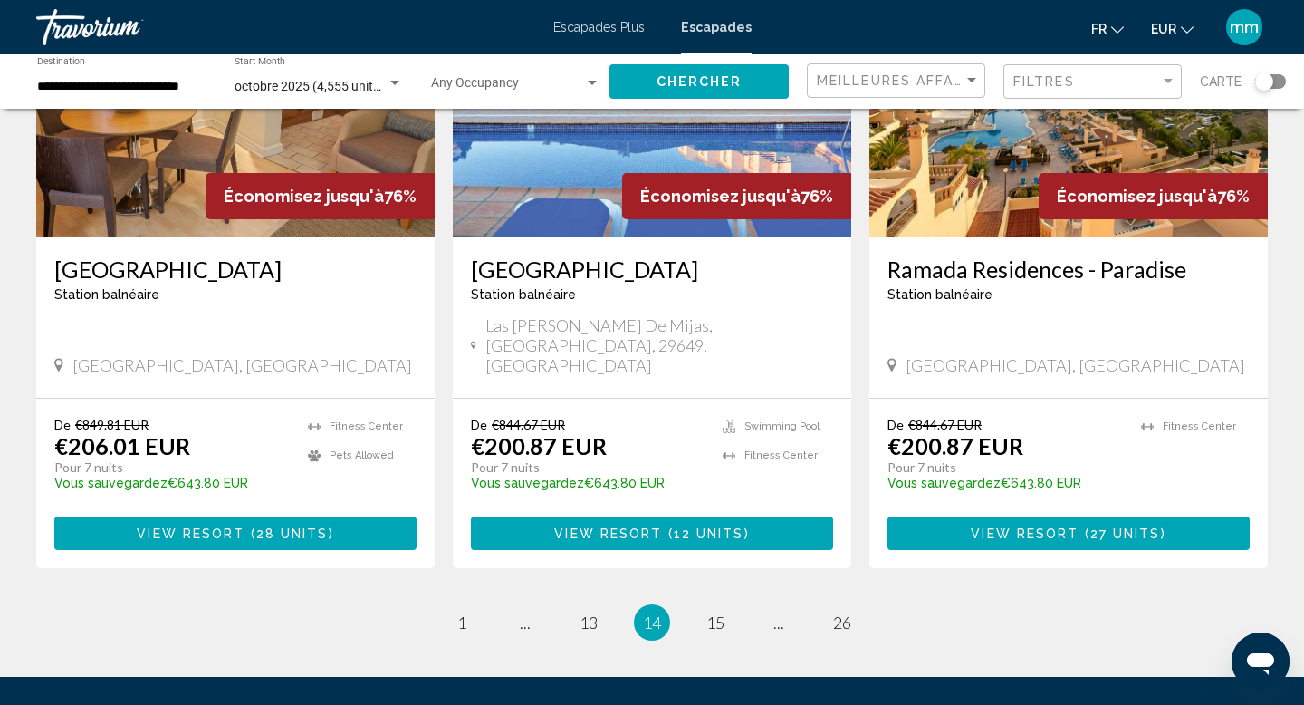
scroll to position [2301, 0]
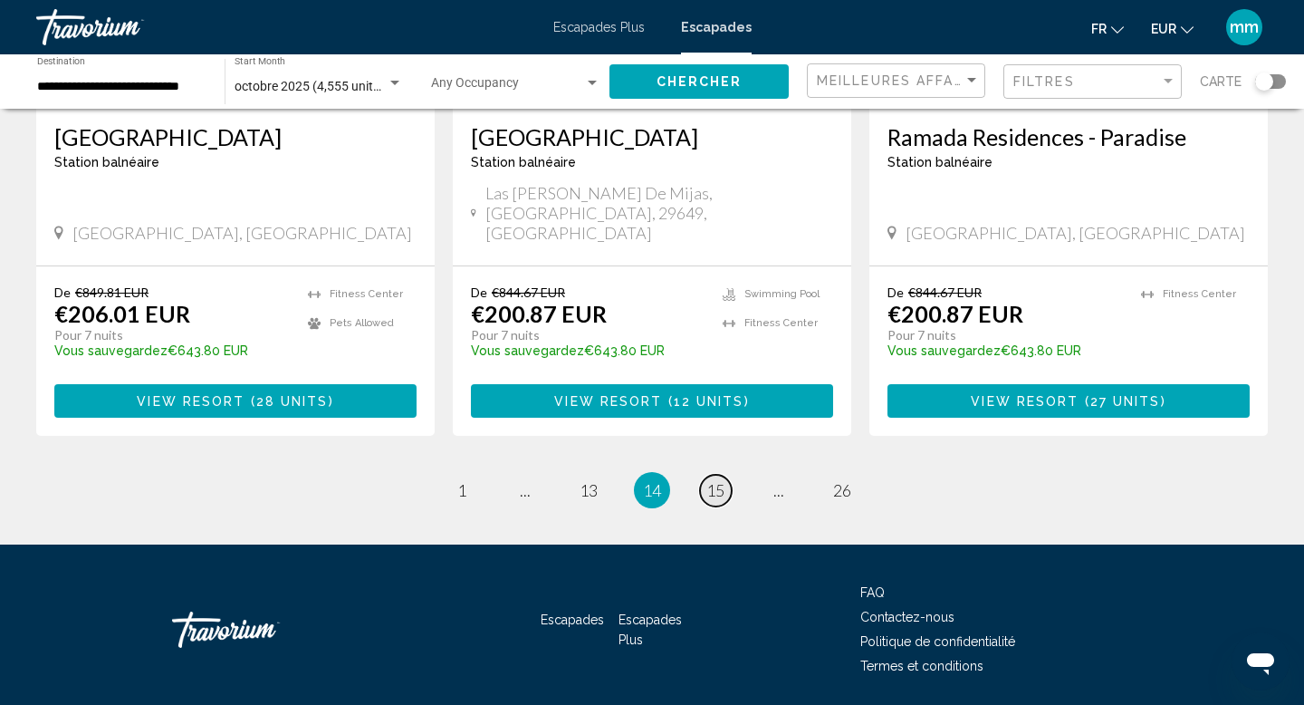
click at [717, 480] on span "15" at bounding box center [716, 490] width 18 height 20
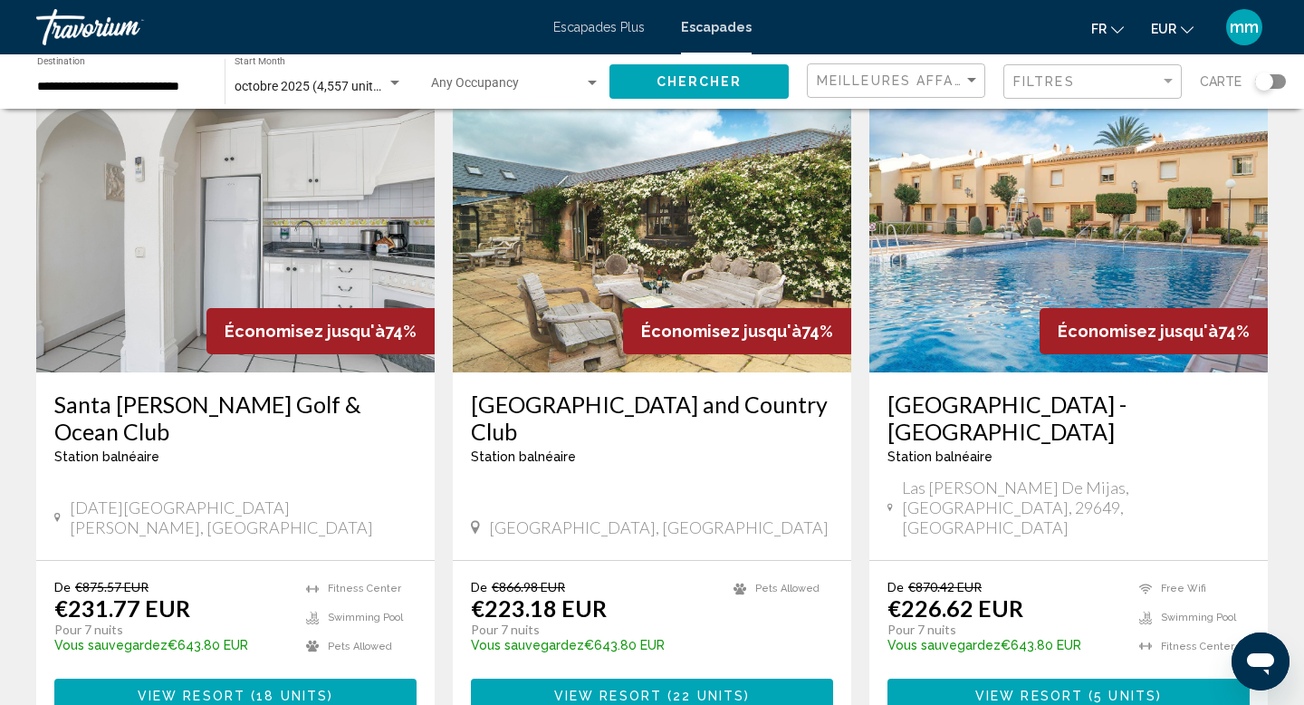
scroll to position [2075, 0]
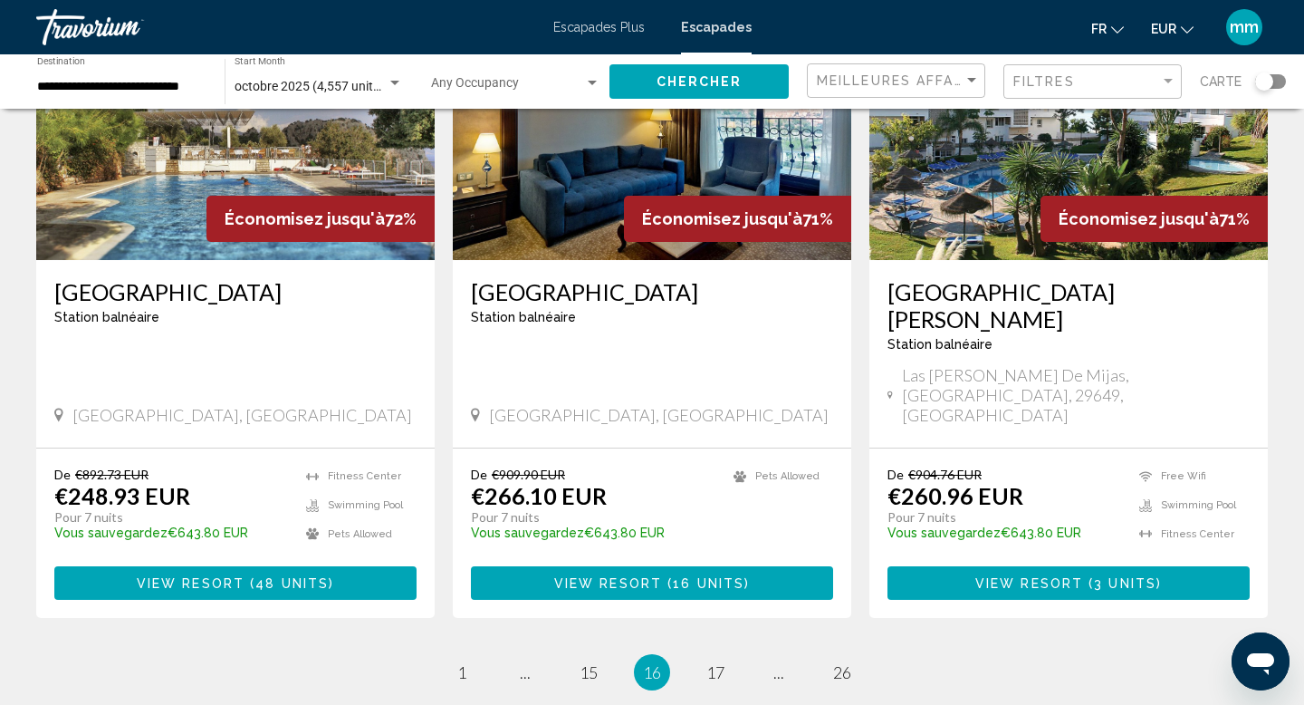
scroll to position [2186, 0]
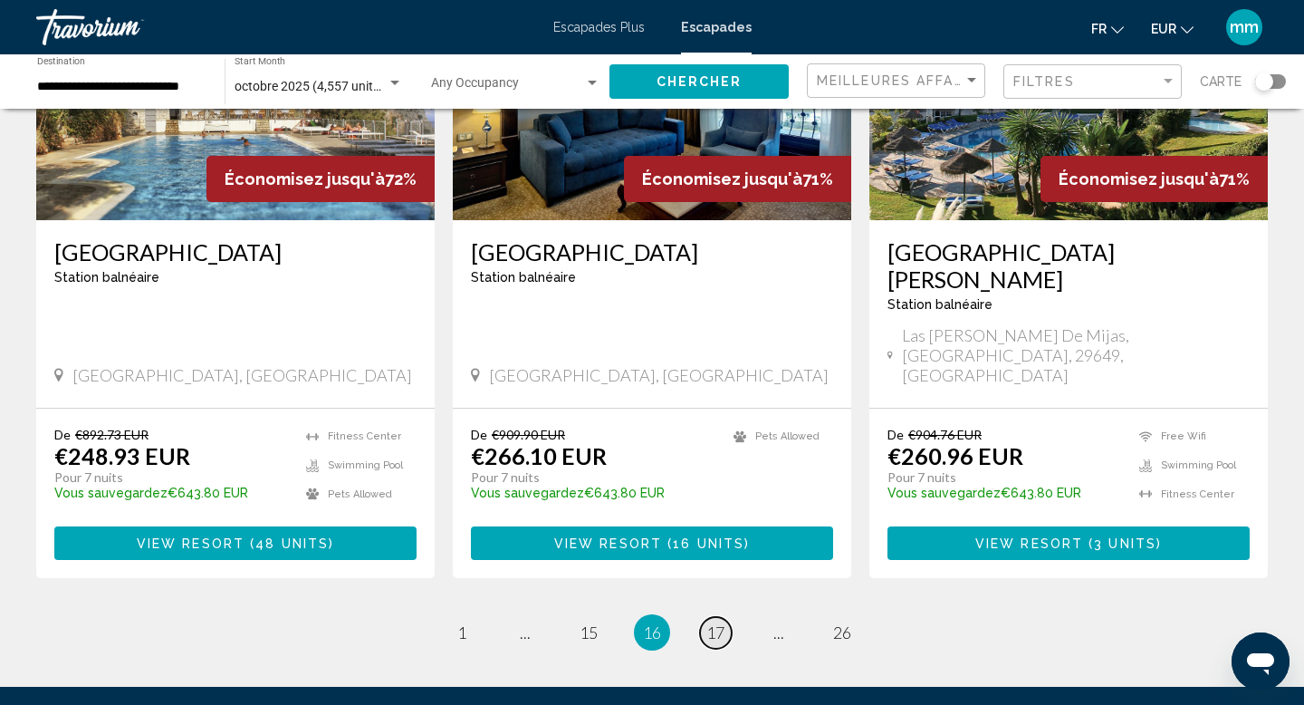
click at [721, 622] on span "17" at bounding box center [716, 632] width 18 height 20
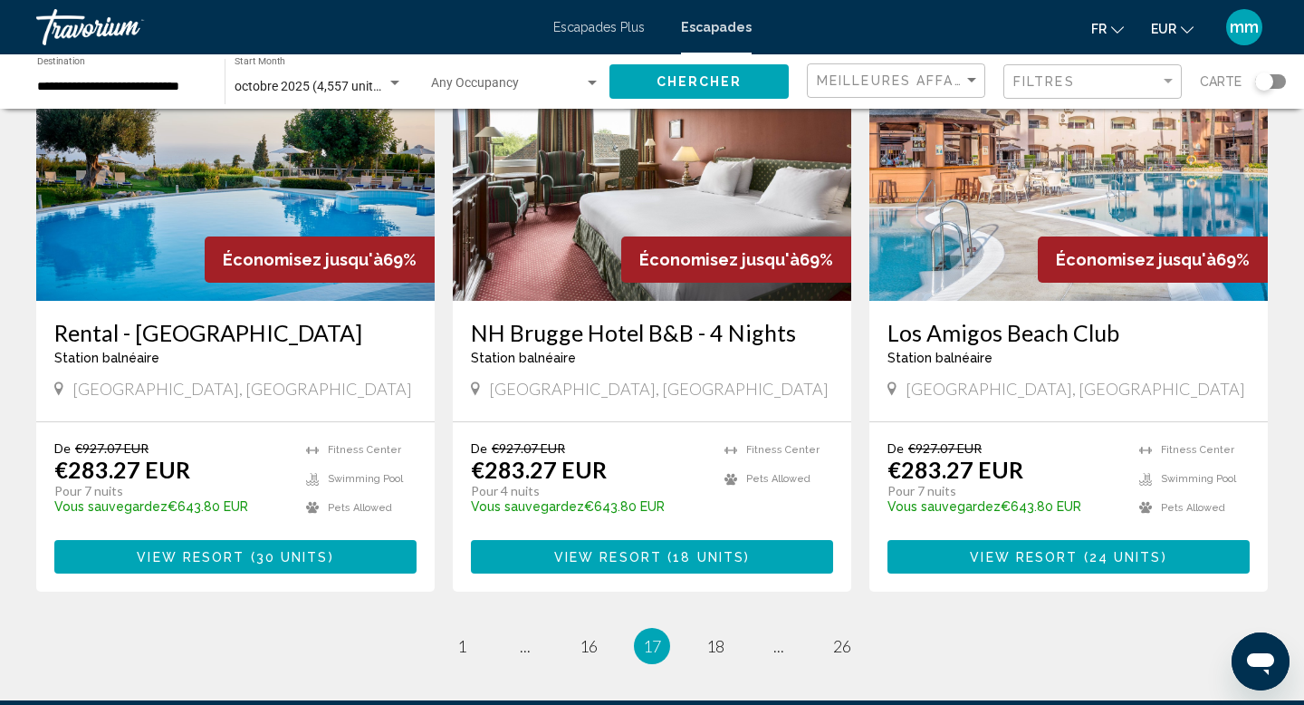
scroll to position [2378, 0]
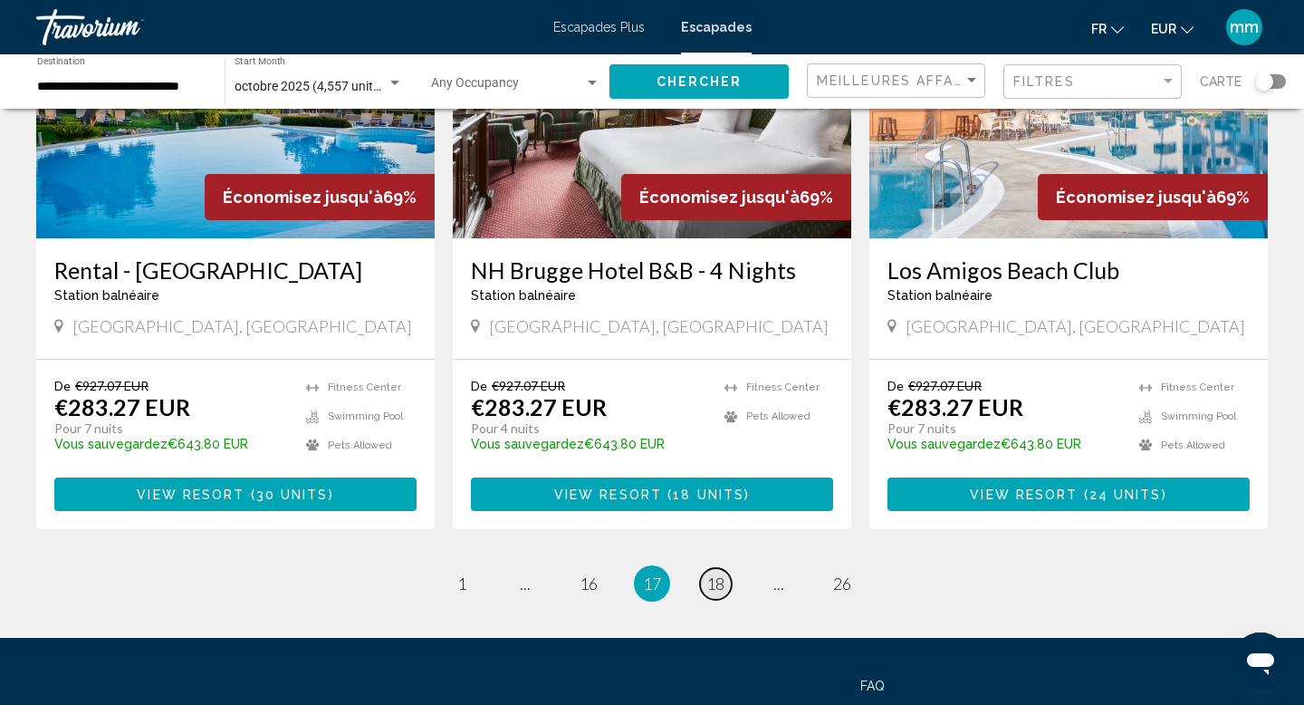
click at [712, 573] on span "18" at bounding box center [716, 583] width 18 height 20
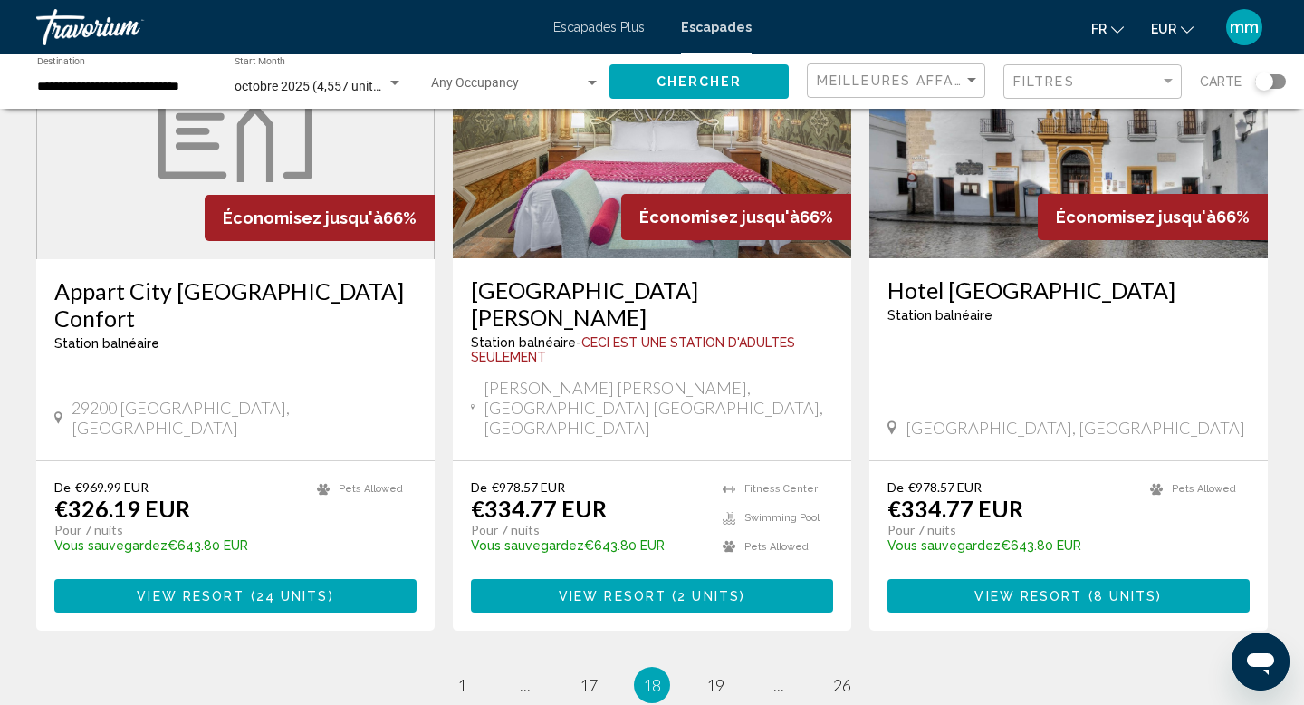
scroll to position [2266, 0]
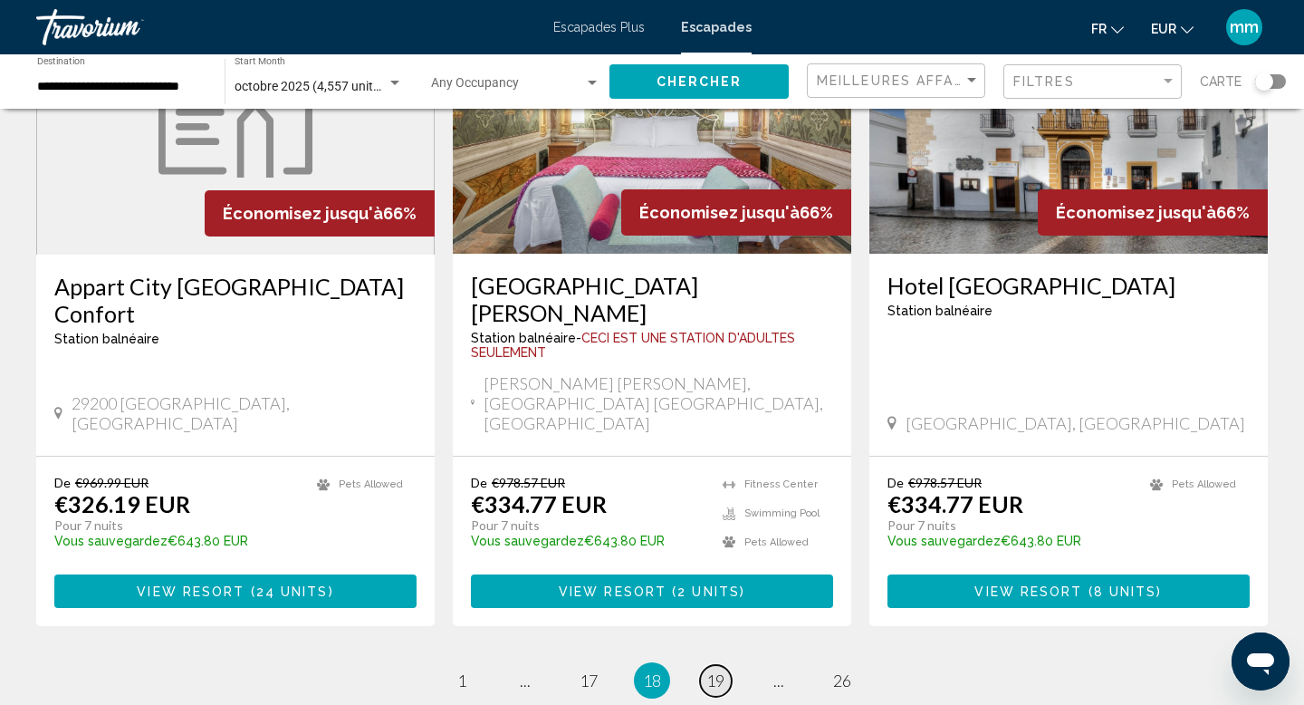
click at [712, 670] on span "19" at bounding box center [716, 680] width 18 height 20
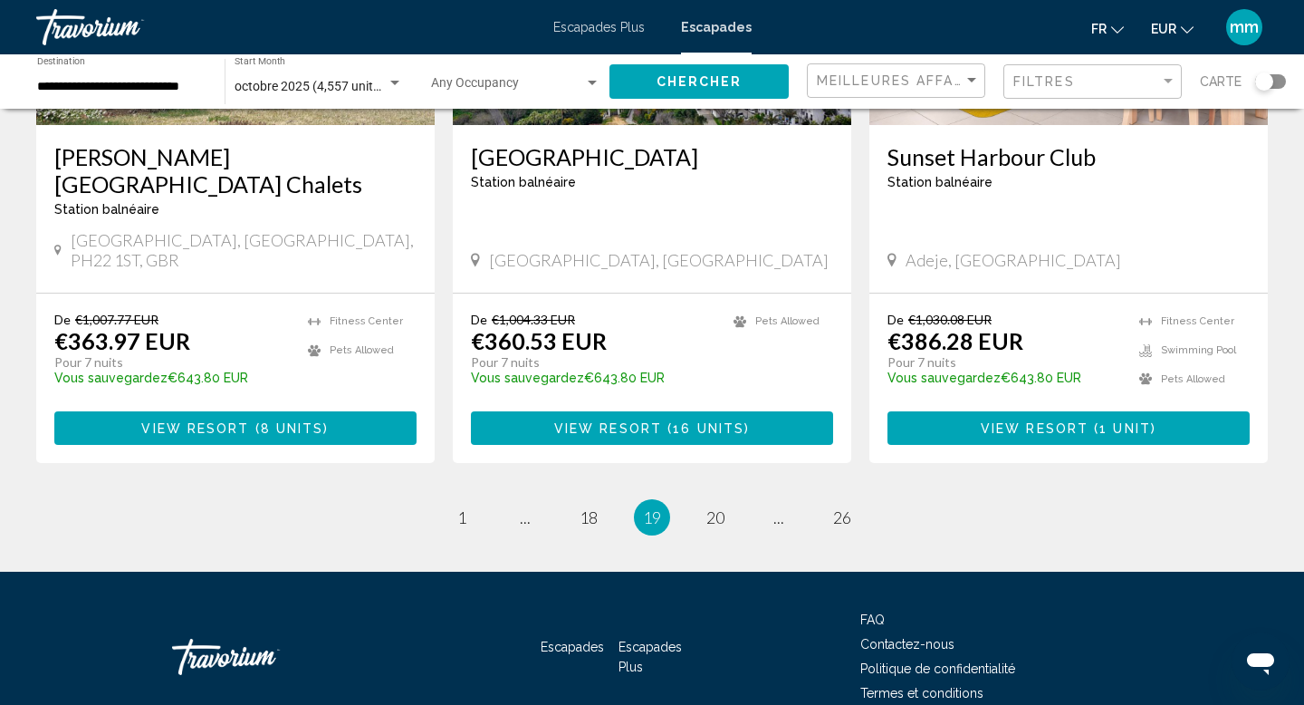
scroll to position [2306, 0]
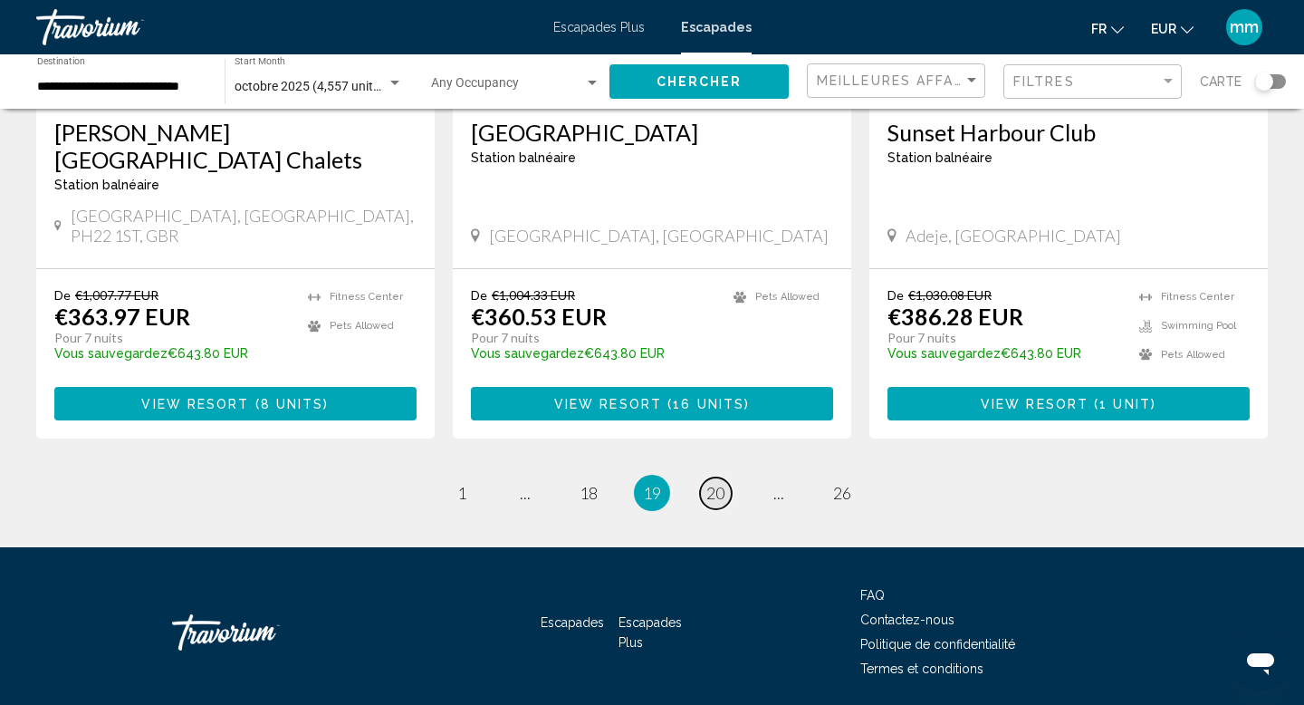
click at [714, 483] on span "20" at bounding box center [716, 493] width 18 height 20
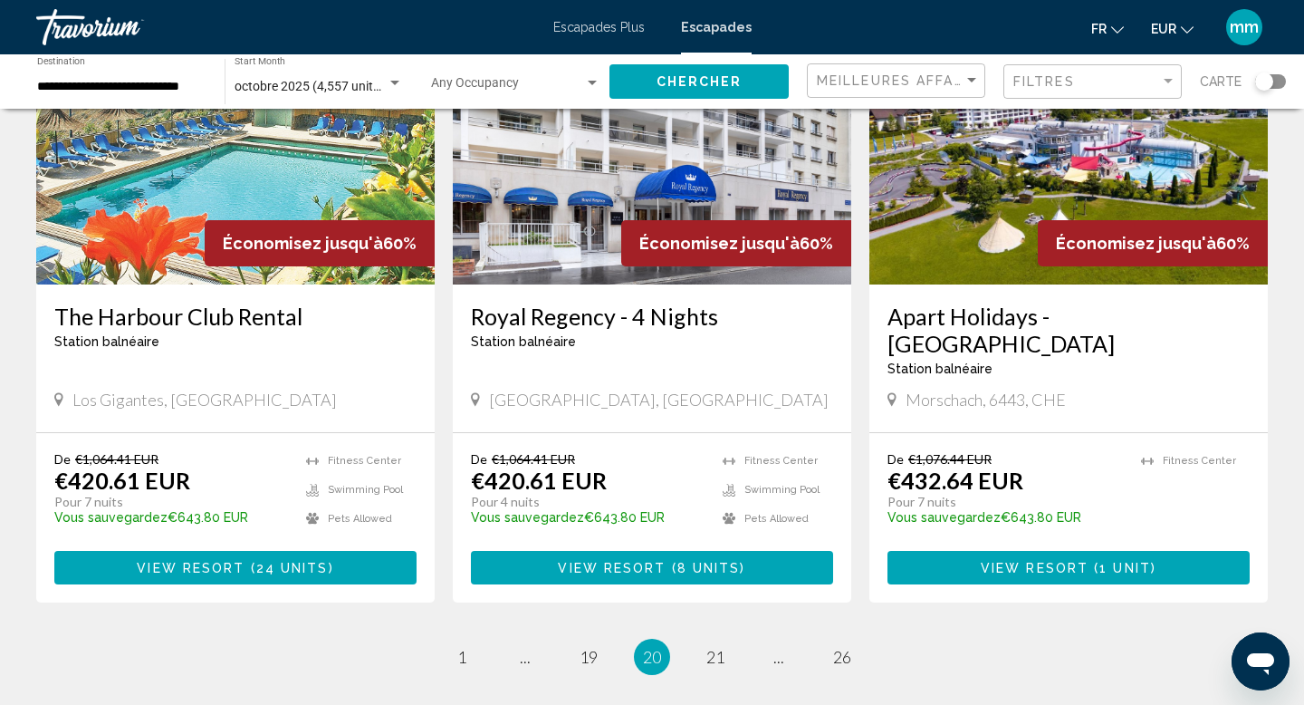
scroll to position [2216, 0]
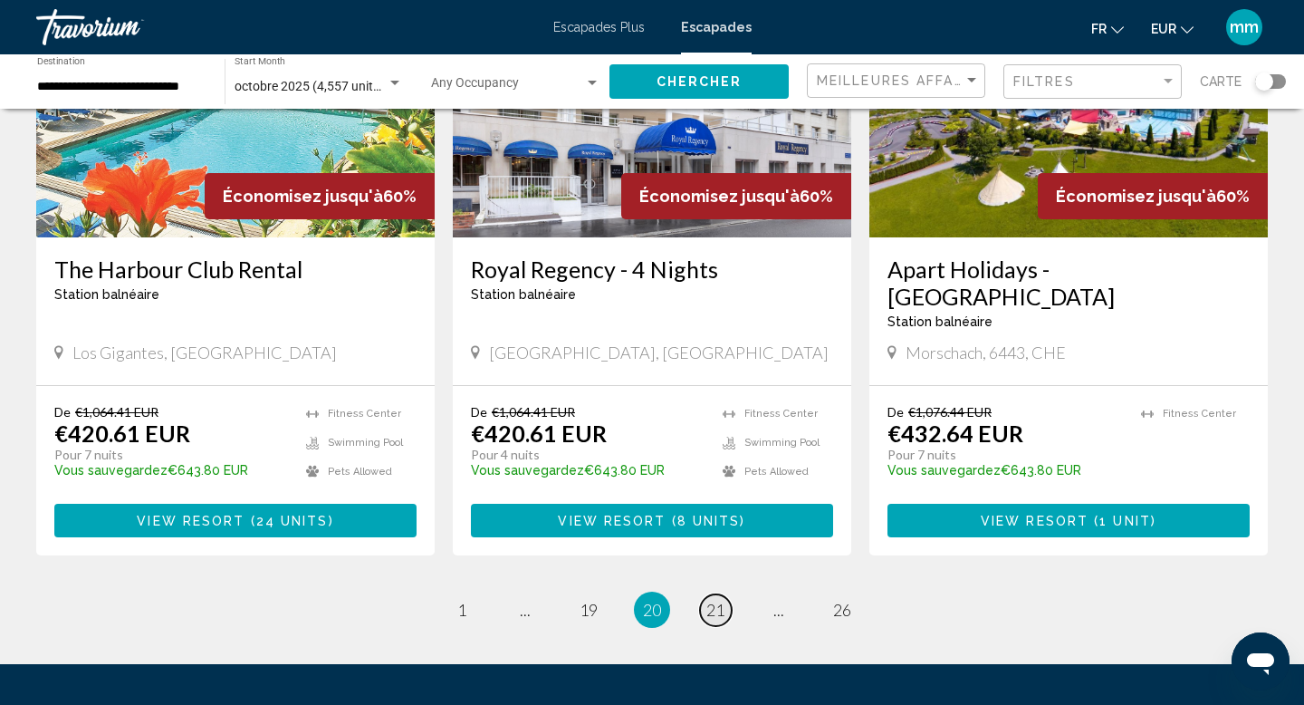
click at [710, 600] on span "21" at bounding box center [716, 610] width 18 height 20
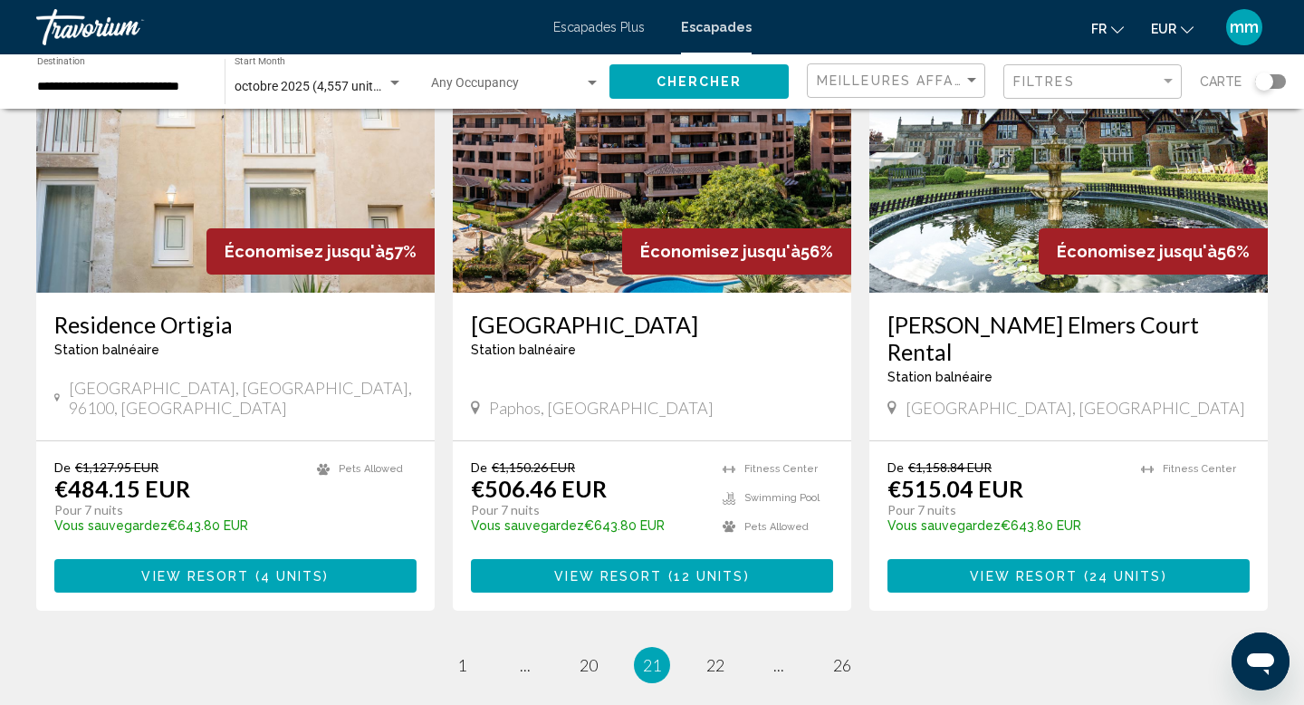
scroll to position [2355, 0]
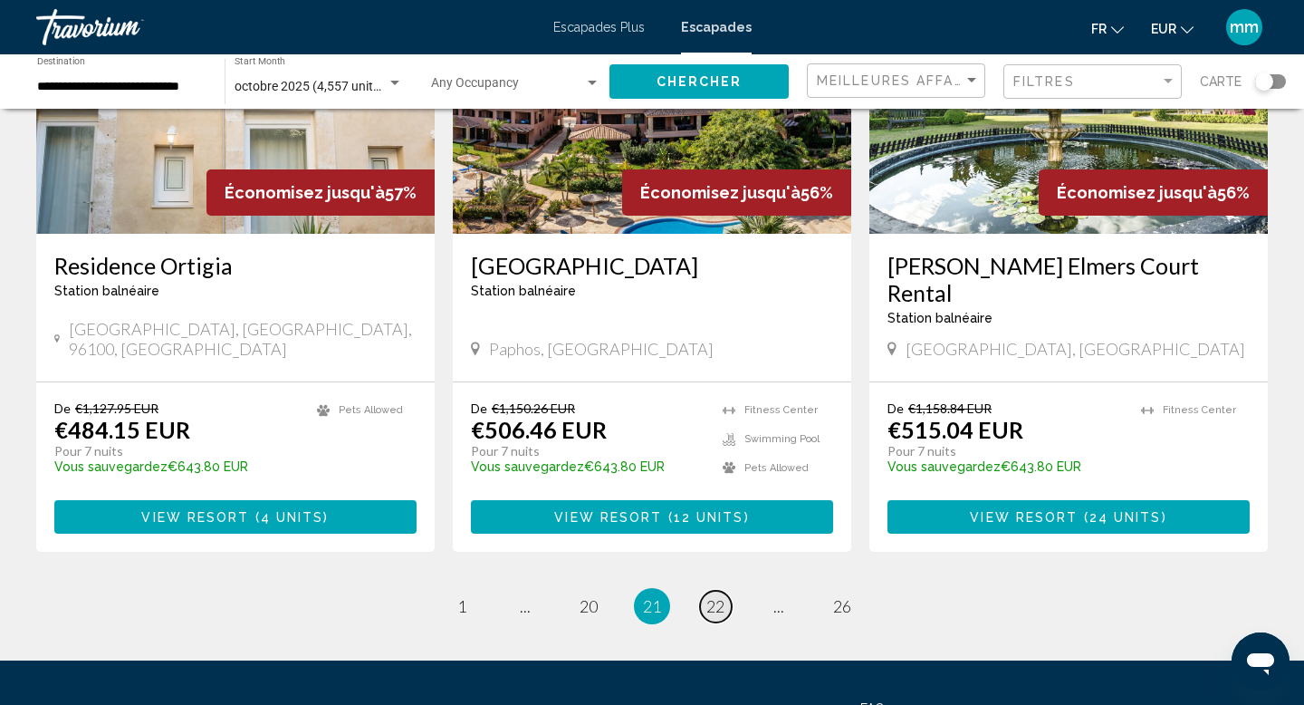
click at [717, 591] on link "page 22" at bounding box center [716, 607] width 32 height 32
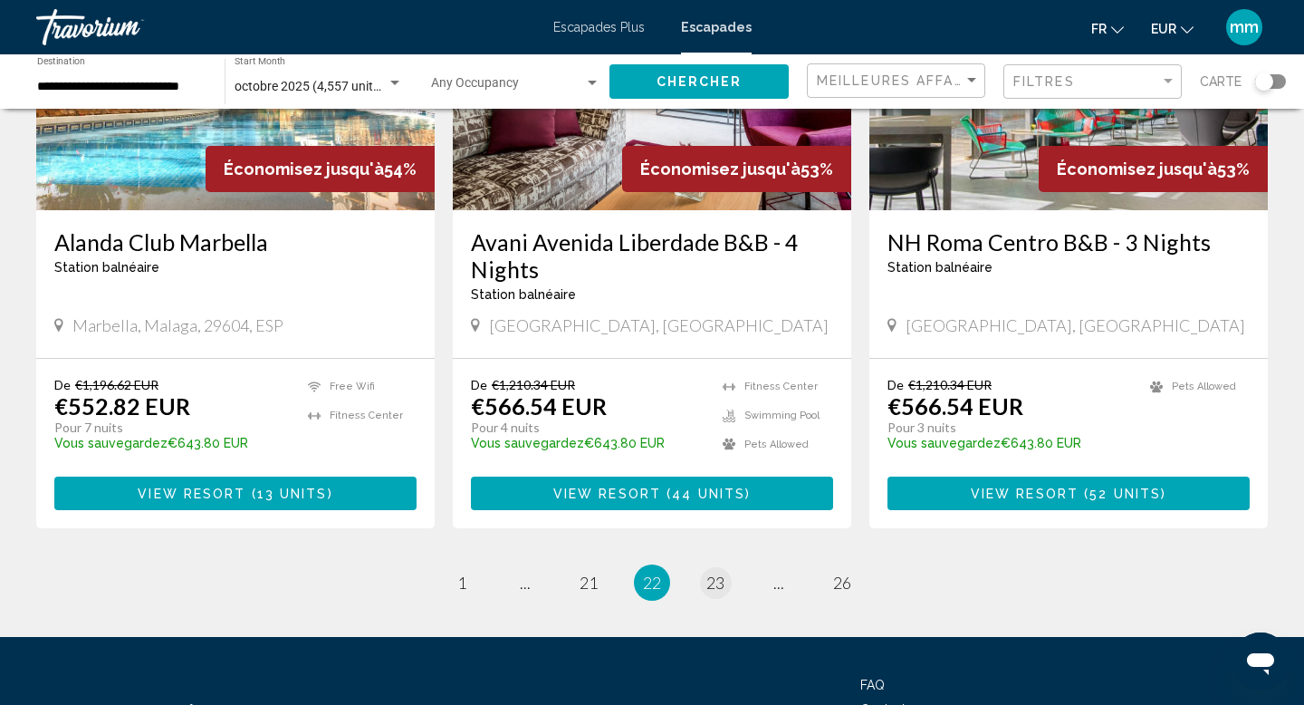
scroll to position [2301, 0]
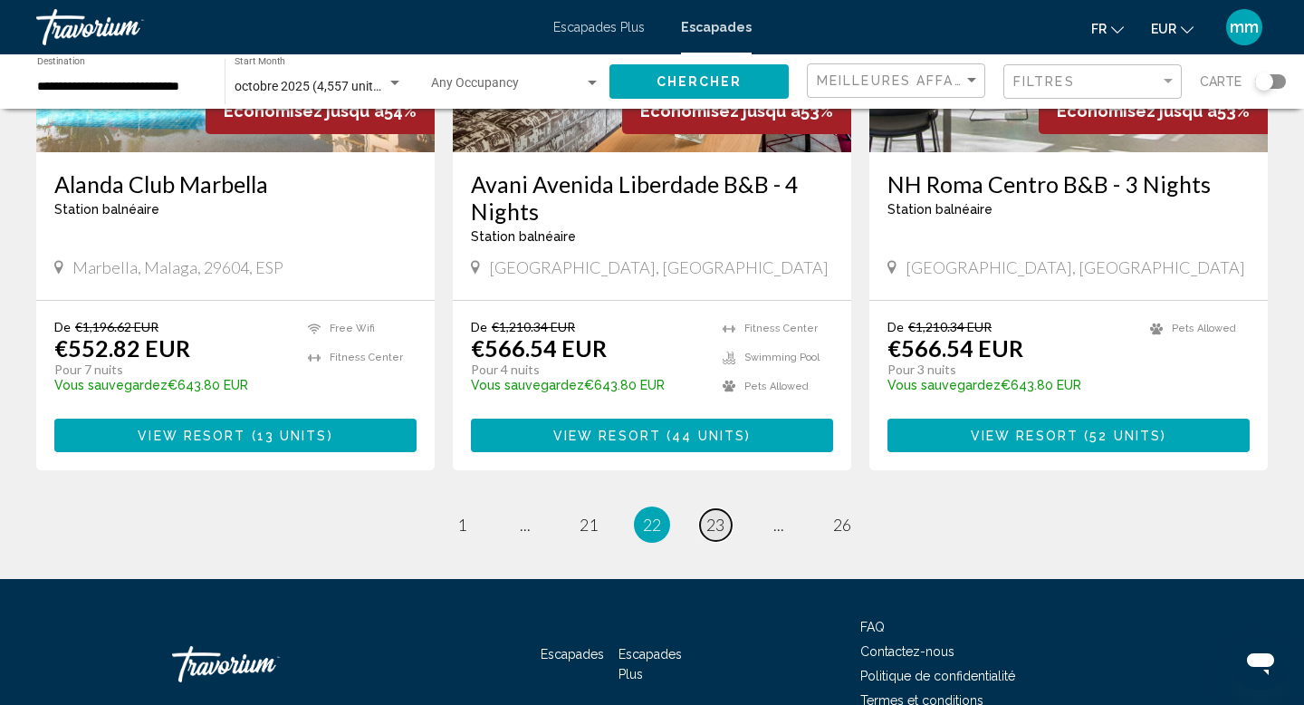
click at [715, 515] on span "23" at bounding box center [716, 525] width 18 height 20
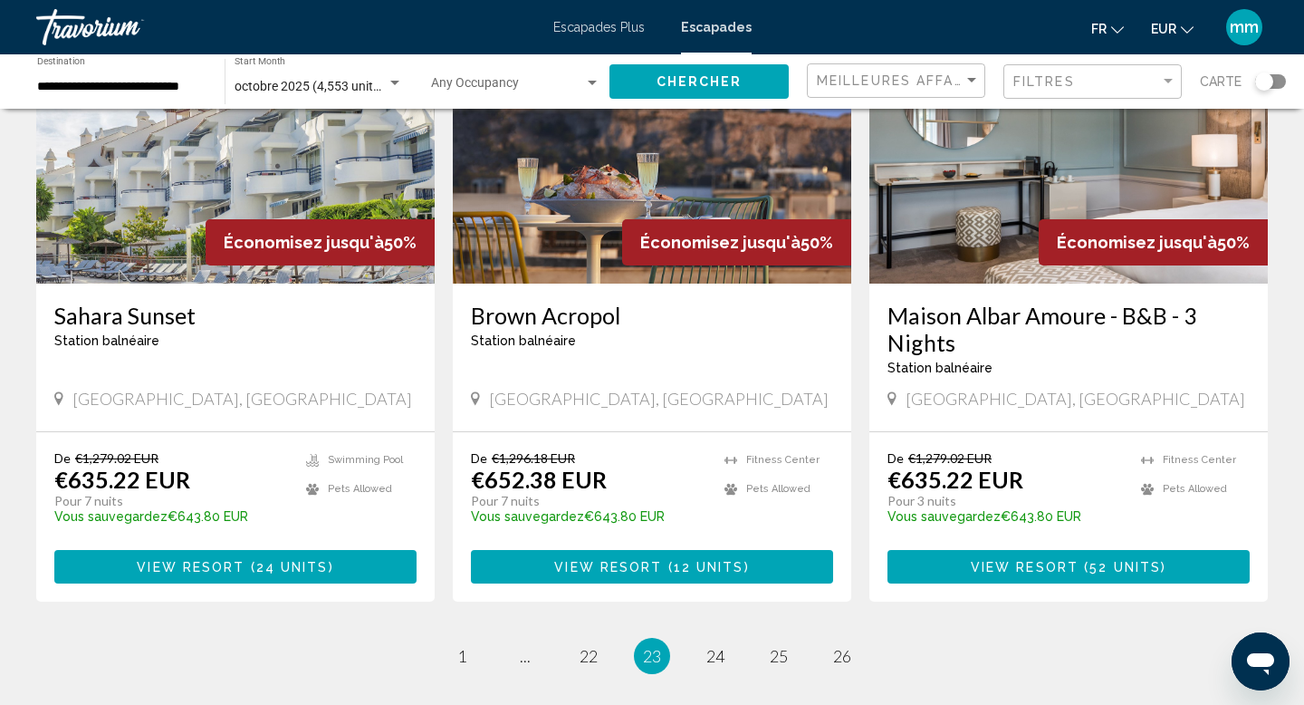
scroll to position [2275, 0]
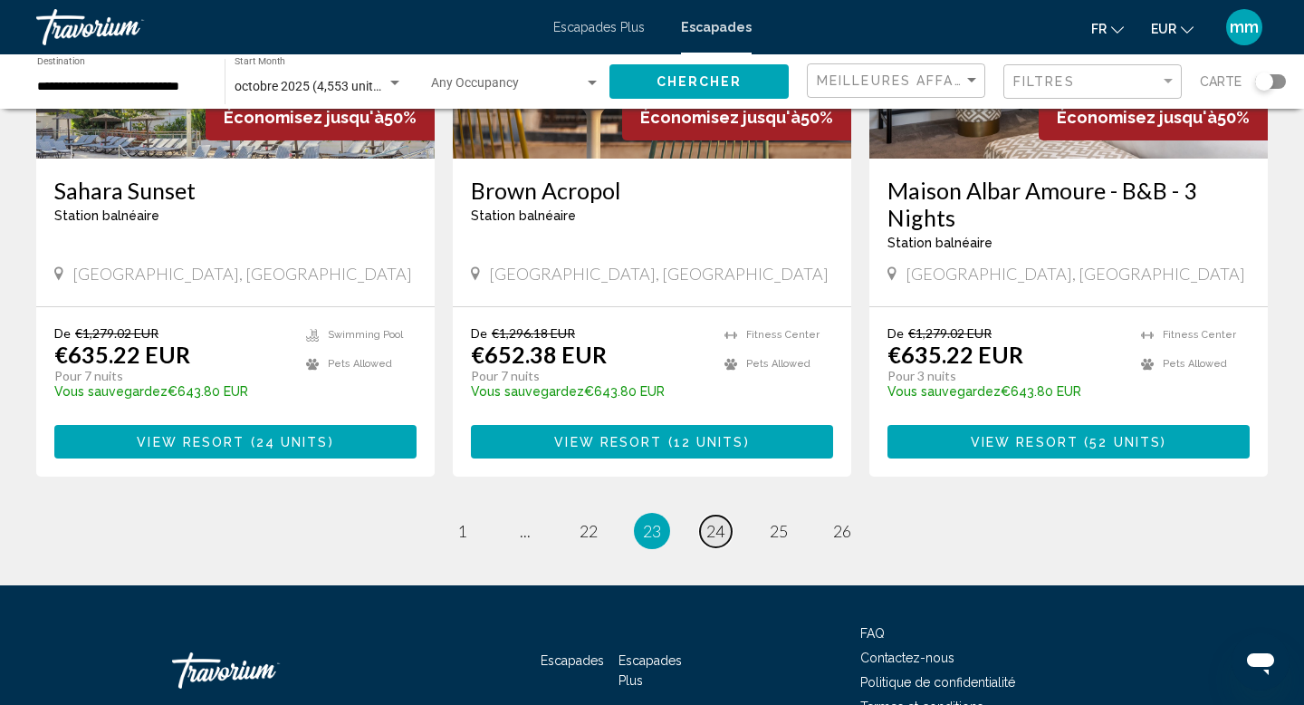
click at [722, 521] on span "24" at bounding box center [716, 531] width 18 height 20
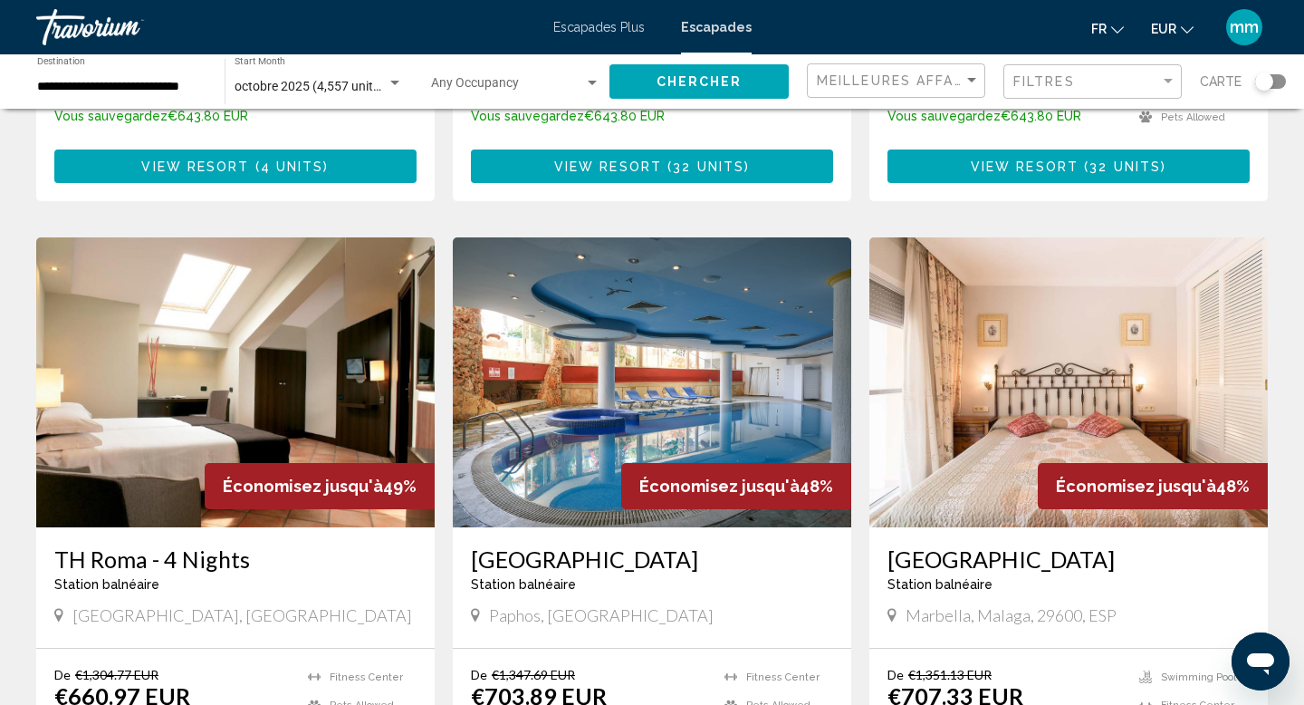
scroll to position [600, 0]
